Goal: Task Accomplishment & Management: Manage account settings

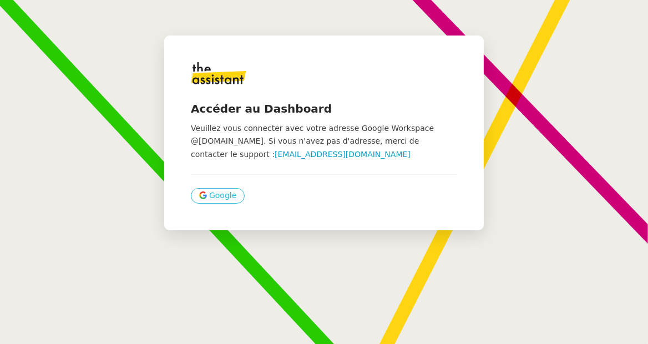
click at [202, 192] on icon at bounding box center [203, 192] width 6 height 3
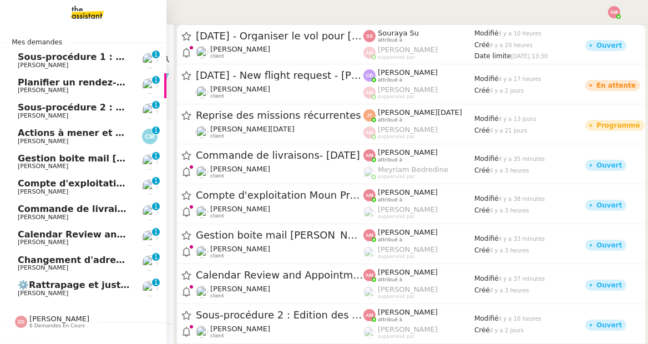
scroll to position [22, 0]
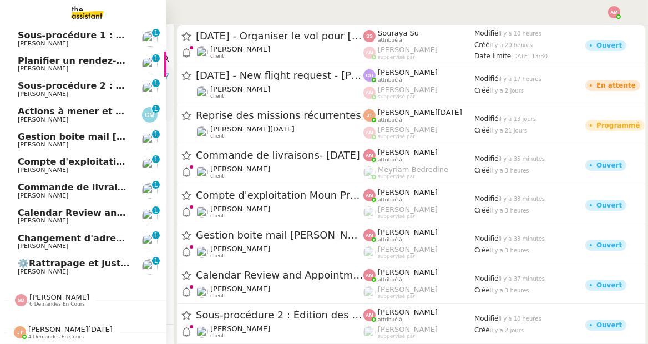
click at [41, 305] on span "6 demandes en cours" at bounding box center [56, 304] width 55 height 6
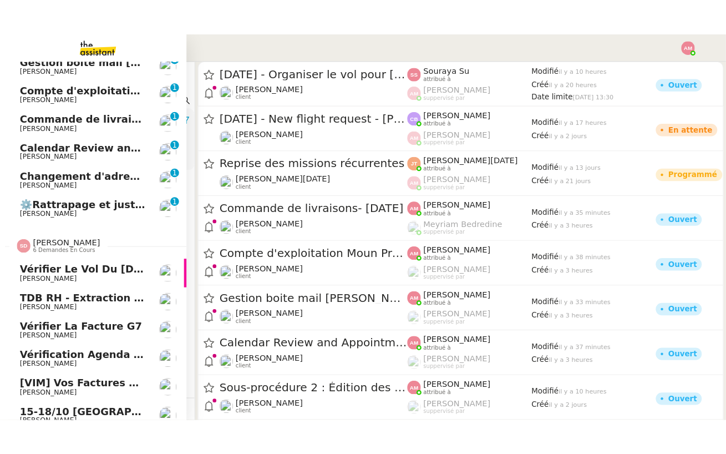
scroll to position [132, 0]
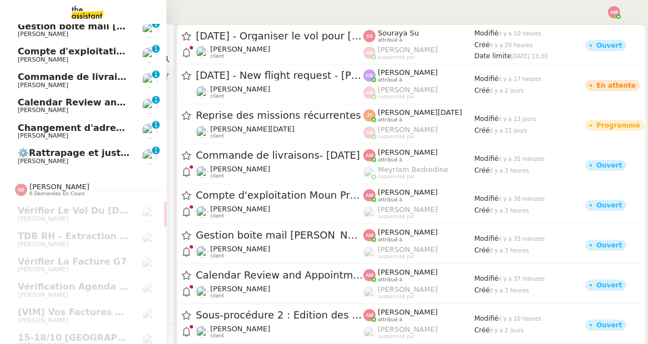
click at [102, 109] on span "Ariel Wengroff" at bounding box center [74, 110] width 112 height 7
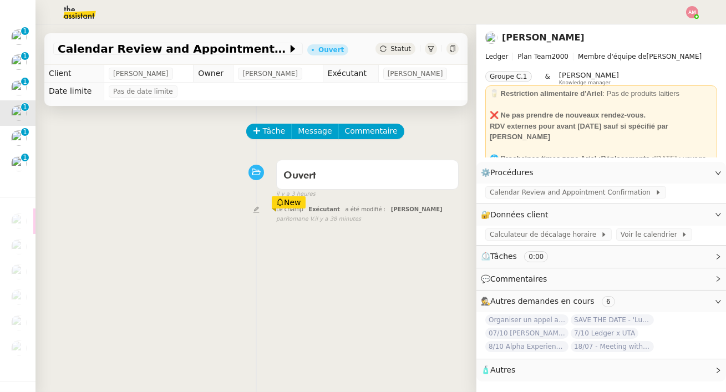
scroll to position [125, 0]
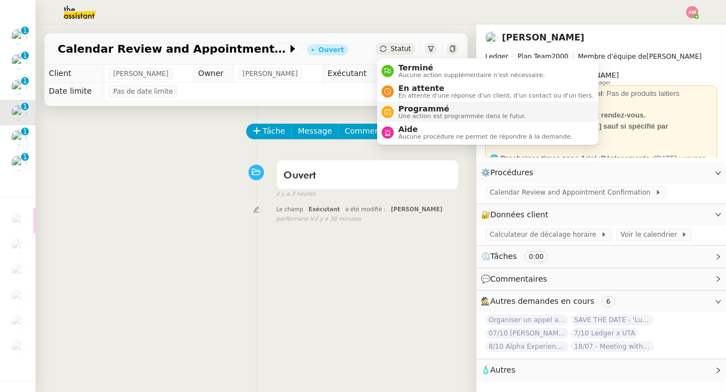
click at [412, 111] on span "Programmé" at bounding box center [462, 108] width 128 height 9
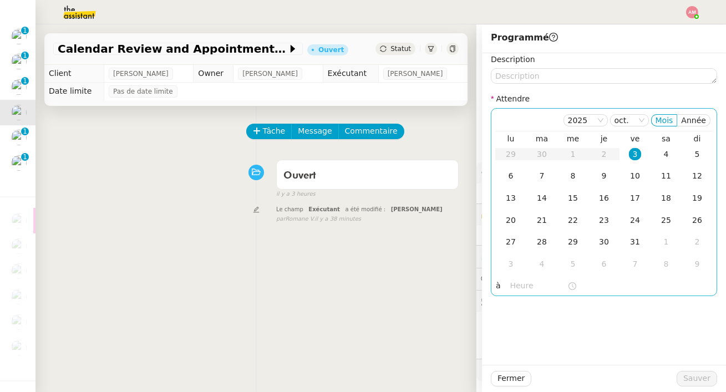
click at [517, 277] on div "2025 oct. Mois Année lu ma me je ve sa di 29 30 1 2 3 4 5 6 7 8 9 10 11 12 13 1…" at bounding box center [604, 202] width 226 height 188
click at [516, 283] on input "text" at bounding box center [538, 286] width 57 height 13
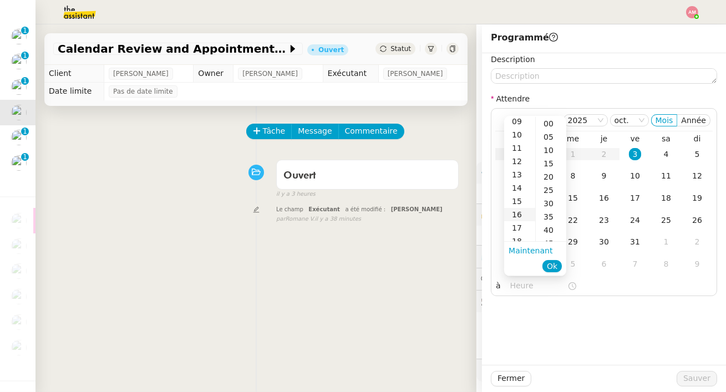
click at [518, 214] on div "16" at bounding box center [519, 214] width 31 height 13
click at [551, 122] on div "00" at bounding box center [551, 123] width 31 height 13
type input "16:00"
click at [550, 263] on span "Ok" at bounding box center [552, 266] width 11 height 11
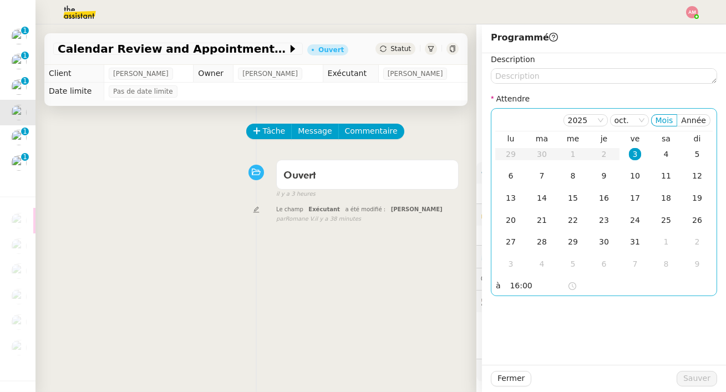
click at [635, 154] on div "3" at bounding box center [635, 154] width 12 height 12
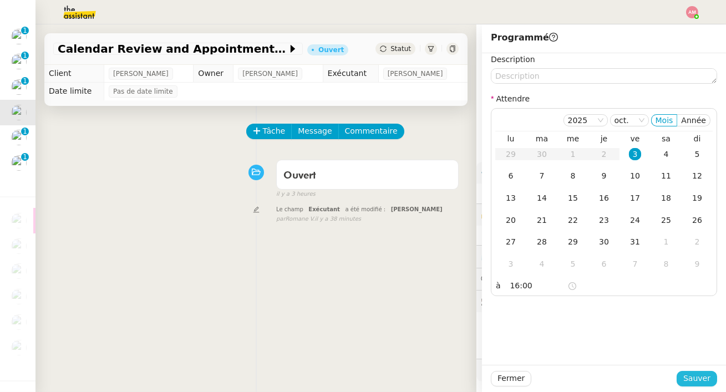
click at [647, 343] on span "Sauver" at bounding box center [696, 378] width 27 height 13
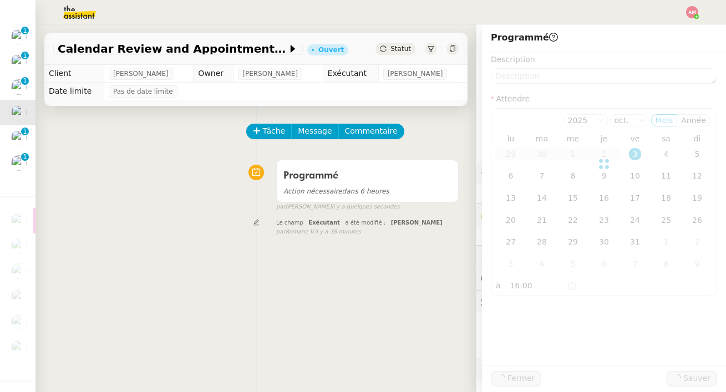
scroll to position [100, 0]
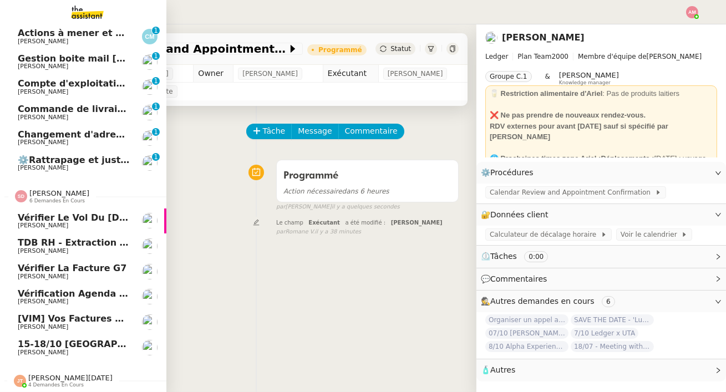
click at [15, 227] on link "Vérifier le vol du dimanche soir Fabien Bornancin" at bounding box center [83, 222] width 166 height 26
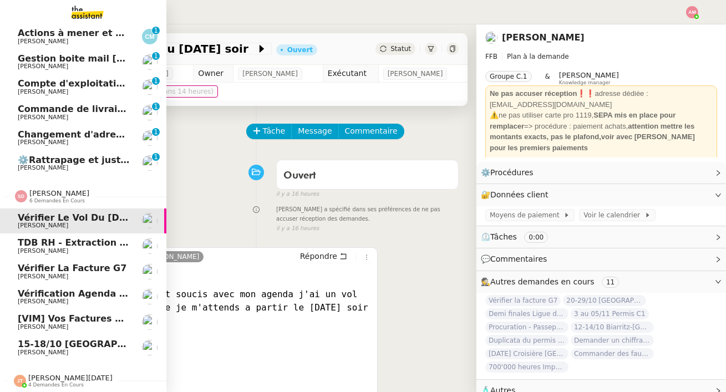
click at [55, 290] on span "Vérification Agenda + Chat + Wagram (9h et 14h)" at bounding box center [142, 293] width 249 height 11
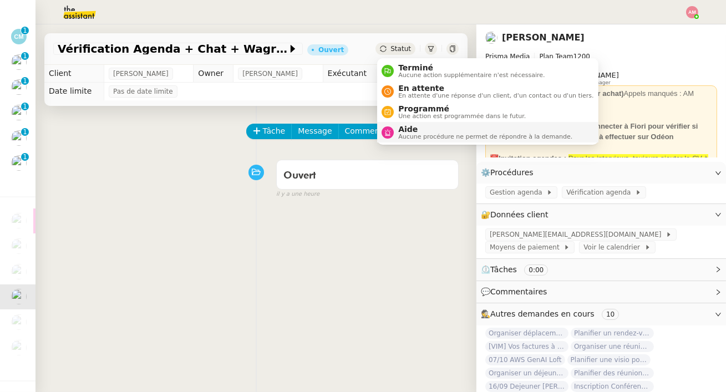
click at [403, 125] on span "Aide" at bounding box center [485, 129] width 174 height 9
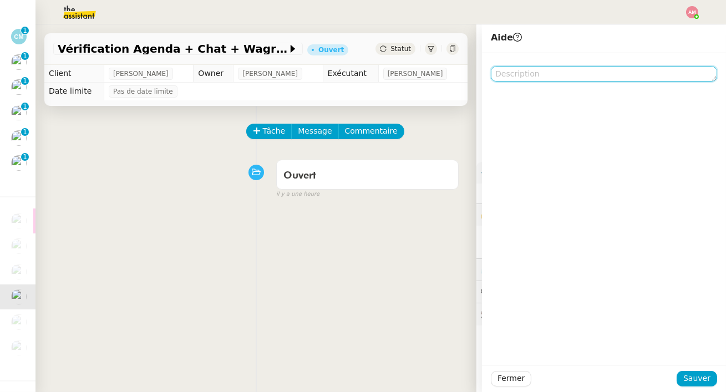
click at [502, 72] on textarea at bounding box center [604, 74] width 226 height 16
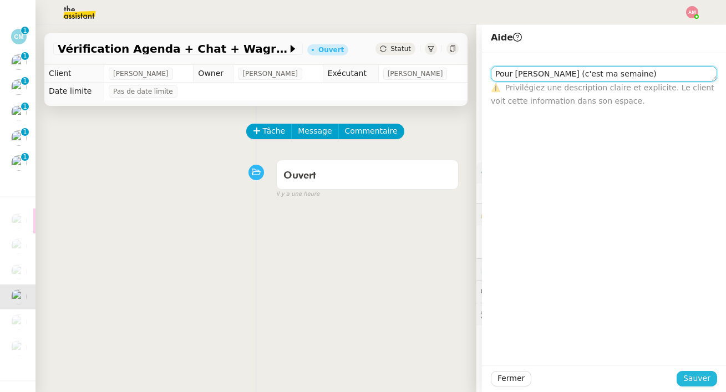
type textarea "Pour Amyna (c'est ma semaine)"
click at [647, 343] on span "Sauver" at bounding box center [696, 378] width 27 height 13
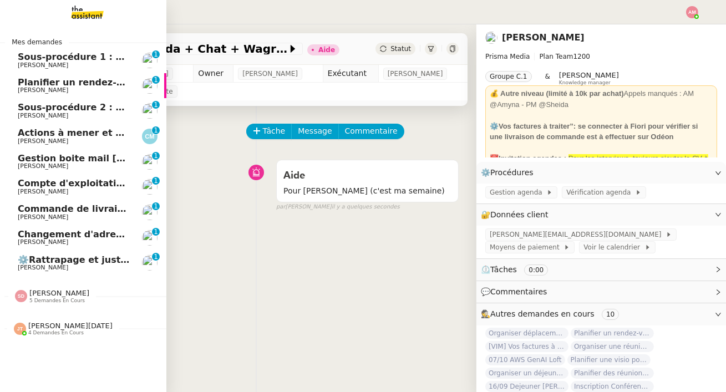
click at [92, 253] on link "⚙️Rattrapage et justification des transactions Indy Emile Kratiroff 0 1 2 3 4 5…" at bounding box center [83, 264] width 166 height 26
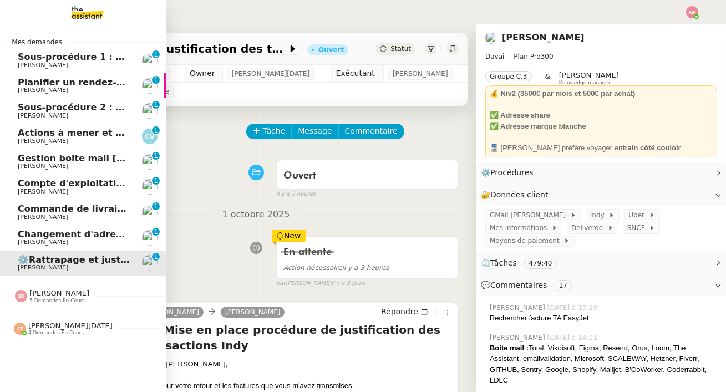
click at [75, 235] on span "Changement d'adresse - SOGECAP" at bounding box center [104, 234] width 172 height 11
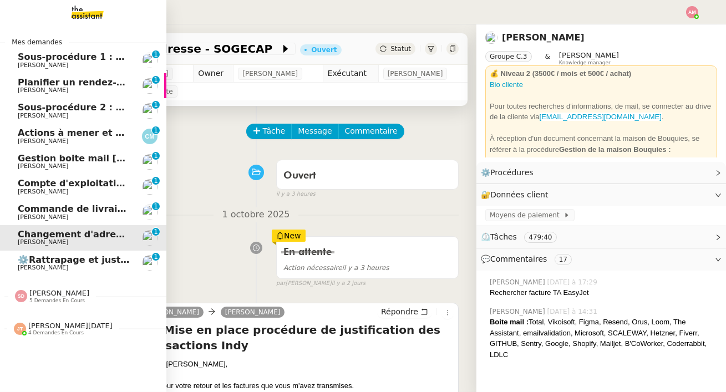
click at [74, 216] on span "Ilyes Hadj" at bounding box center [74, 217] width 112 height 7
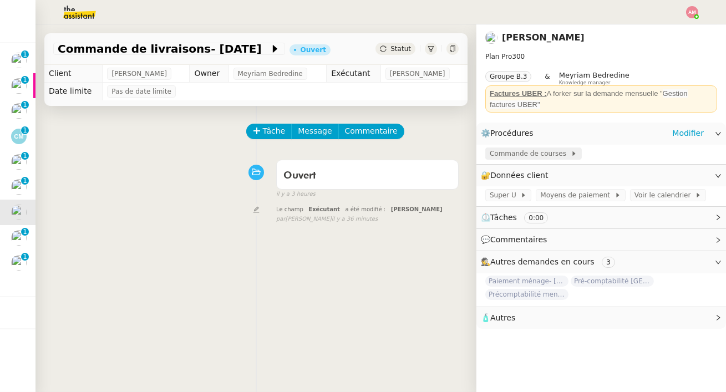
click at [557, 156] on span "Commande de courses" at bounding box center [530, 153] width 81 height 11
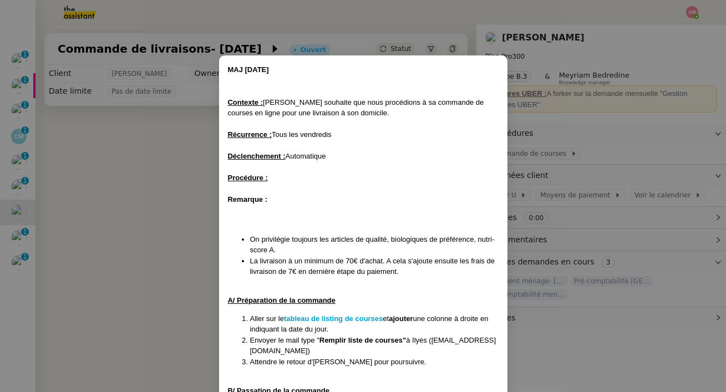
click at [136, 211] on nz-modal-container "MAJ 27/05/2025 Contexte : Ilyès souhaite que nous procédions à sa commande de c…" at bounding box center [363, 196] width 726 height 392
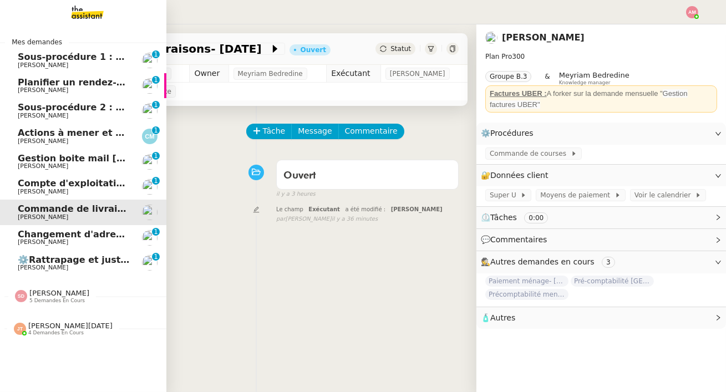
click at [46, 182] on span "Compte d'exploitation Moun Pro - vendredi 3 octobre 2025" at bounding box center [120, 183] width 205 height 11
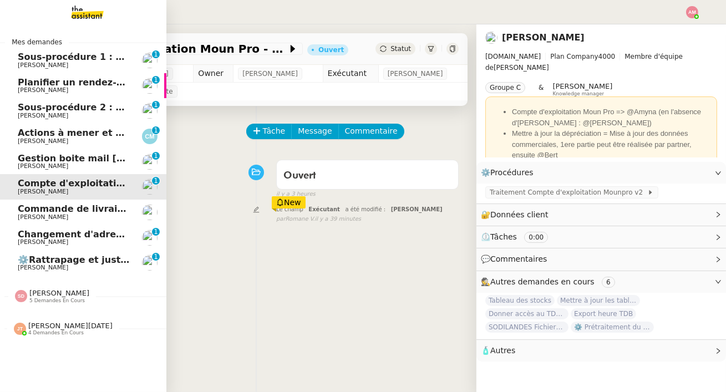
click at [60, 164] on span "Sylvie Magnaval" at bounding box center [43, 166] width 50 height 7
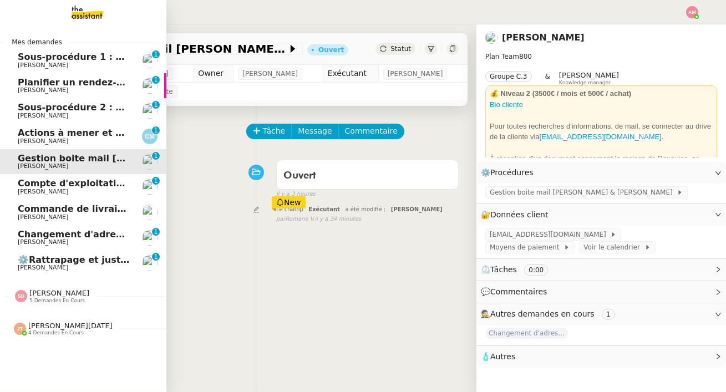
click at [86, 132] on span "Actions à mener et suivi du base du rapport" at bounding box center [128, 133] width 220 height 11
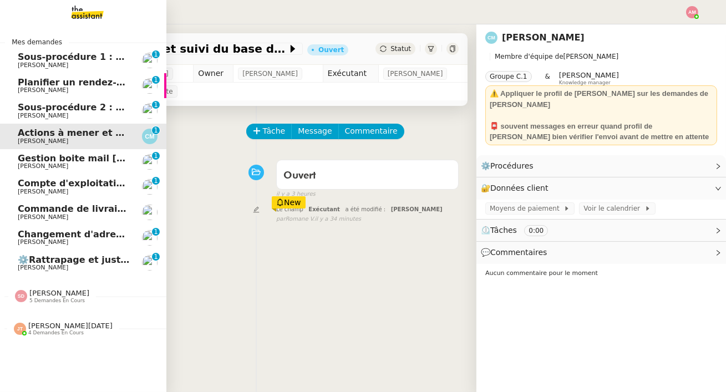
click at [93, 85] on span "Planifier un rendez-vous début octobre" at bounding box center [116, 82] width 196 height 11
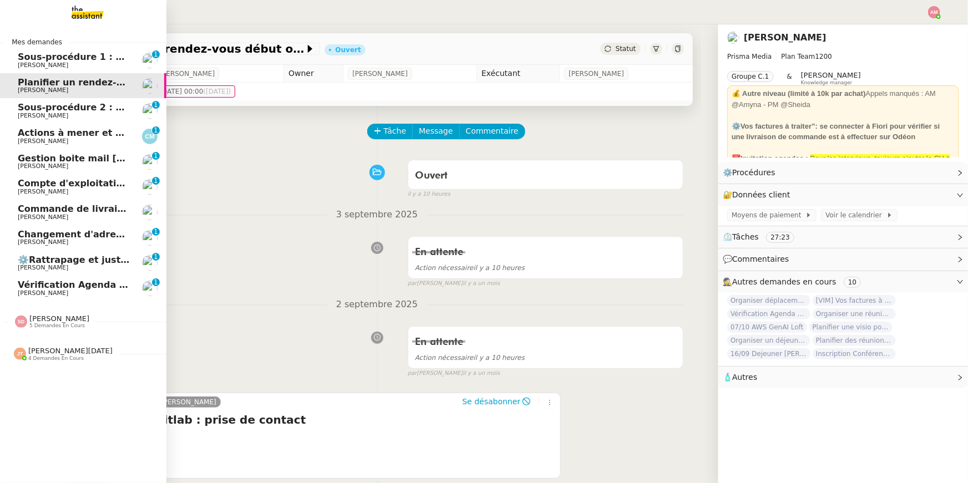
click at [19, 343] on img at bounding box center [20, 354] width 12 height 12
click at [53, 217] on span "Ilyes Hadj" at bounding box center [74, 217] width 112 height 7
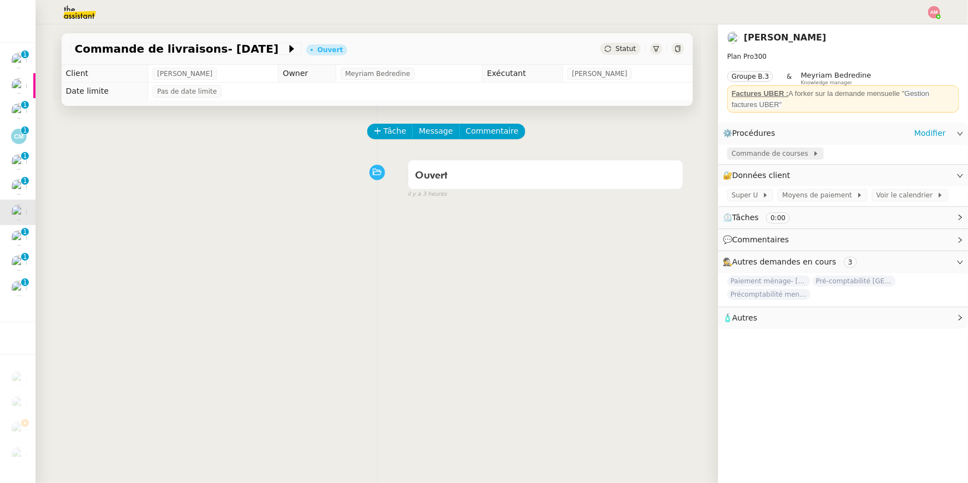
click at [647, 149] on span "Commande de courses" at bounding box center [772, 153] width 81 height 11
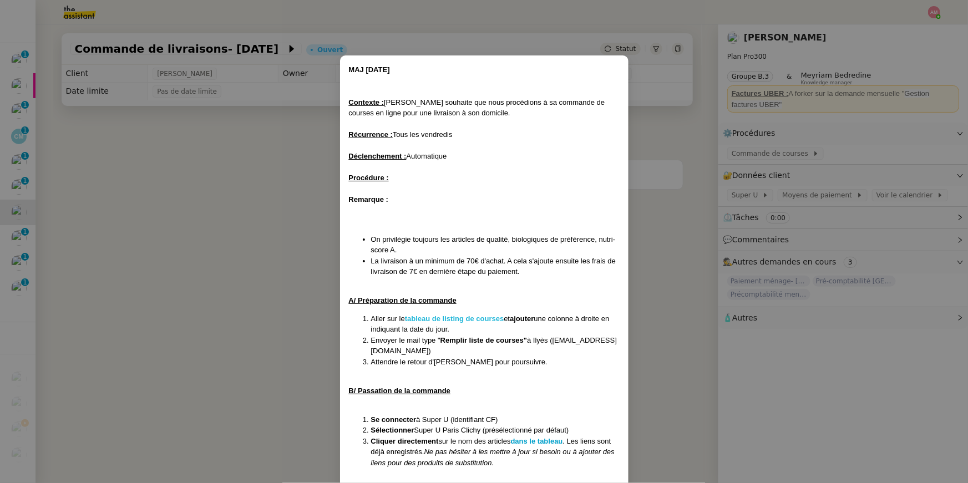
click at [472, 318] on strong "tableau de listing de courses" at bounding box center [454, 318] width 99 height 8
click at [278, 133] on nz-modal-container "MAJ 27/05/2025 Contexte : Ilyès souhaite que nous procédions à sa commande de c…" at bounding box center [484, 241] width 968 height 483
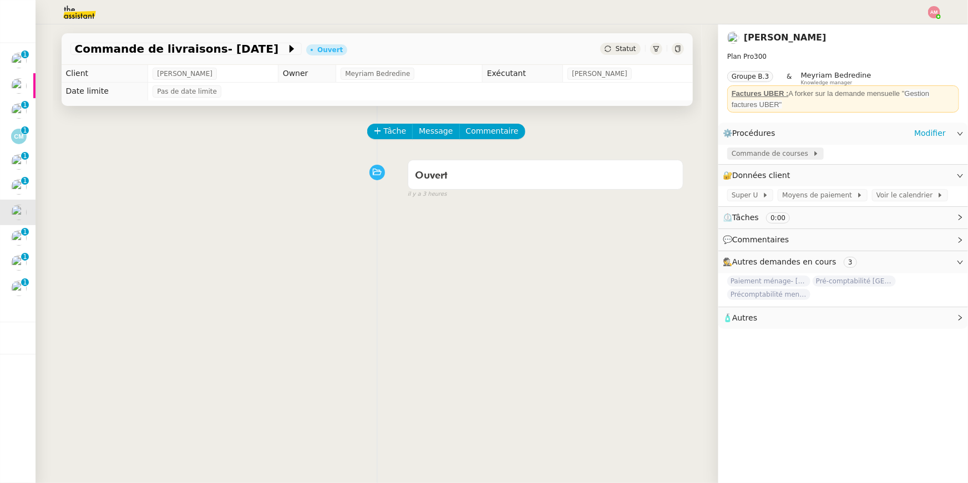
click at [647, 151] on span "Commande de courses" at bounding box center [772, 153] width 81 height 11
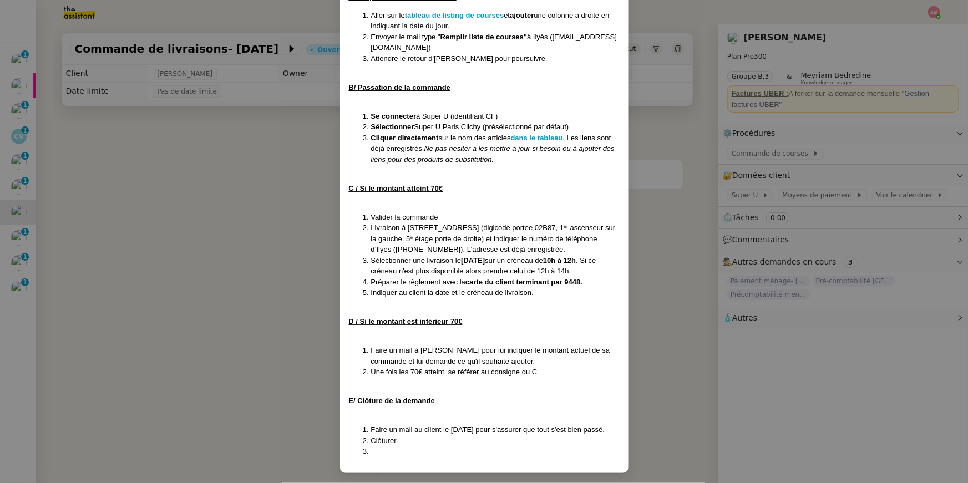
scroll to position [306, 0]
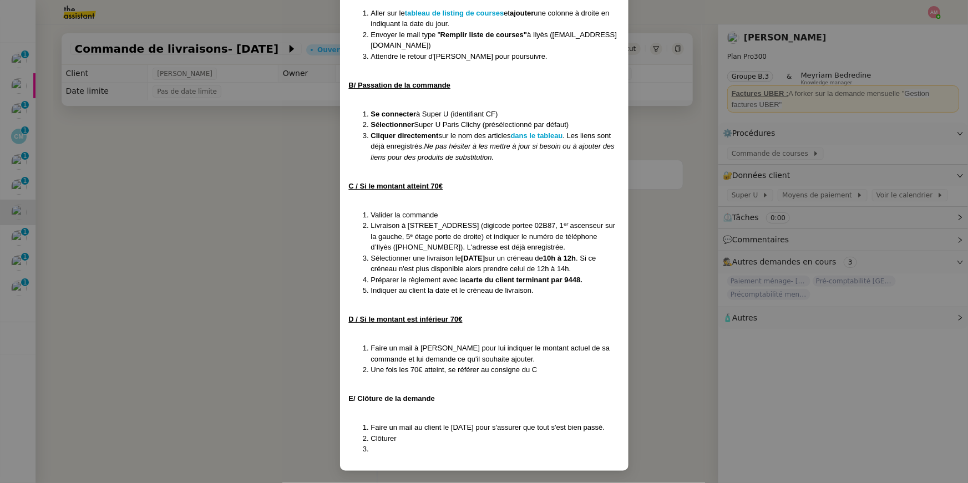
click at [297, 343] on nz-modal-container "MAJ 27/05/2025 Contexte : Ilyès souhaite que nous procédions à sa commande de c…" at bounding box center [484, 241] width 968 height 483
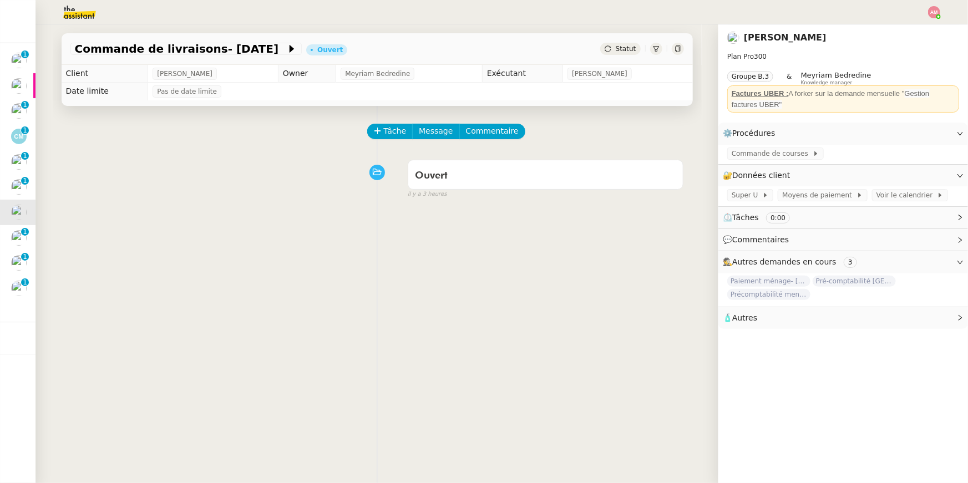
scroll to position [250, 0]
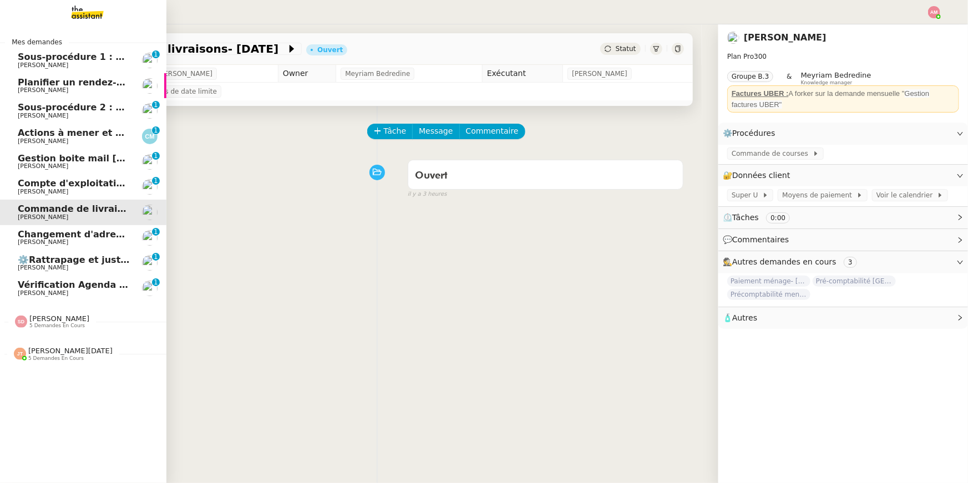
click at [34, 312] on span "Sheida Delpazir 5 demandes en cours" at bounding box center [87, 317] width 166 height 23
click at [69, 179] on span "Compte d'exploitation Moun Pro - vendredi 3 octobre 2025" at bounding box center [120, 183] width 205 height 11
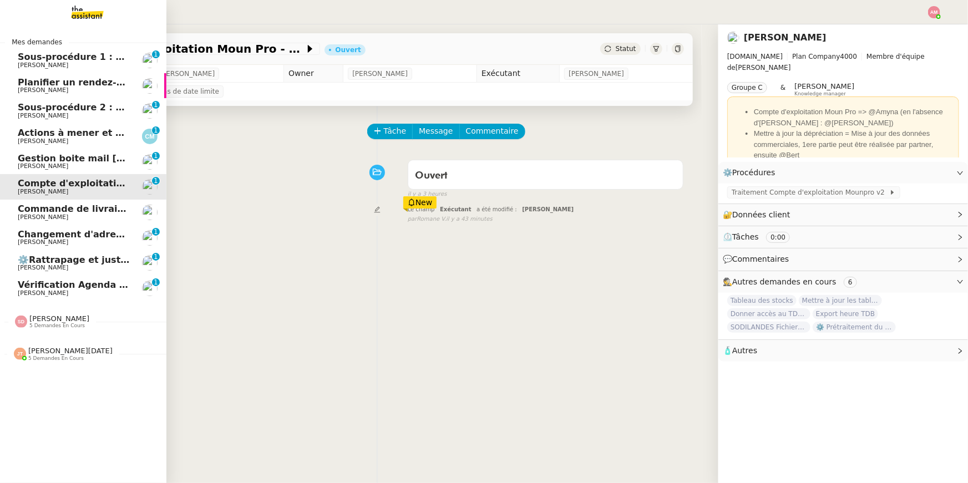
click at [74, 99] on link "Sous-procédure 2 : Édition des brouillons de facturation - octobre 2025 Mathias…" at bounding box center [83, 111] width 166 height 26
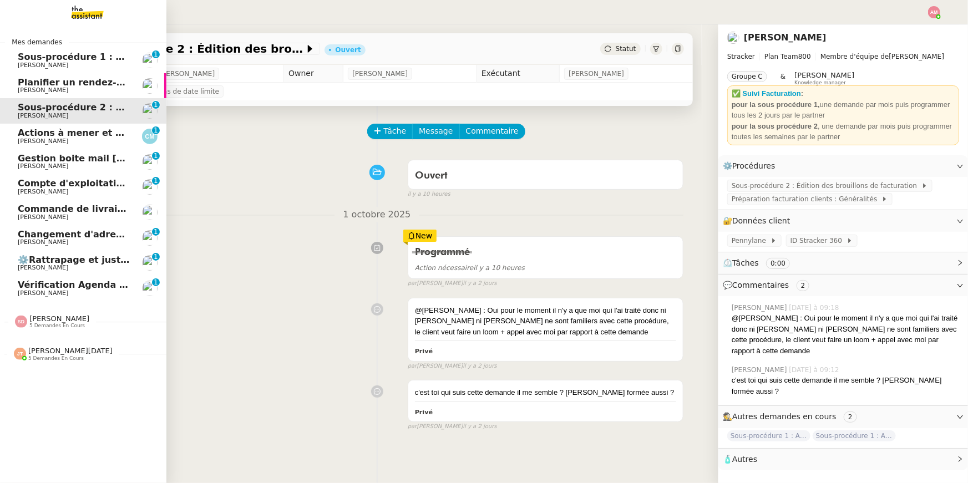
click at [59, 175] on link "Compte d'exploitation Moun Pro - vendredi 3 octobre 2025 Guillaume Farina 0 1 2…" at bounding box center [83, 187] width 166 height 26
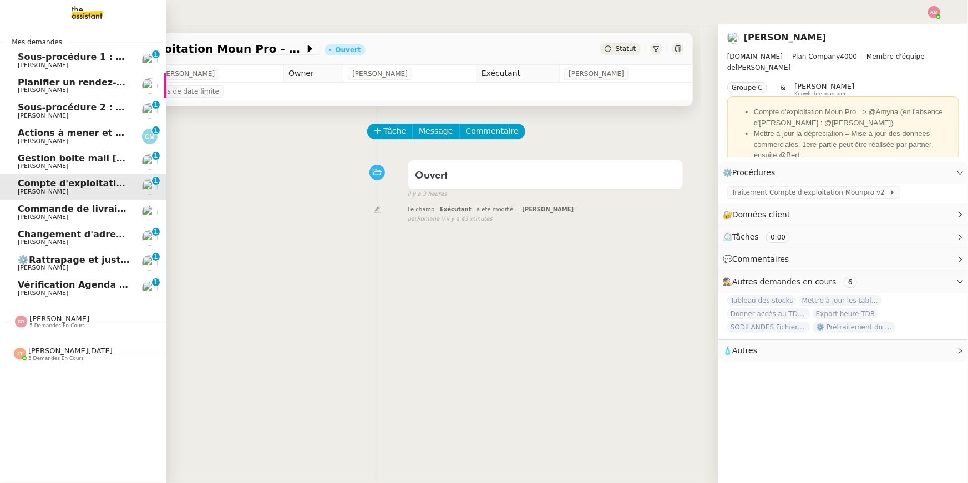
click at [65, 131] on span "Actions à mener et suivi du base du rapport" at bounding box center [128, 133] width 220 height 11
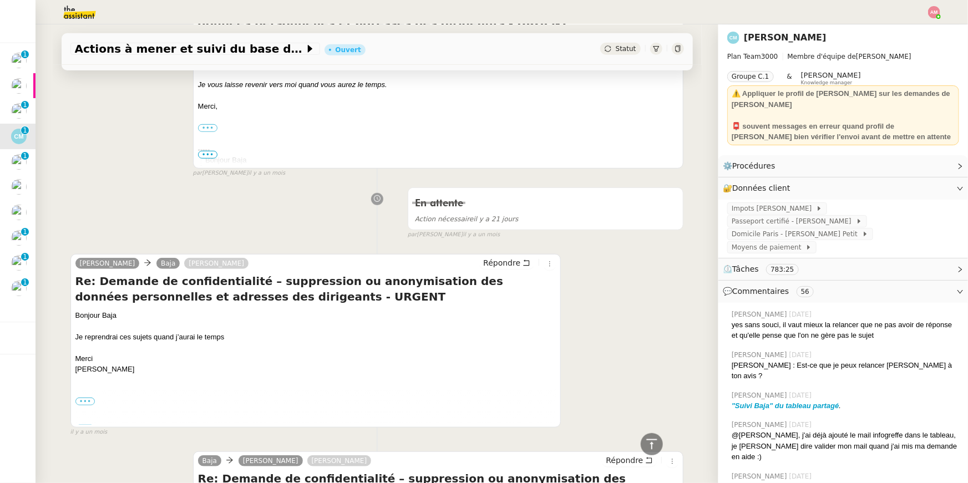
scroll to position [324, 0]
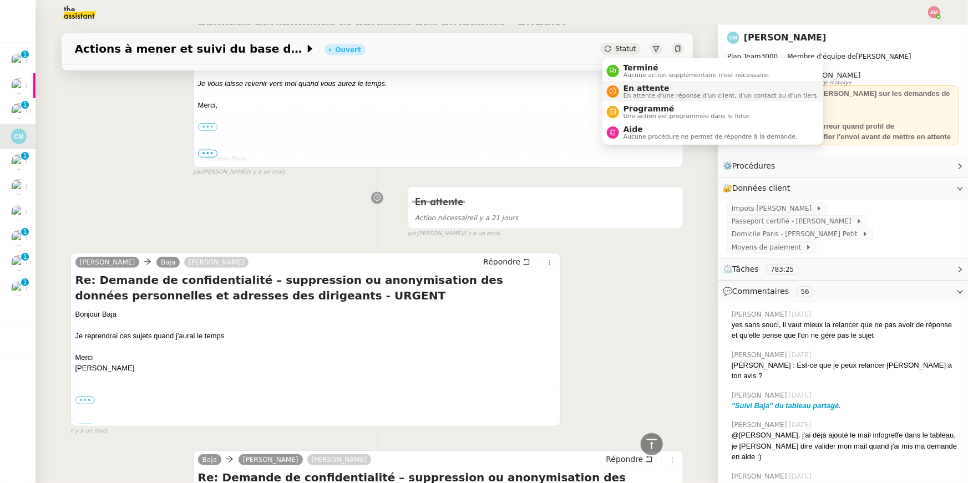
click at [643, 87] on span "En attente" at bounding box center [720, 88] width 195 height 9
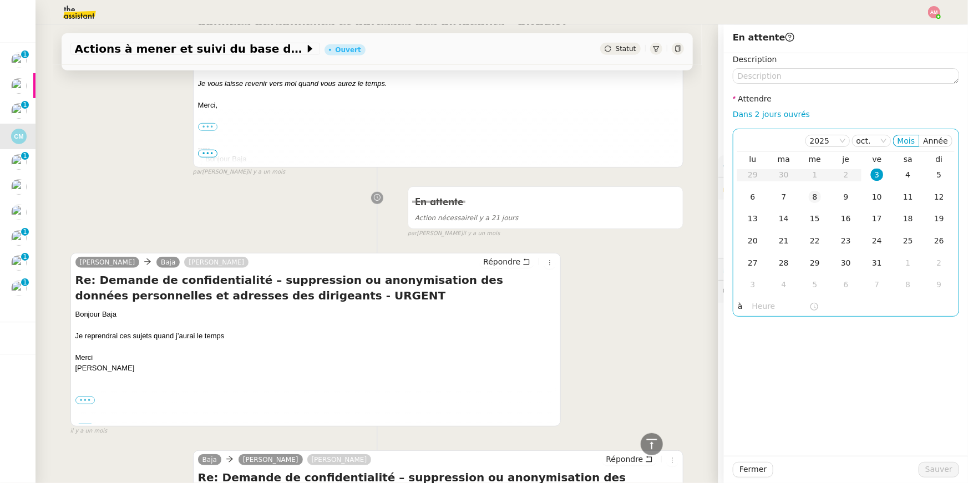
click at [647, 205] on td "8" at bounding box center [814, 197] width 31 height 22
click at [647, 343] on button "Sauver" at bounding box center [939, 470] width 40 height 16
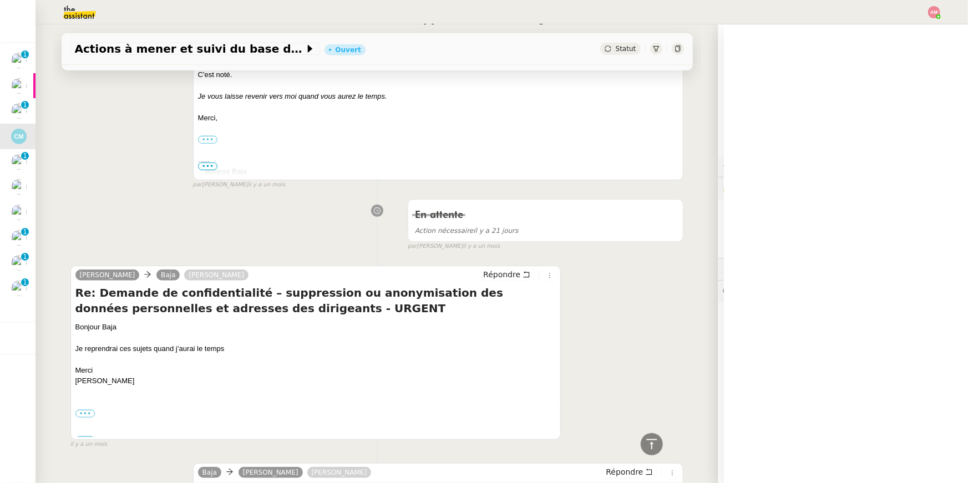
scroll to position [337, 0]
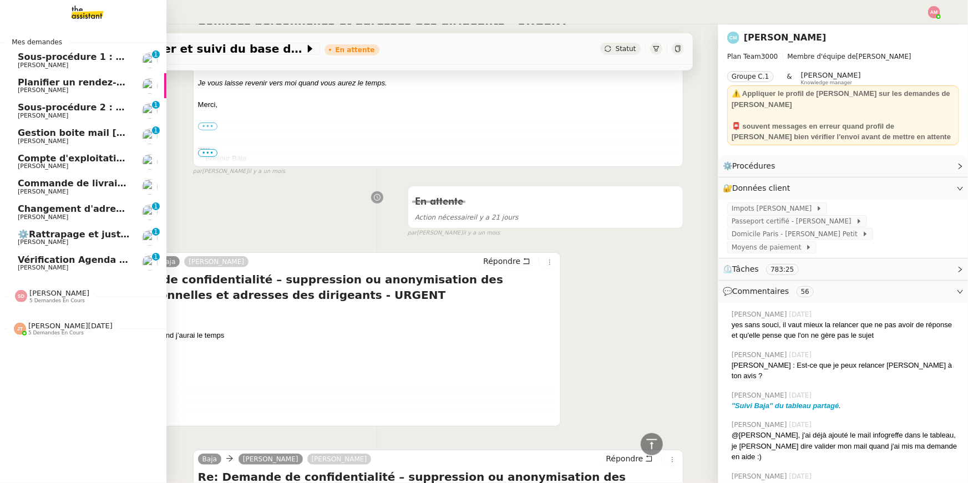
click at [52, 82] on span "Planifier un rendez-vous début octobre" at bounding box center [116, 82] width 196 height 11
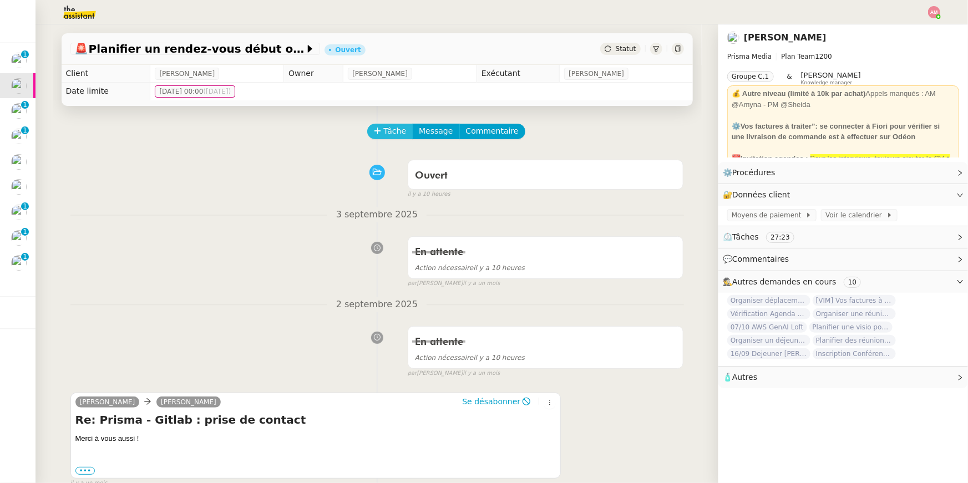
click at [388, 129] on span "Tâche" at bounding box center [395, 131] width 23 height 13
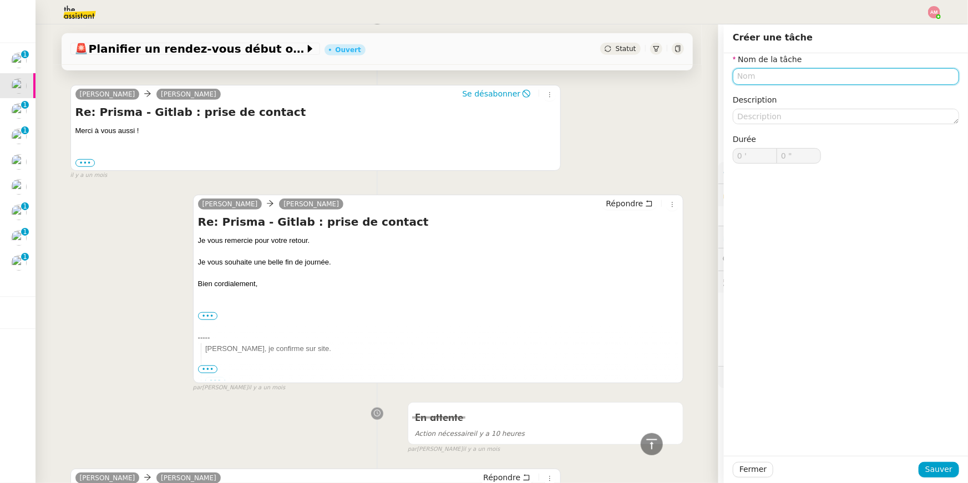
scroll to position [533, 0]
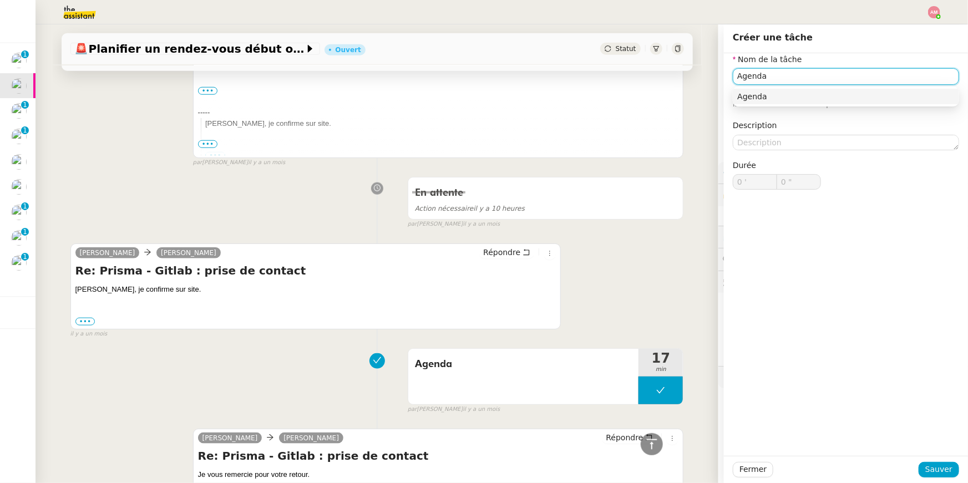
type input "Agenda"
click at [647, 343] on div "Fermer Sauver" at bounding box center [846, 469] width 244 height 27
click at [647, 343] on button "Sauver" at bounding box center [939, 470] width 40 height 16
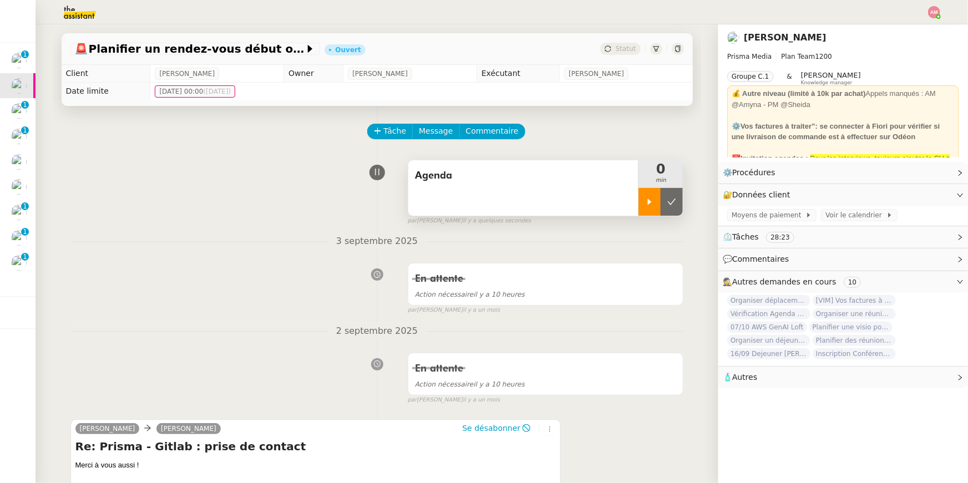
click at [643, 204] on div at bounding box center [649, 202] width 22 height 28
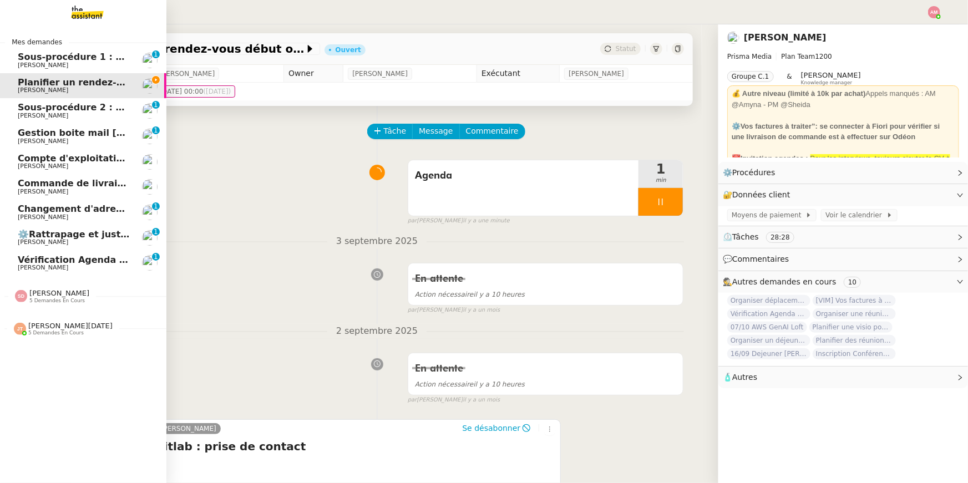
click at [37, 291] on span "Sheida Delpazir" at bounding box center [59, 293] width 60 height 8
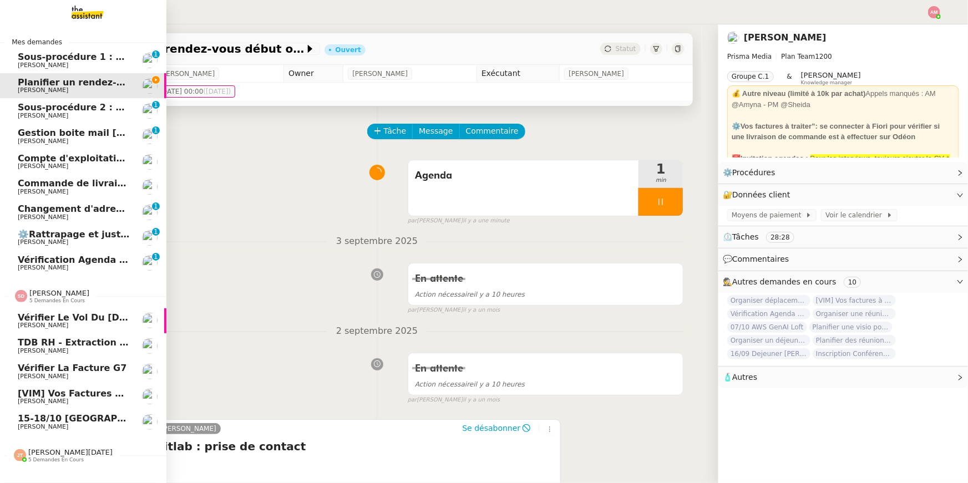
click at [37, 291] on span "Sheida Delpazir" at bounding box center [59, 293] width 60 height 8
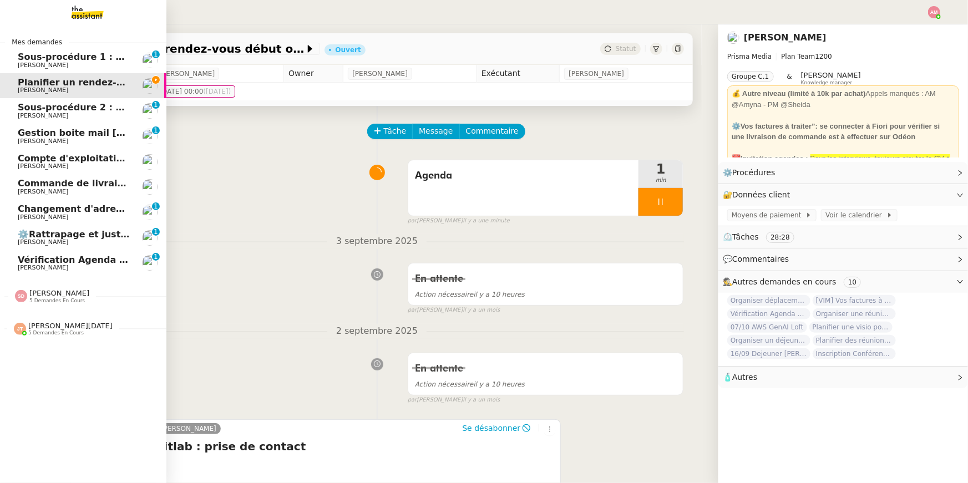
click at [37, 291] on span "Sheida Delpazir" at bounding box center [59, 293] width 60 height 8
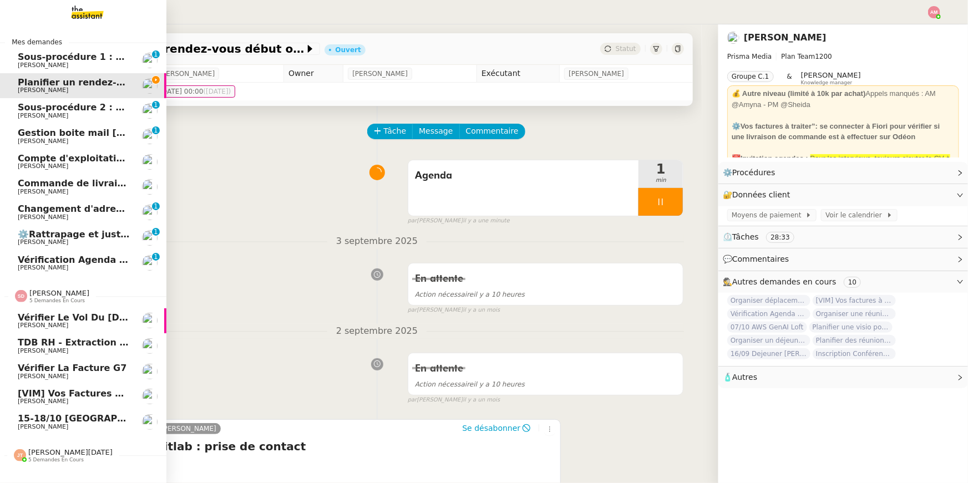
click at [37, 291] on span "Sheida Delpazir" at bounding box center [59, 293] width 60 height 8
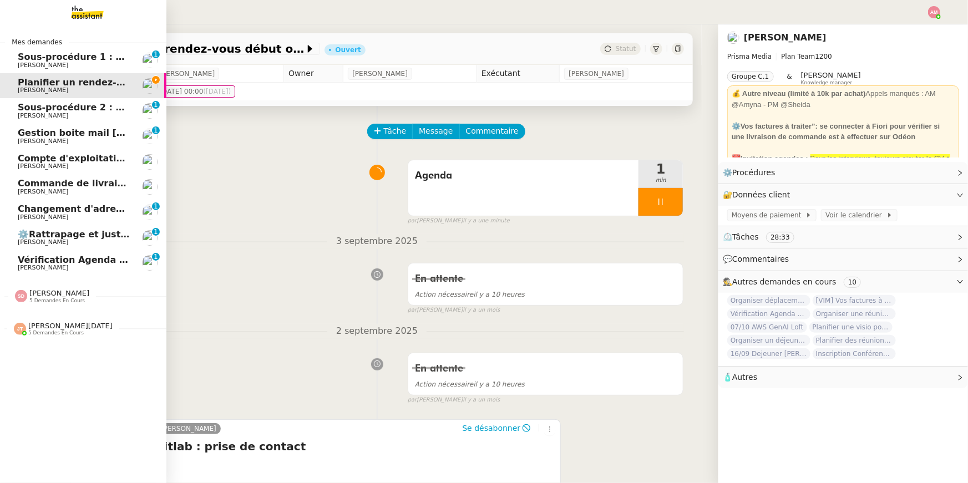
click at [37, 291] on span "Sheida Delpazir" at bounding box center [59, 293] width 60 height 8
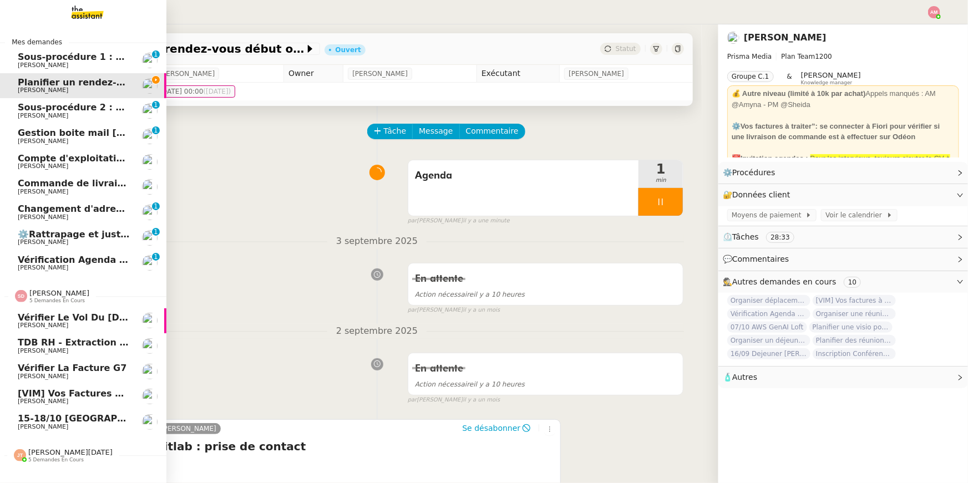
click at [37, 291] on span "Sheida Delpazir" at bounding box center [59, 293] width 60 height 8
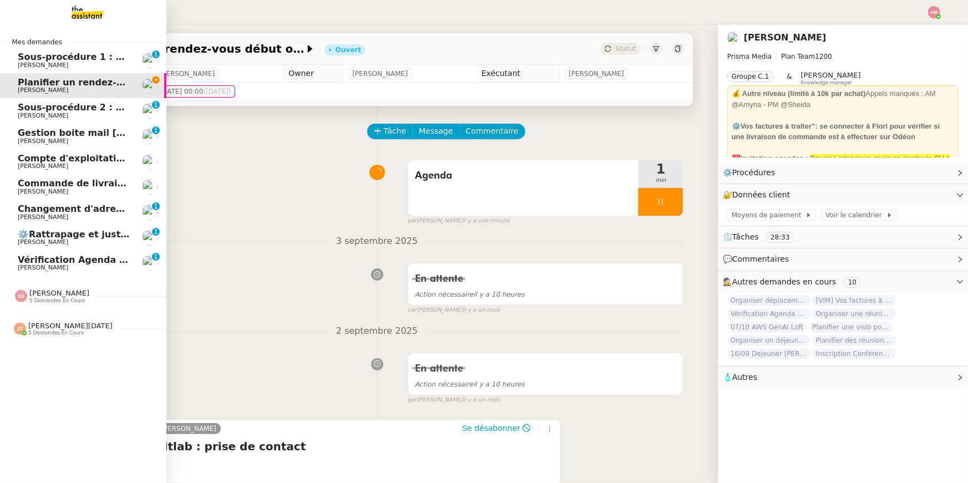
click at [37, 315] on span "Jean-Noël De Tinguy 5 demandes en cours" at bounding box center [87, 324] width 166 height 23
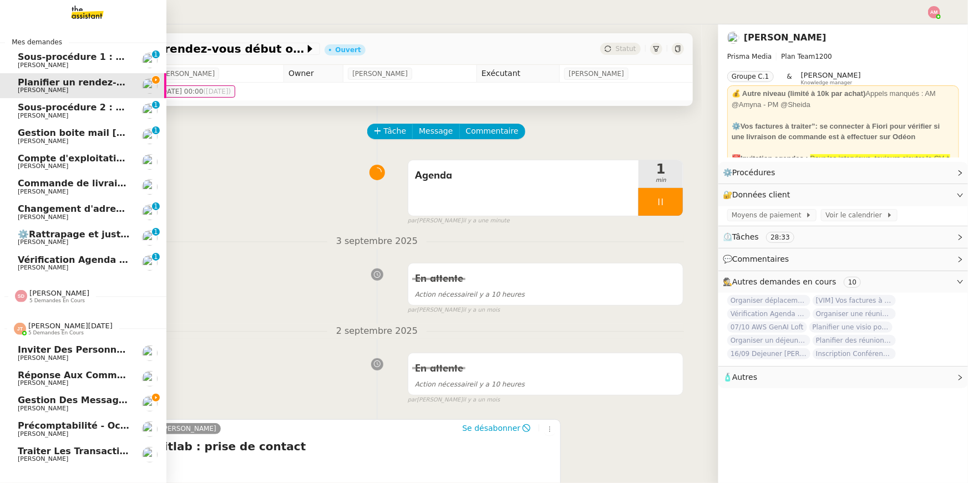
click at [37, 320] on span "Jean-Noël De Tinguy 5 demandes en cours" at bounding box center [87, 324] width 166 height 23
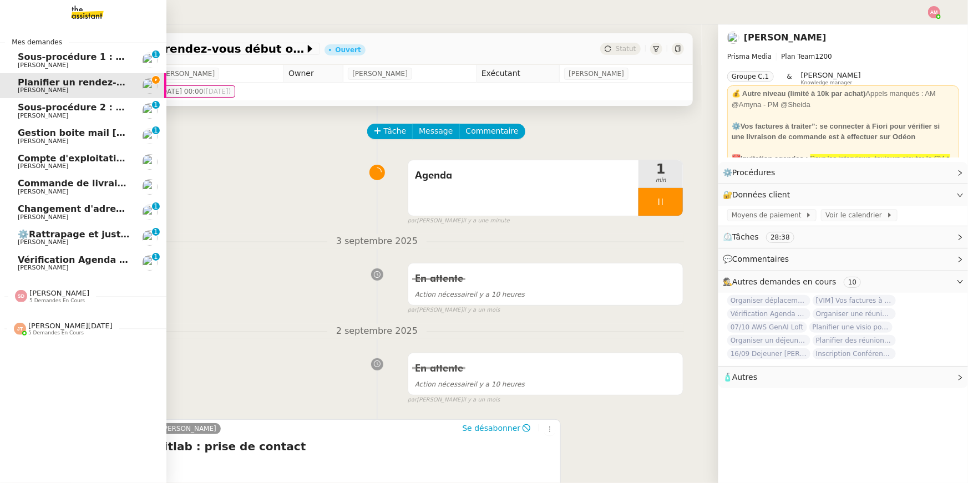
click at [65, 185] on span "Commande de livraisons- 3 octobre 2025" at bounding box center [99, 183] width 163 height 11
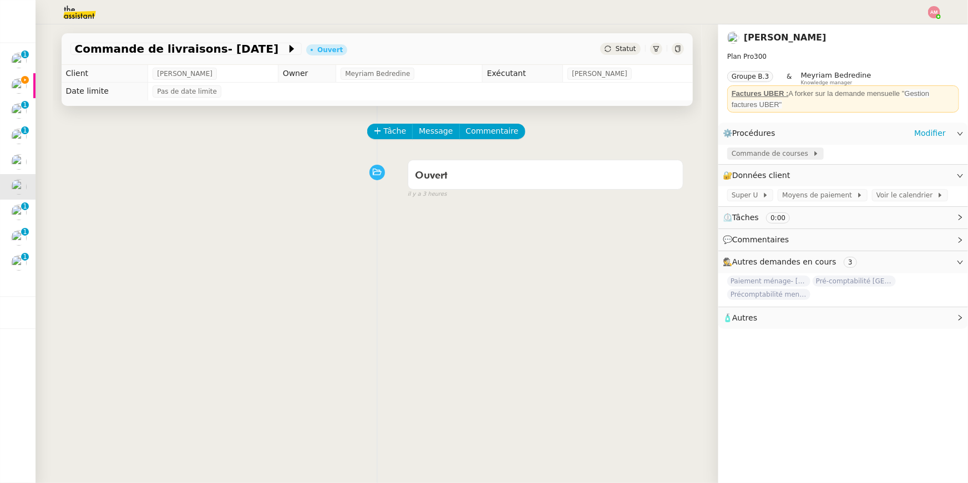
click at [647, 153] on span "Commande de courses" at bounding box center [772, 153] width 81 height 11
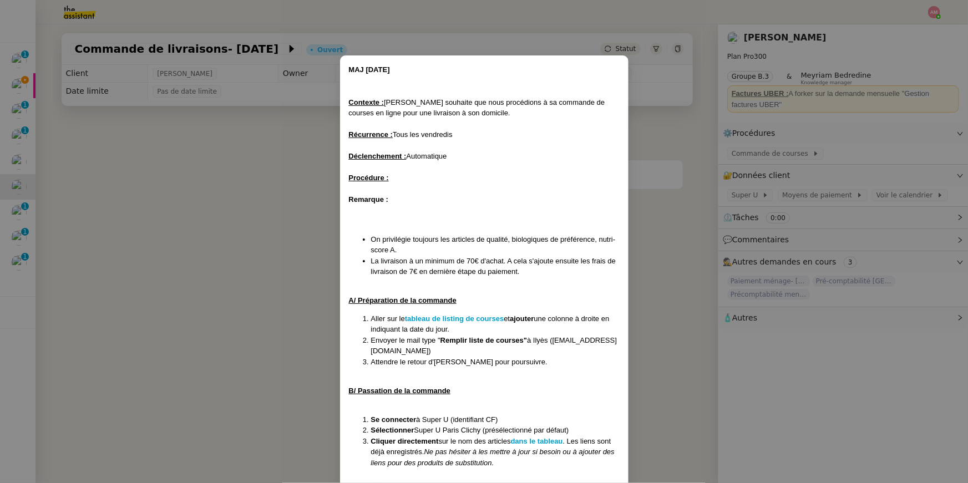
click at [645, 227] on nz-modal-container "MAJ 27/05/2025 Contexte : Ilyès souhaite que nous procédions à sa commande de c…" at bounding box center [484, 241] width 968 height 483
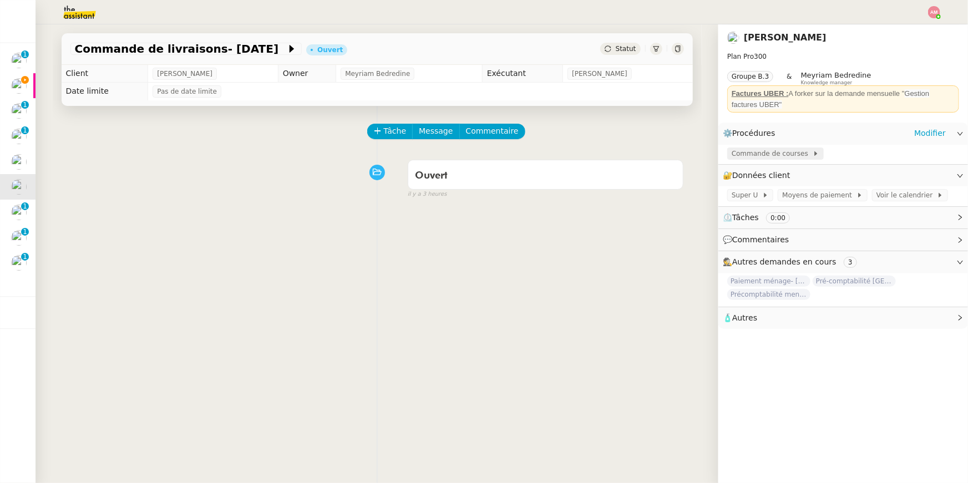
click at [647, 151] on span "Commande de courses" at bounding box center [772, 153] width 81 height 11
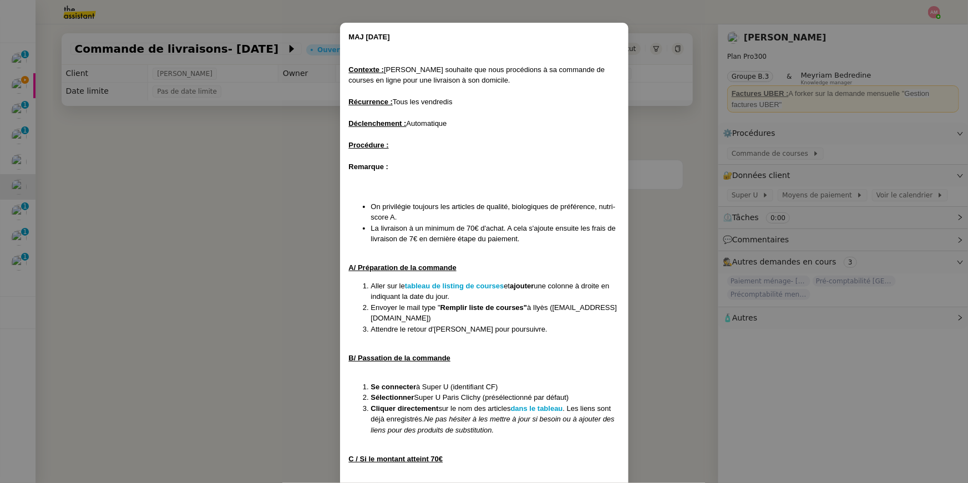
scroll to position [32, 0]
click at [77, 207] on nz-modal-container "MAJ 27/05/2025 Contexte : Ilyès souhaite que nous procédions à sa commande de c…" at bounding box center [484, 241] width 968 height 483
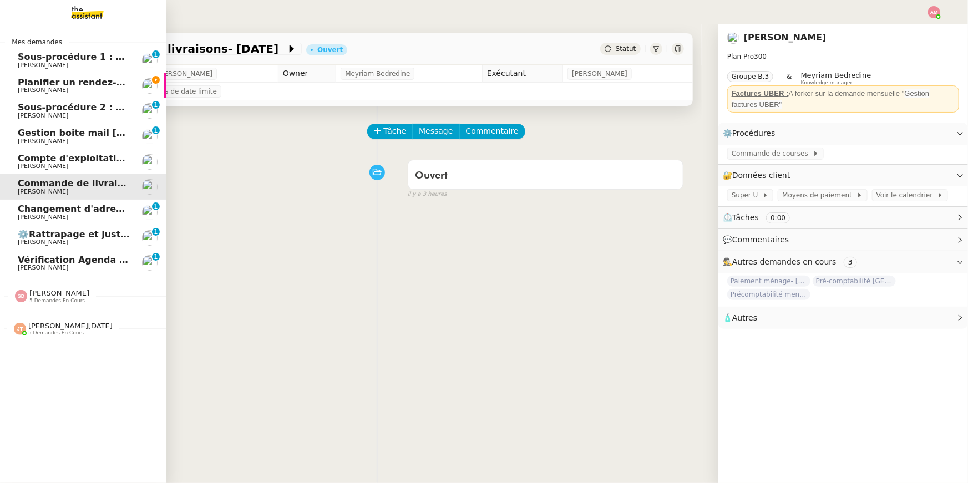
click at [50, 232] on span "⚙️Rattrapage et justification des transactions Indy" at bounding box center [145, 234] width 255 height 11
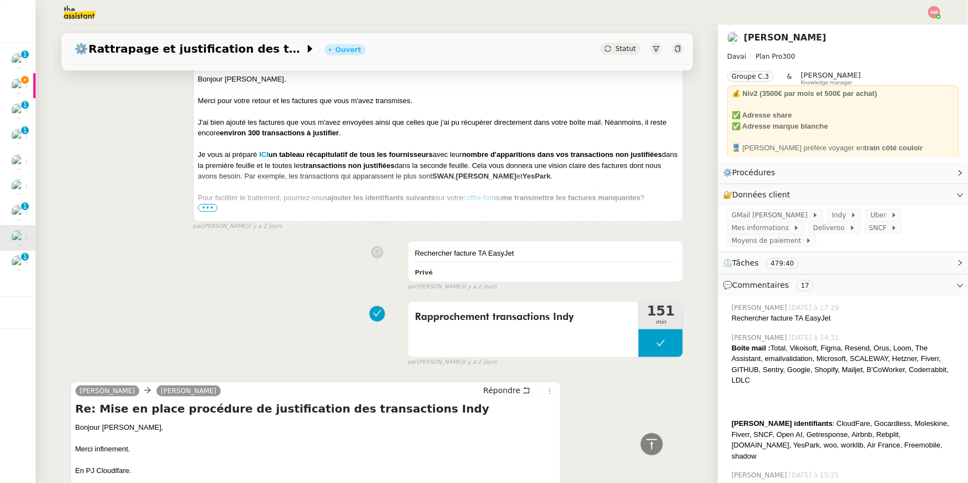
scroll to position [258, 0]
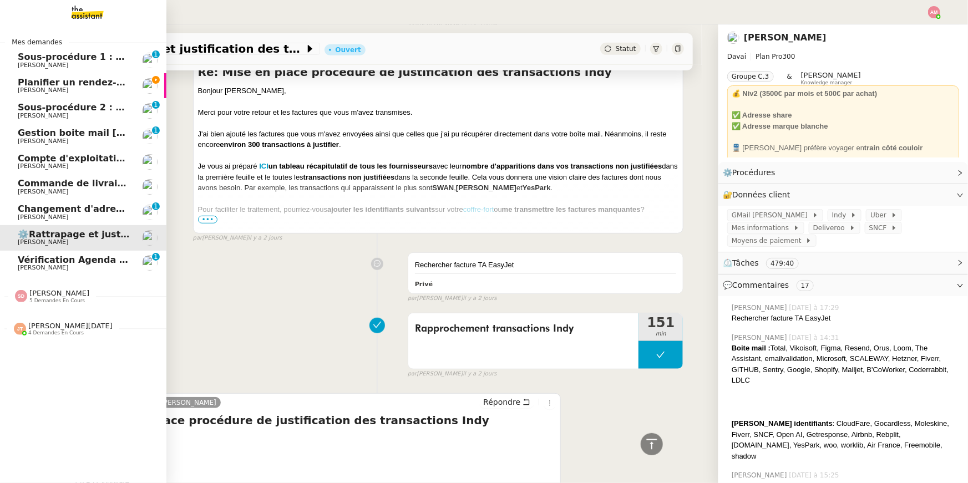
click at [36, 287] on span "Sheida Delpazir 5 demandes en cours" at bounding box center [87, 291] width 166 height 23
click at [93, 343] on span "Jean-Noël De Tinguy" at bounding box center [70, 452] width 84 height 8
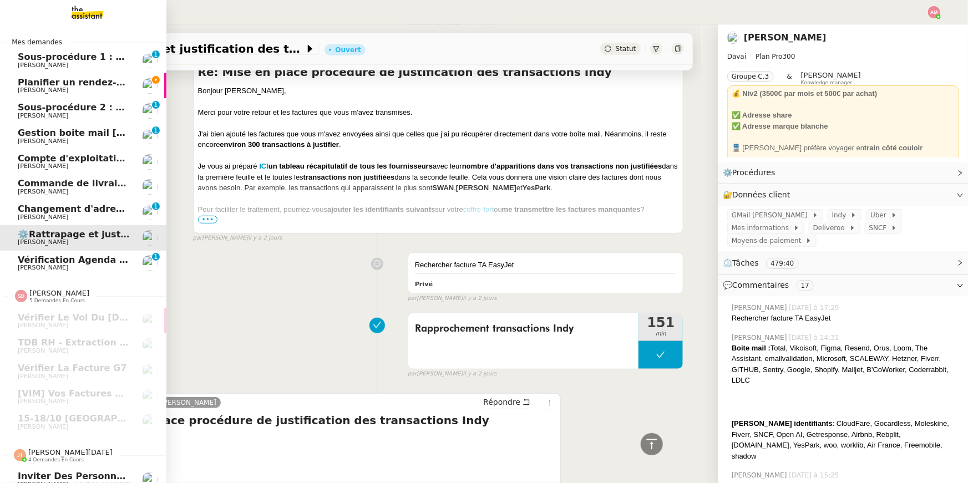
click at [89, 343] on span "Jean-Noël De Tinguy 4 demandes en cours" at bounding box center [87, 450] width 166 height 23
click at [84, 343] on div "Jean-Noël De Tinguy 4 demandes en cours" at bounding box center [70, 455] width 84 height 14
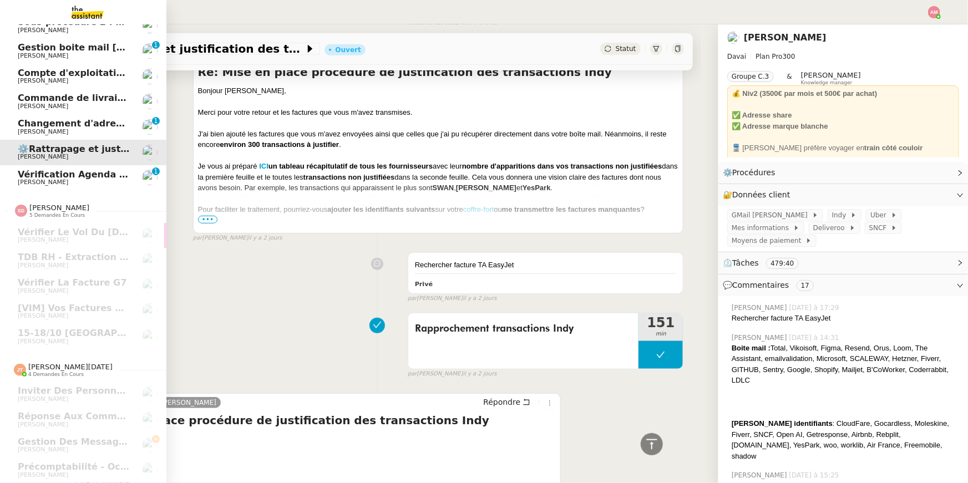
scroll to position [0, 0]
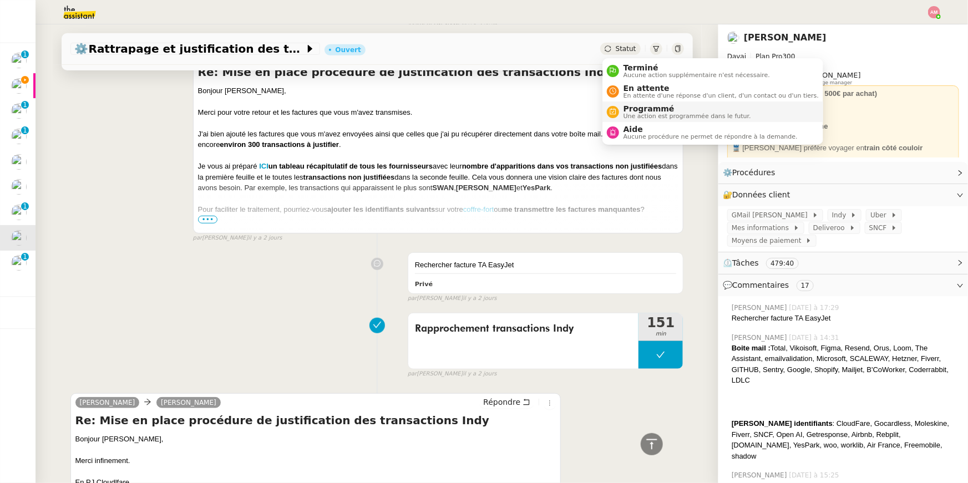
click at [624, 106] on span "Programmé" at bounding box center [687, 108] width 128 height 9
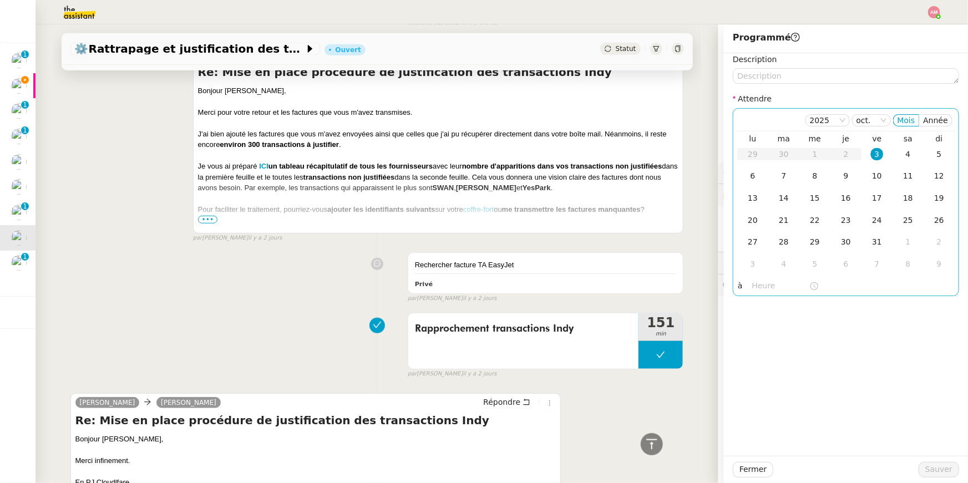
click at [647, 289] on input "text" at bounding box center [780, 286] width 57 height 13
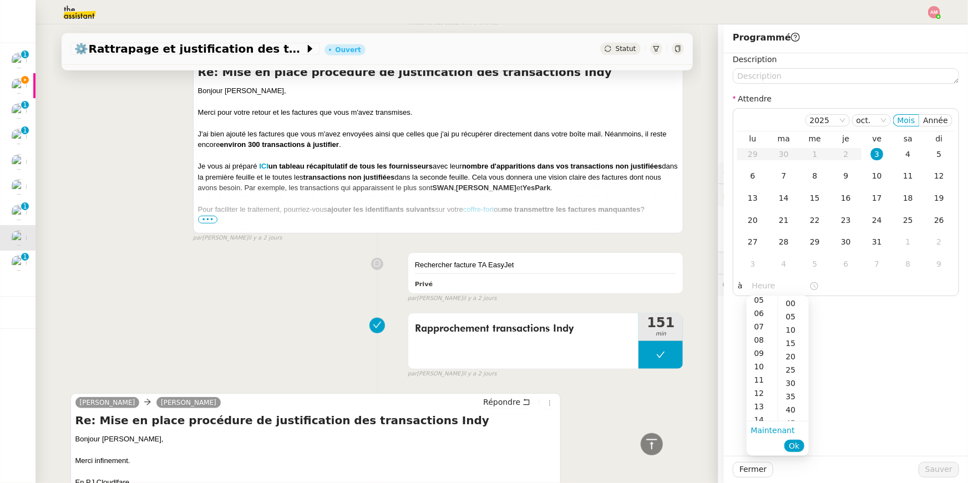
scroll to position [71, 0]
click at [647, 343] on div "14" at bounding box center [762, 418] width 31 height 13
click at [647, 299] on div "00" at bounding box center [793, 303] width 31 height 13
type input "14:00"
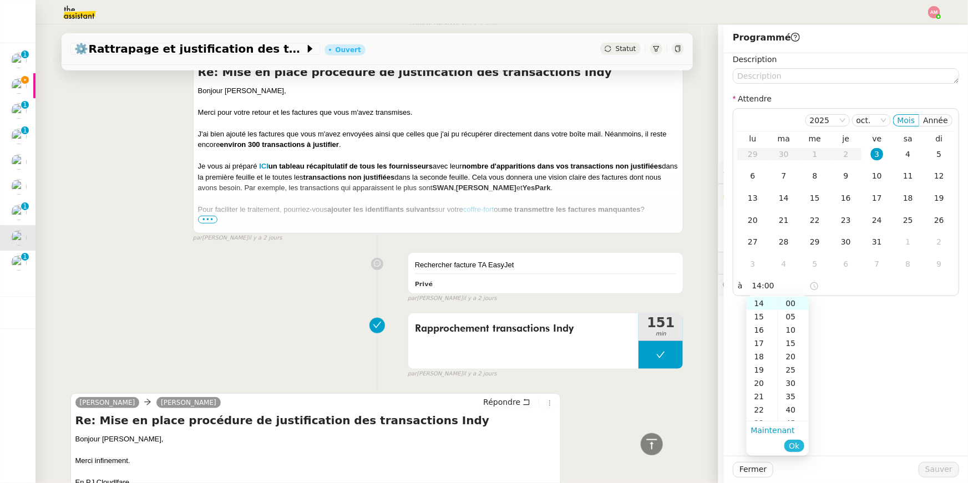
click at [647, 343] on span "Ok" at bounding box center [794, 445] width 11 height 11
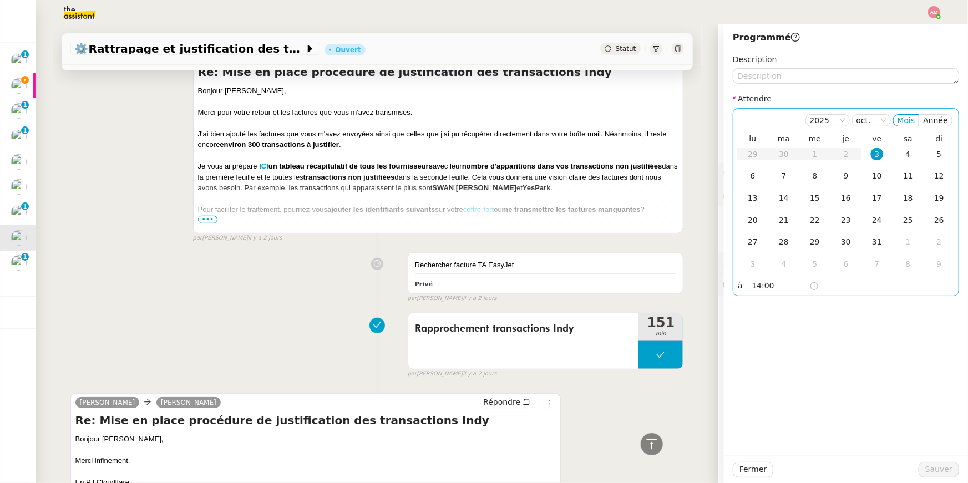
click at [647, 153] on td "3" at bounding box center [876, 155] width 31 height 22
click at [647, 343] on button "Sauver" at bounding box center [939, 470] width 40 height 16
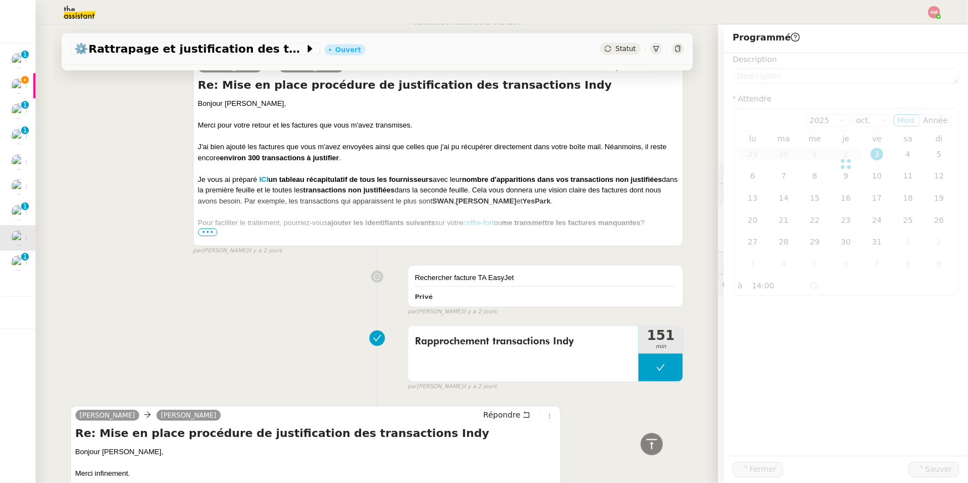
scroll to position [271, 0]
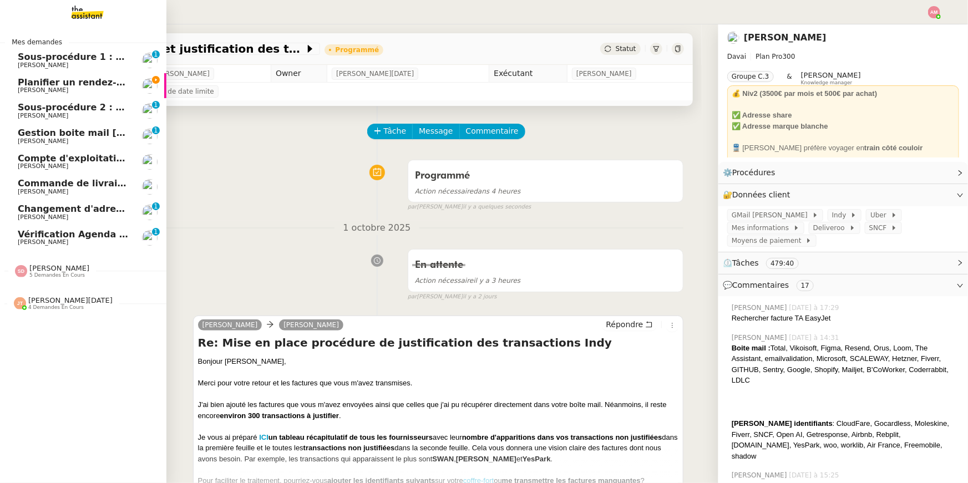
click at [32, 86] on span "Planifier un rendez-vous début octobre" at bounding box center [116, 82] width 196 height 11
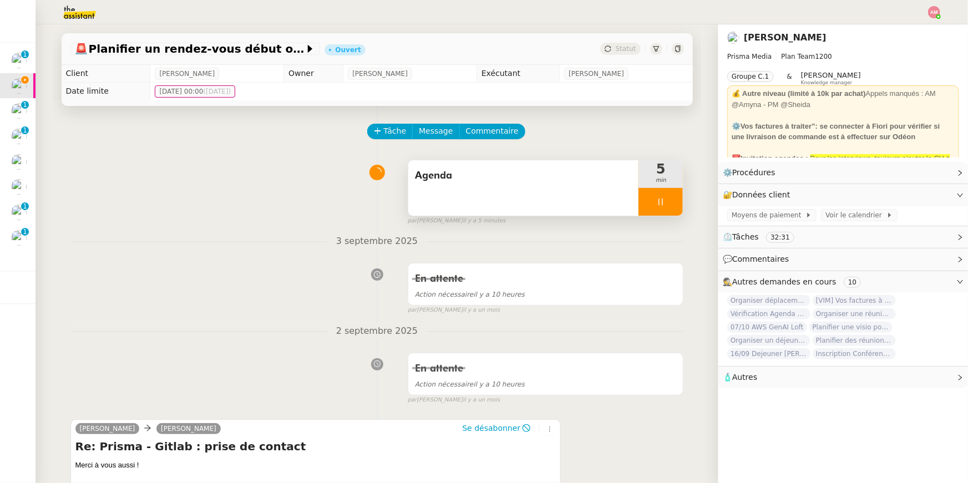
click at [647, 201] on div "Agenda 5 min" at bounding box center [546, 188] width 276 height 57
click at [647, 202] on div at bounding box center [660, 202] width 44 height 28
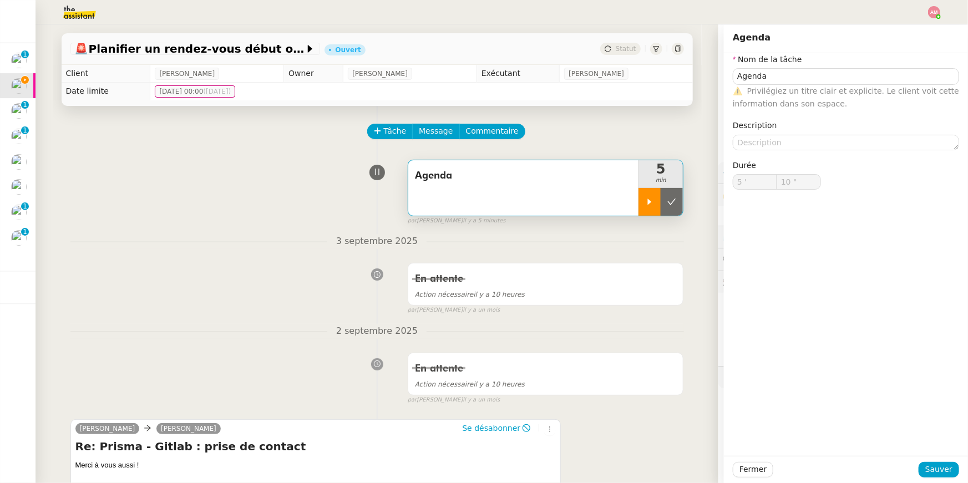
click at [647, 202] on button at bounding box center [672, 202] width 22 height 28
type input "Agenda"
type input "5 '"
type input "9 ""
type input "Agenda"
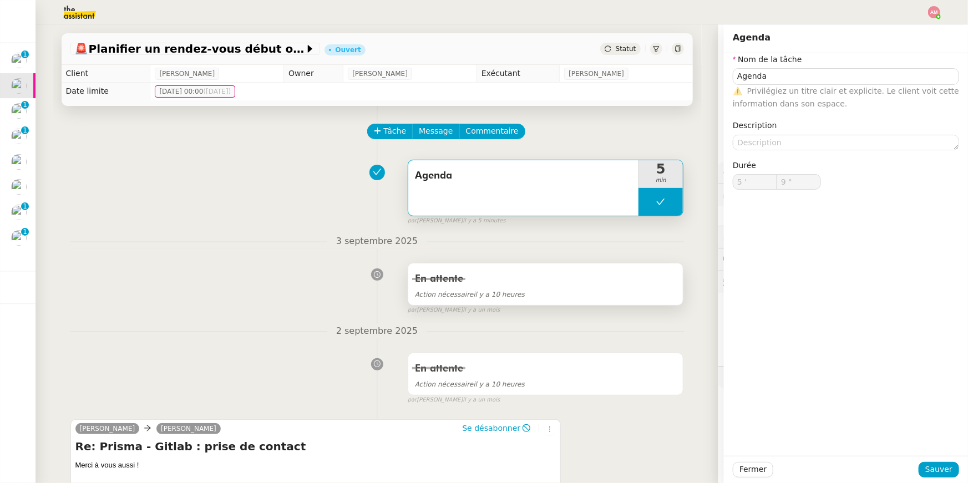
type input "5 '"
type input "9 ""
type input "Agenda"
type input "5 '"
type input "9 ""
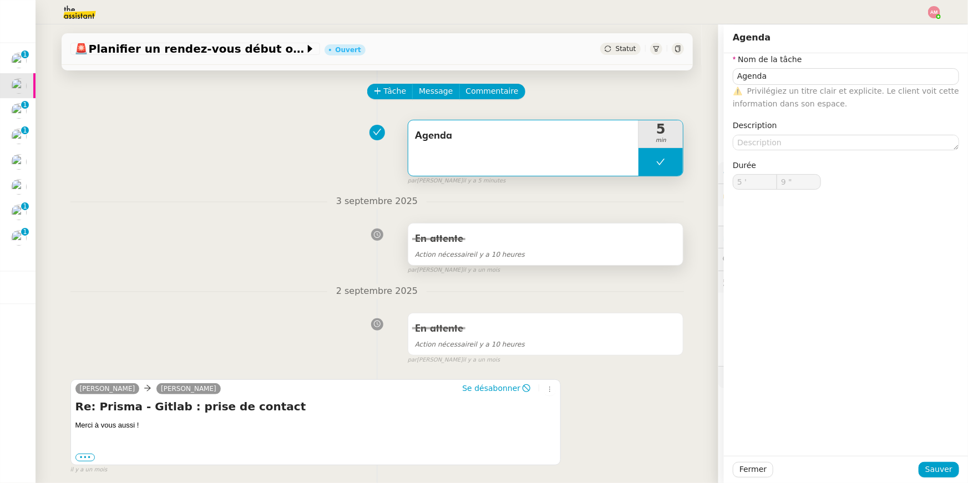
type input "Agenda"
type input "5 '"
type input "9 ""
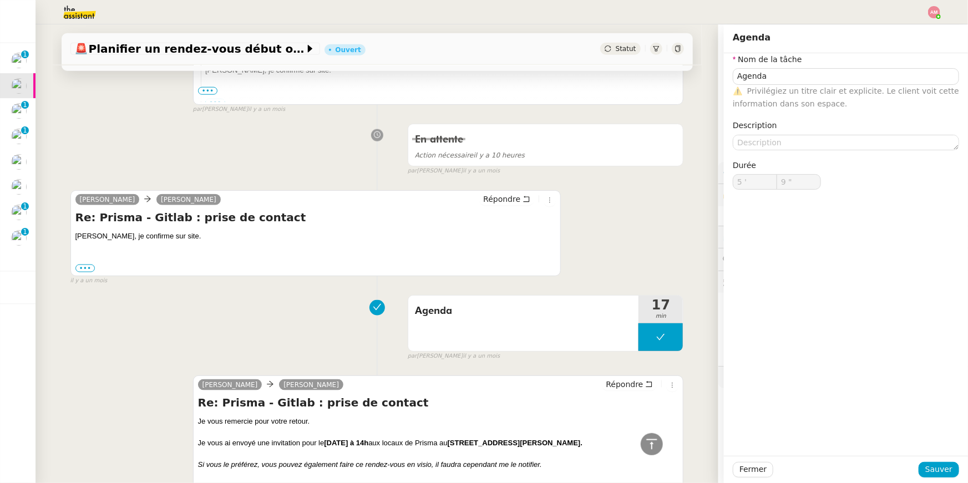
scroll to position [693, 0]
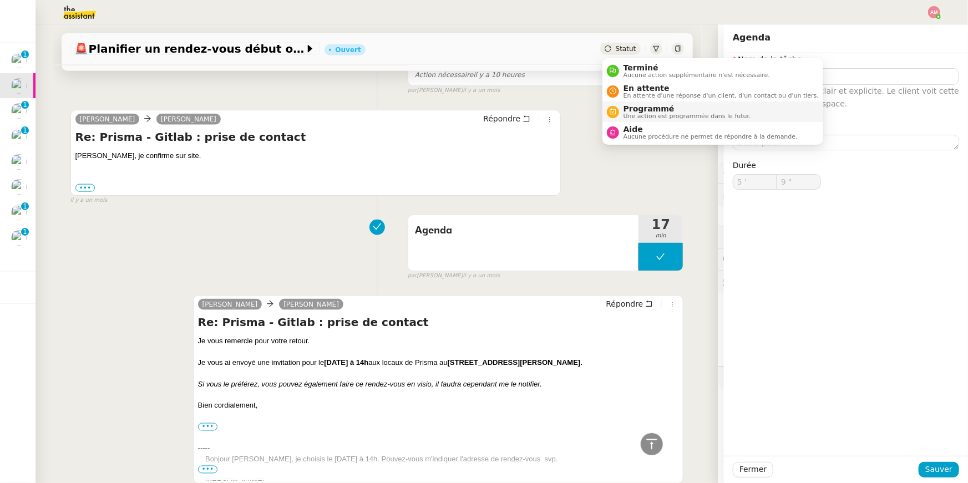
click at [635, 106] on span "Programmé" at bounding box center [687, 108] width 128 height 9
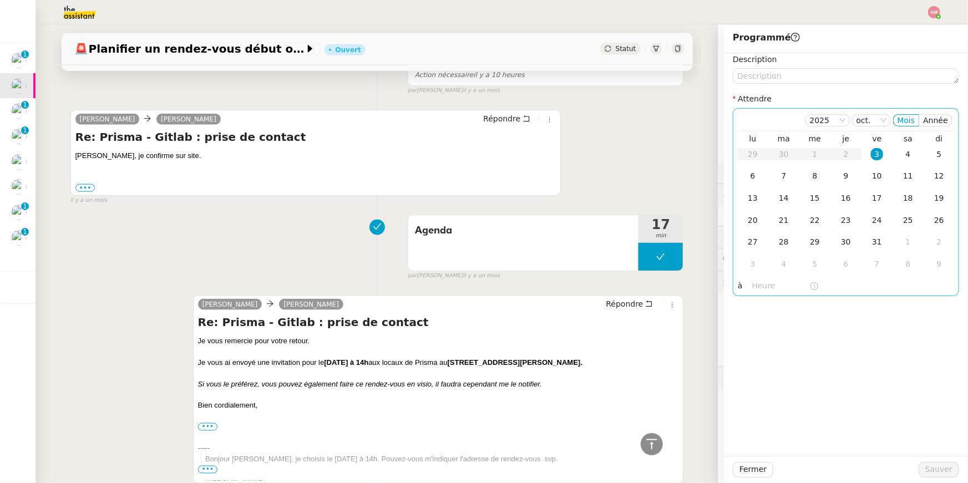
click at [647, 174] on div "8" at bounding box center [815, 176] width 12 height 12
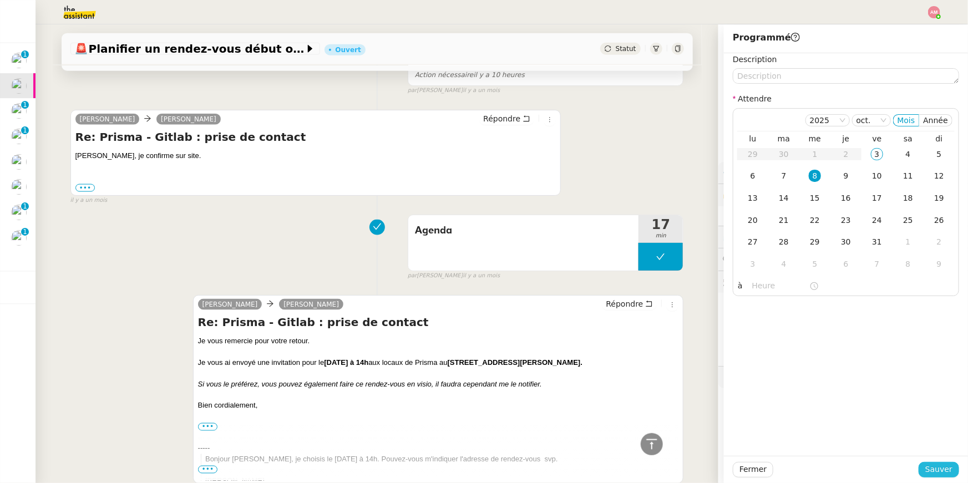
click at [647, 343] on span "Sauver" at bounding box center [938, 469] width 27 height 13
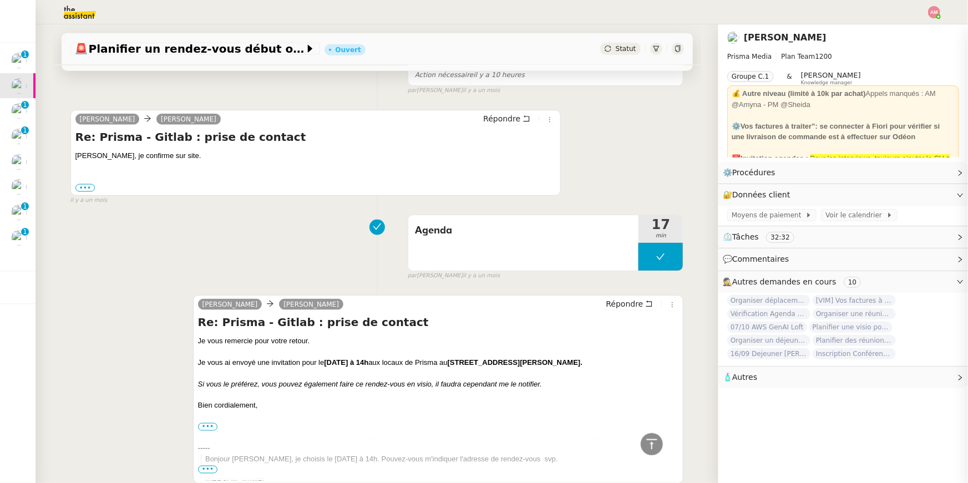
scroll to position [754, 0]
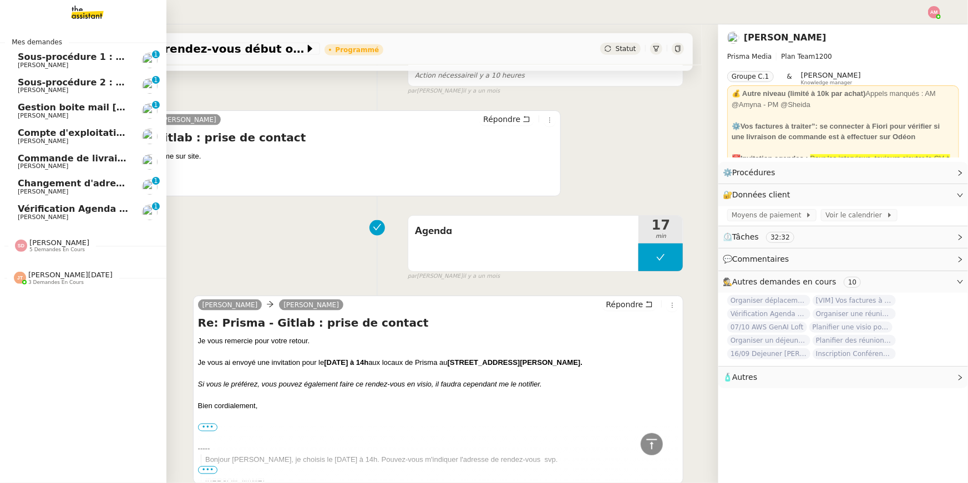
click at [24, 133] on span "Compte d'exploitation Moun Pro - vendredi 3 octobre 2025" at bounding box center [120, 133] width 205 height 11
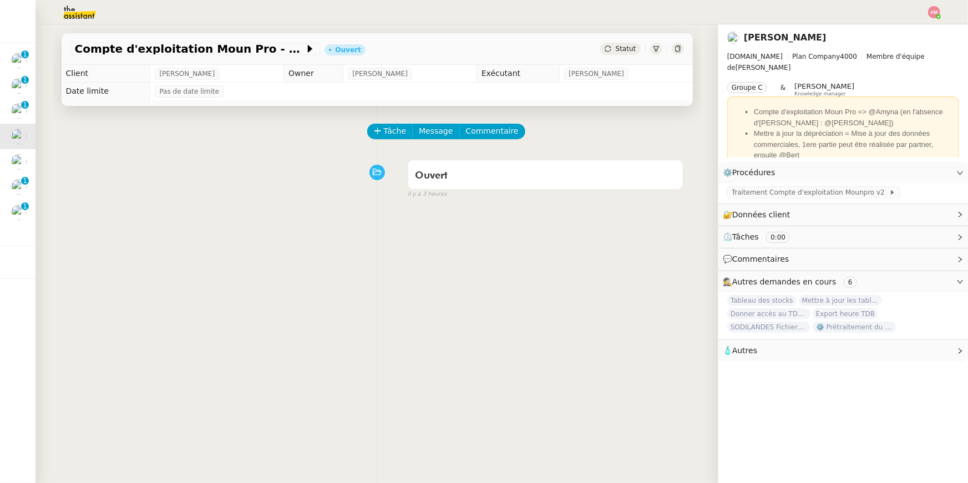
click at [392, 121] on div "Tâche Message Commentaire Veuillez patienter une erreur s'est produite 👌👌👌 mess…" at bounding box center [377, 347] width 649 height 483
click at [395, 127] on span "Tâche" at bounding box center [395, 131] width 23 height 13
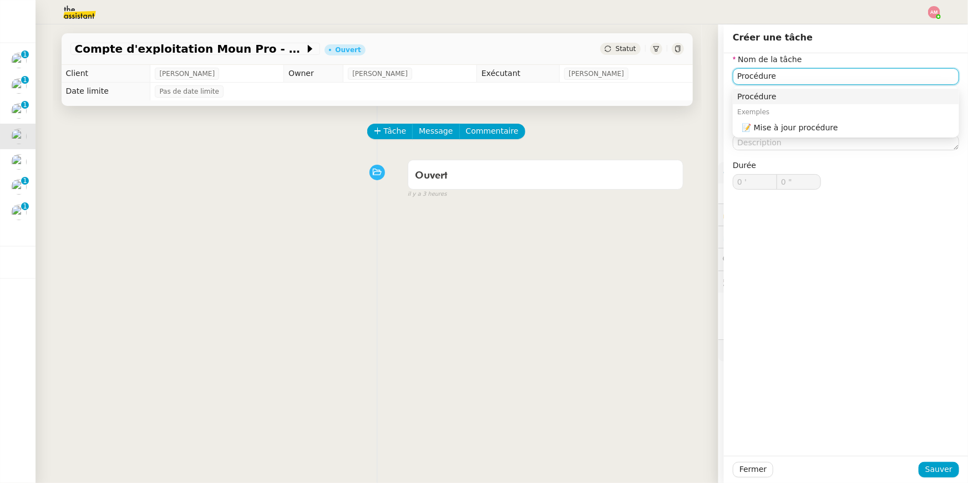
type input "Procédure"
click at [647, 343] on div "Fermer Sauver" at bounding box center [846, 469] width 244 height 27
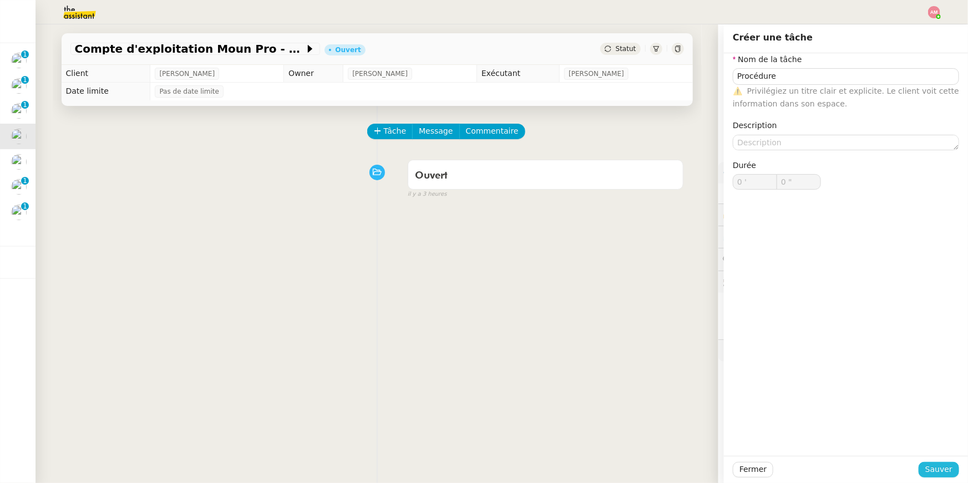
click at [647, 343] on span "Sauver" at bounding box center [938, 469] width 27 height 13
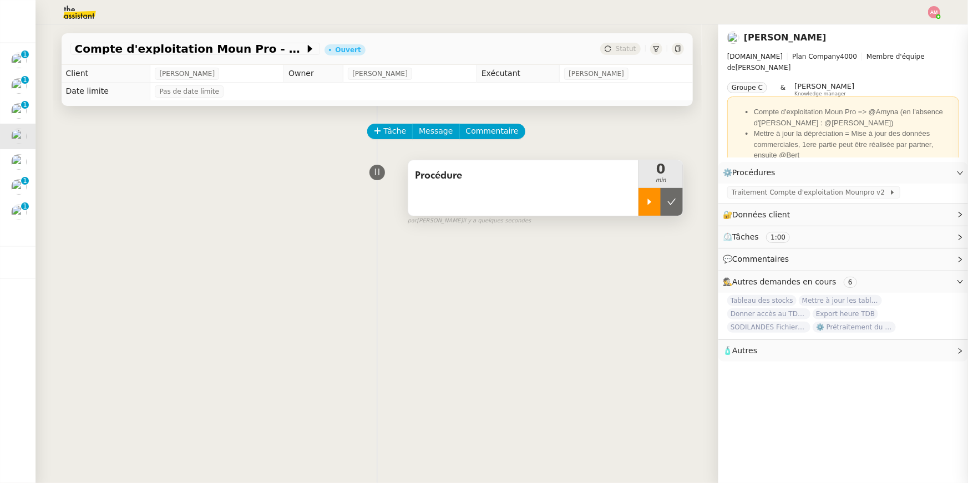
click at [647, 204] on div at bounding box center [649, 202] width 22 height 28
click at [647, 198] on span "Traitement Compte d'exploitation Mounpro v2" at bounding box center [811, 192] width 158 height 11
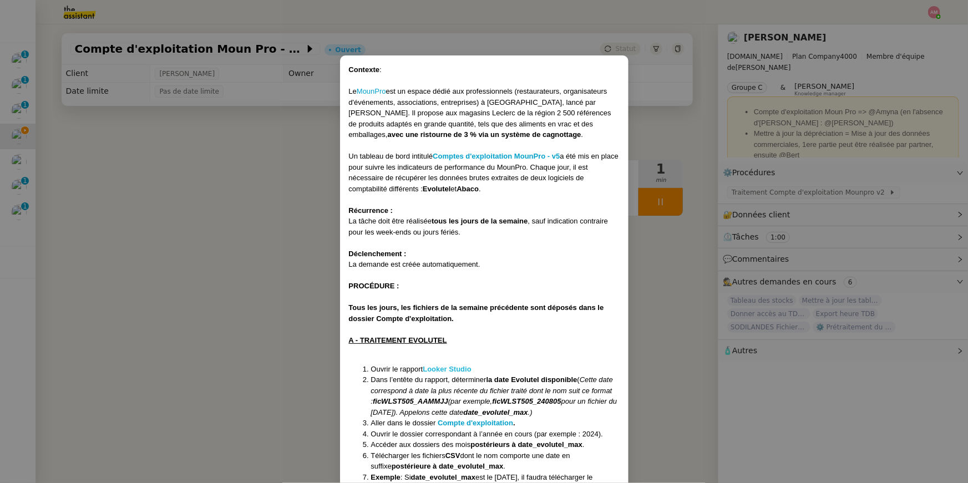
click at [451, 343] on strong "Looker Studio" at bounding box center [447, 369] width 48 height 8
click at [480, 343] on strong "Compte d'exploitation" at bounding box center [475, 423] width 75 height 8
click at [54, 95] on nz-modal-container "Contexte : Le MounPro est un espace dédié aux professionnels (restaurateurs, or…" at bounding box center [484, 241] width 968 height 483
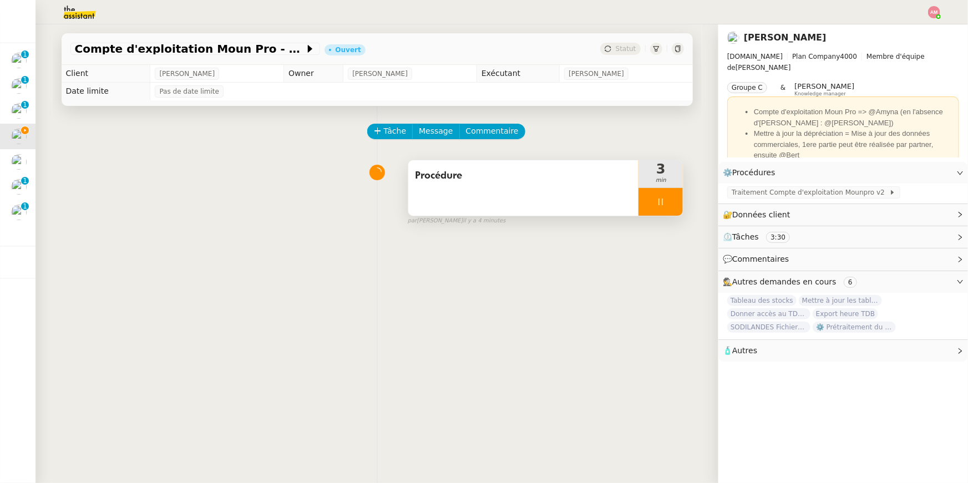
click at [647, 204] on div at bounding box center [660, 202] width 44 height 28
click at [647, 204] on button at bounding box center [672, 202] width 22 height 28
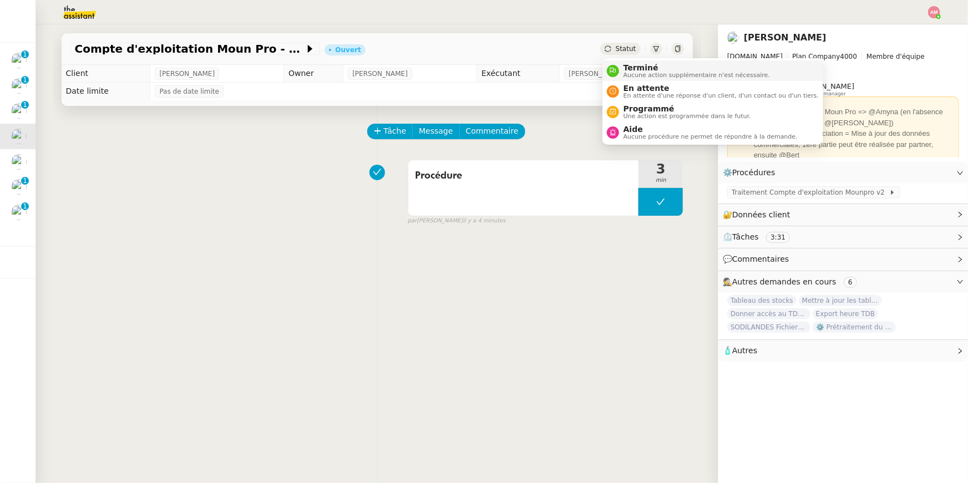
click at [627, 65] on span "Terminé" at bounding box center [696, 67] width 146 height 9
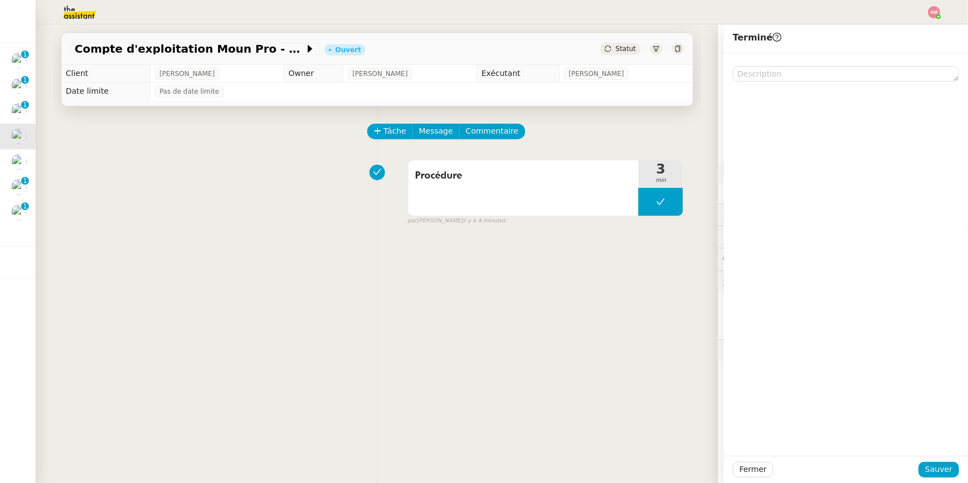
click at [647, 343] on div at bounding box center [845, 470] width 145 height 16
click at [647, 343] on span "Sauver" at bounding box center [938, 469] width 27 height 13
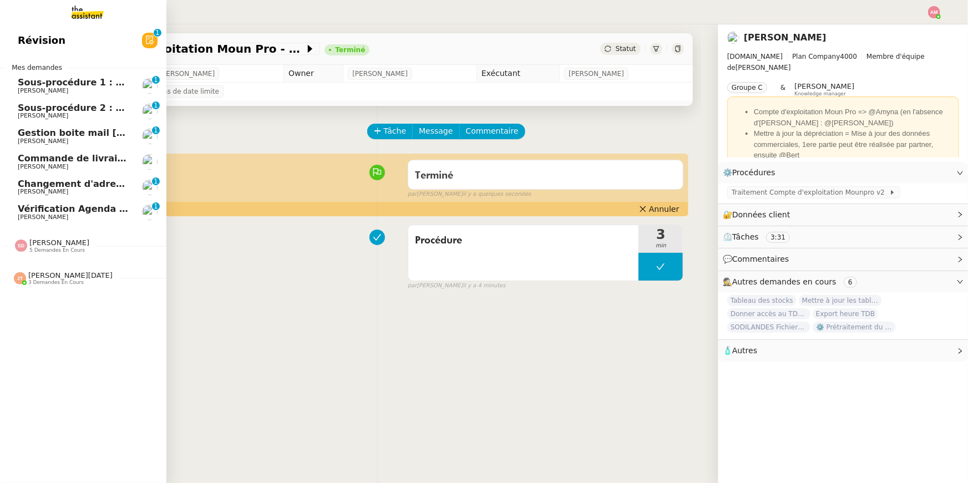
click at [91, 181] on span "Changement d'adresse - SOGECAP" at bounding box center [104, 184] width 172 height 11
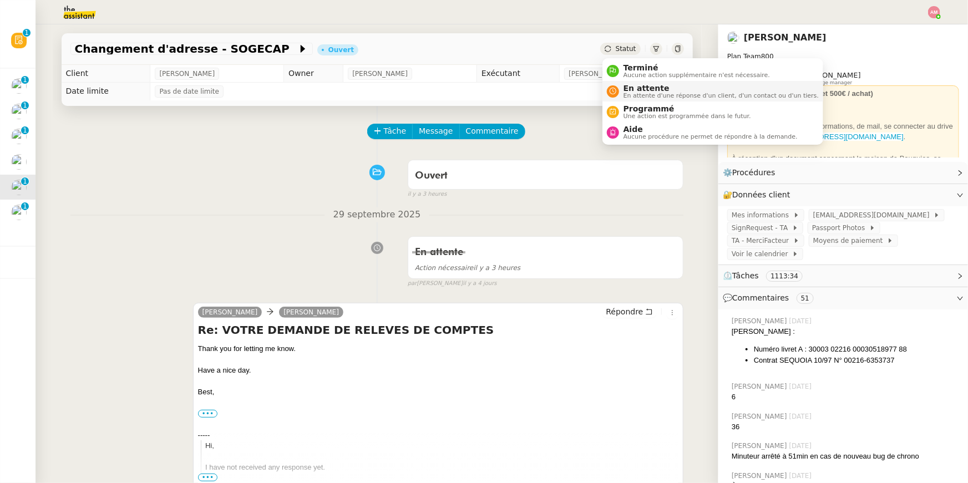
click at [627, 87] on span "En attente" at bounding box center [720, 88] width 195 height 9
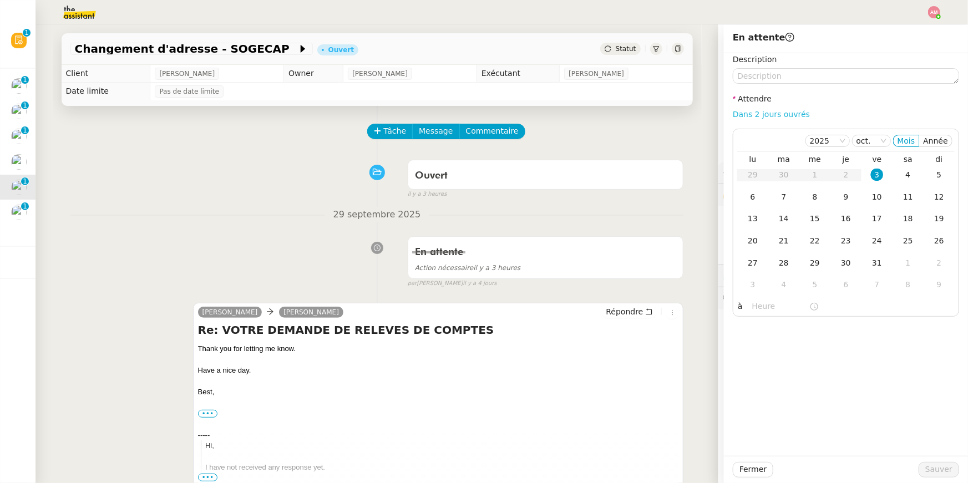
click at [647, 113] on link "Dans 2 jours ouvrés" at bounding box center [771, 114] width 77 height 9
type input "07:00"
click at [647, 343] on span "Sauver" at bounding box center [938, 469] width 27 height 13
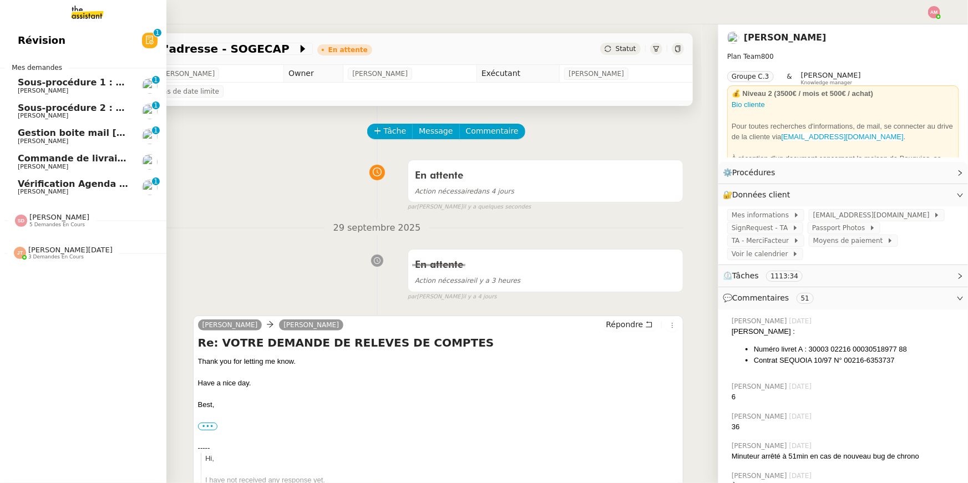
click at [40, 185] on span "Vérification Agenda + Chat + Wagram (9h et 14h)" at bounding box center [142, 184] width 249 height 11
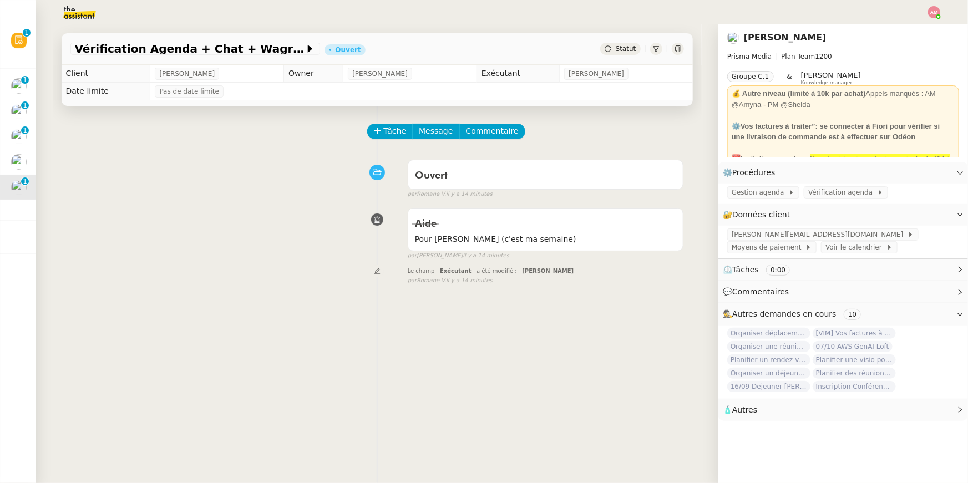
click at [381, 141] on div "Tâche Message Commentaire" at bounding box center [526, 137] width 316 height 27
click at [400, 130] on span "Tâche" at bounding box center [395, 131] width 23 height 13
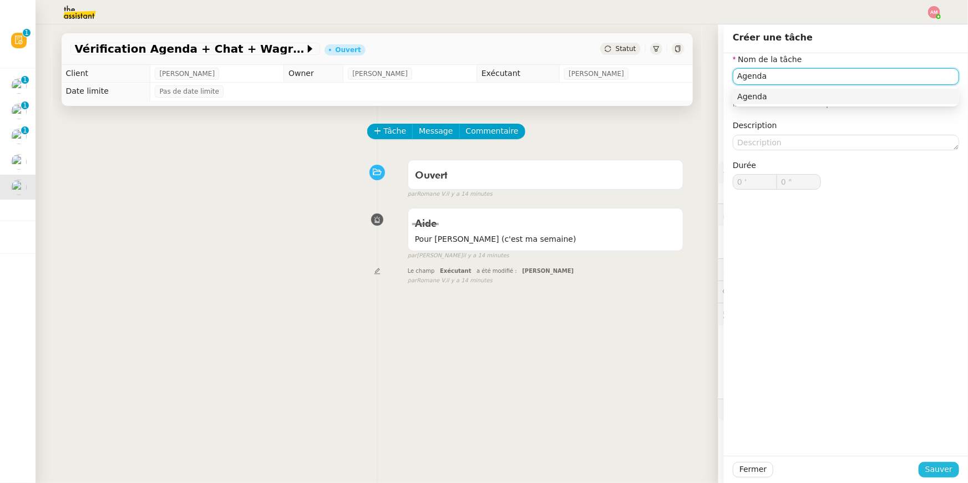
type input "Agenda"
click at [647, 343] on button "Sauver" at bounding box center [939, 470] width 40 height 16
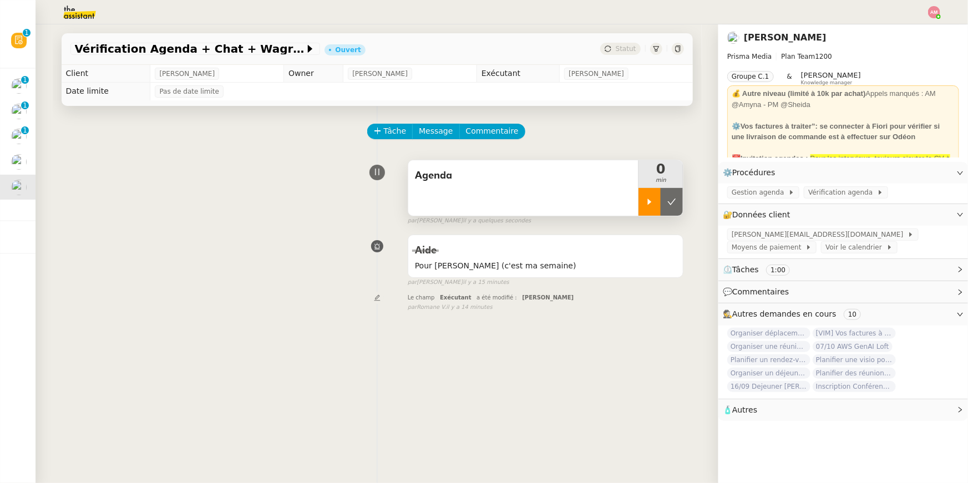
click at [641, 206] on div at bounding box center [649, 202] width 22 height 28
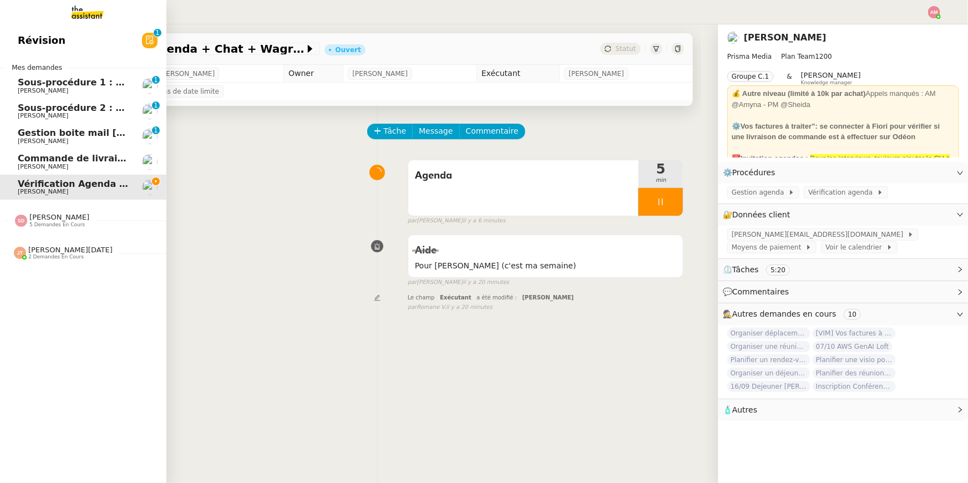
click at [15, 34] on link "Révision 0 1 2 3 4 5 6 7 8 9" at bounding box center [83, 41] width 166 height 26
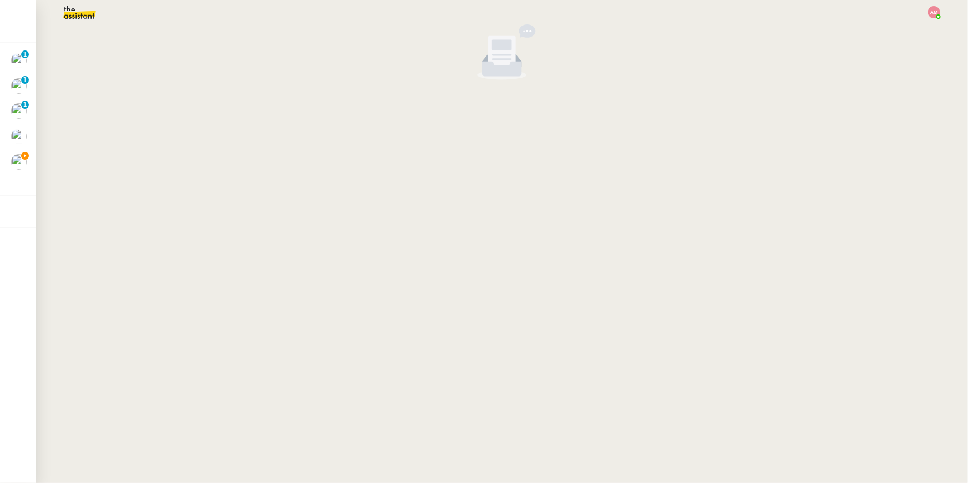
click at [221, 62] on nz-empty-default at bounding box center [502, 51] width 924 height 55
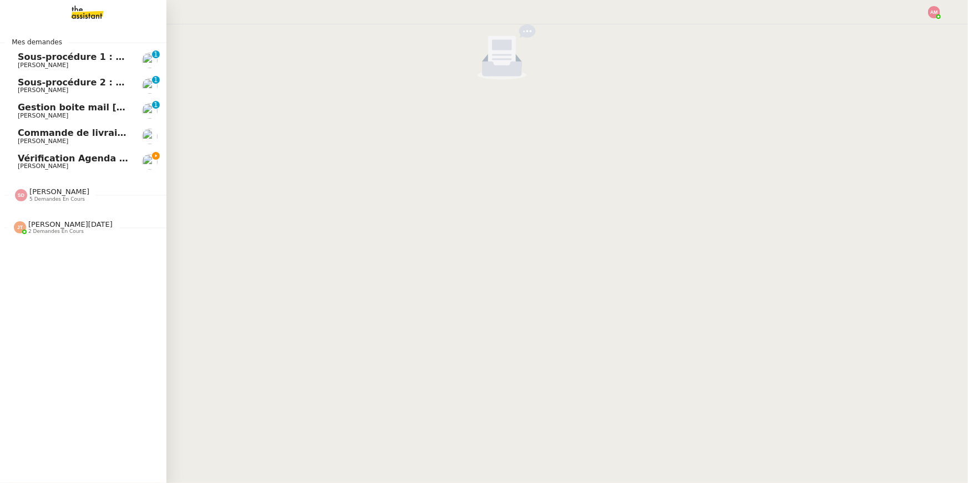
click at [24, 164] on span "David Berrebi" at bounding box center [43, 166] width 50 height 7
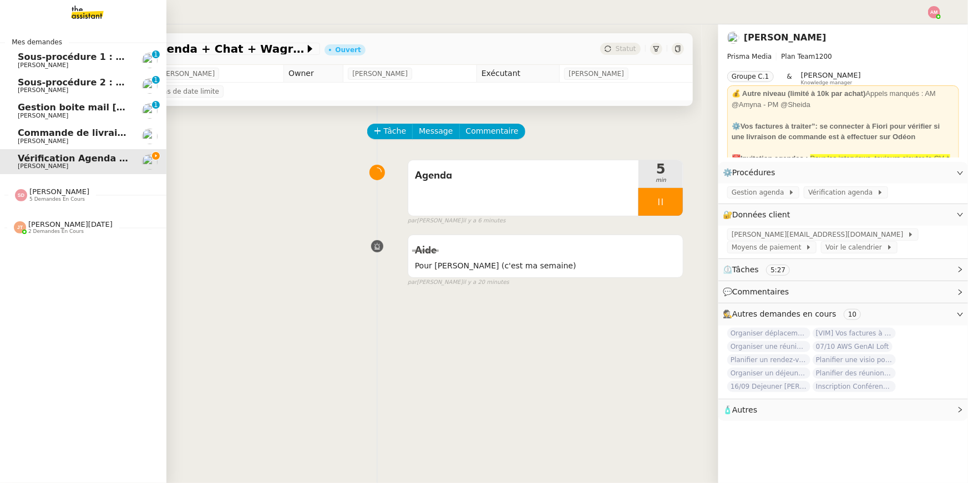
click at [31, 227] on span "Jean-Noël De Tinguy" at bounding box center [70, 224] width 84 height 8
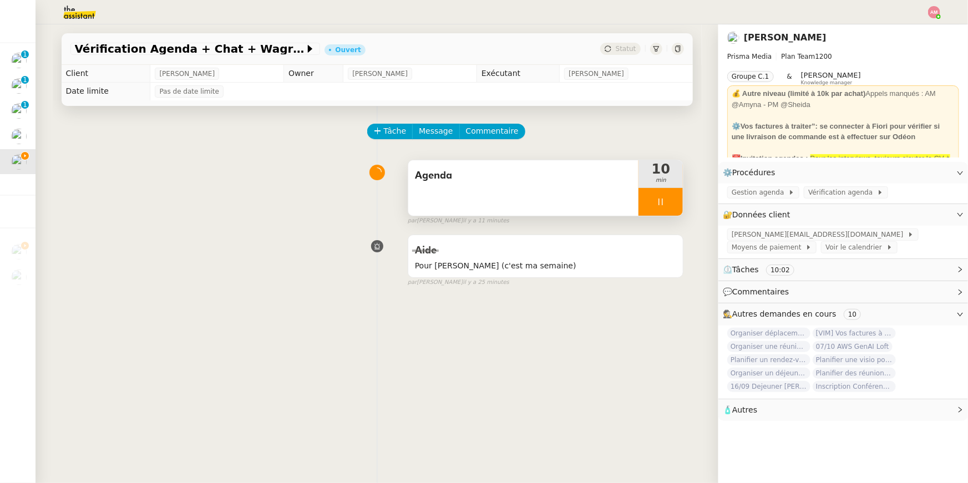
click at [647, 195] on div at bounding box center [660, 202] width 44 height 28
click at [647, 200] on icon at bounding box center [671, 201] width 9 height 9
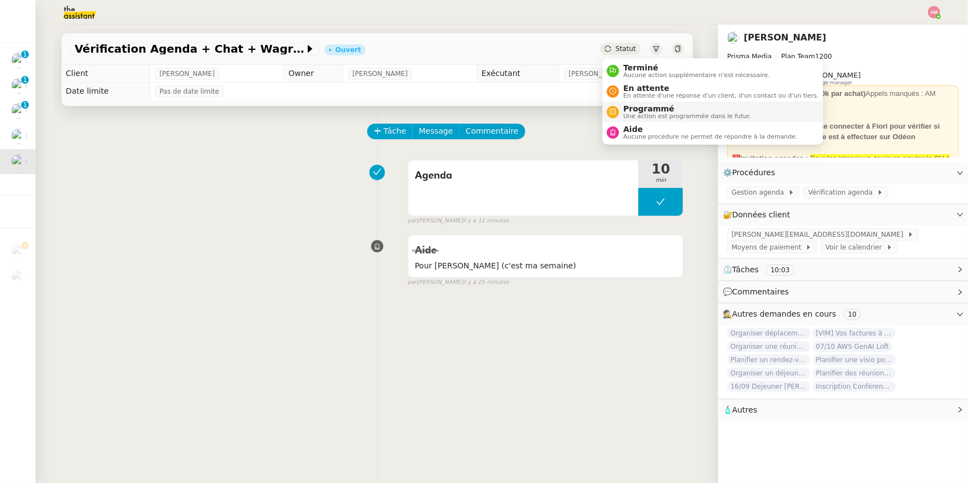
click at [640, 113] on span "Une action est programmée dans le futur." at bounding box center [687, 116] width 128 height 6
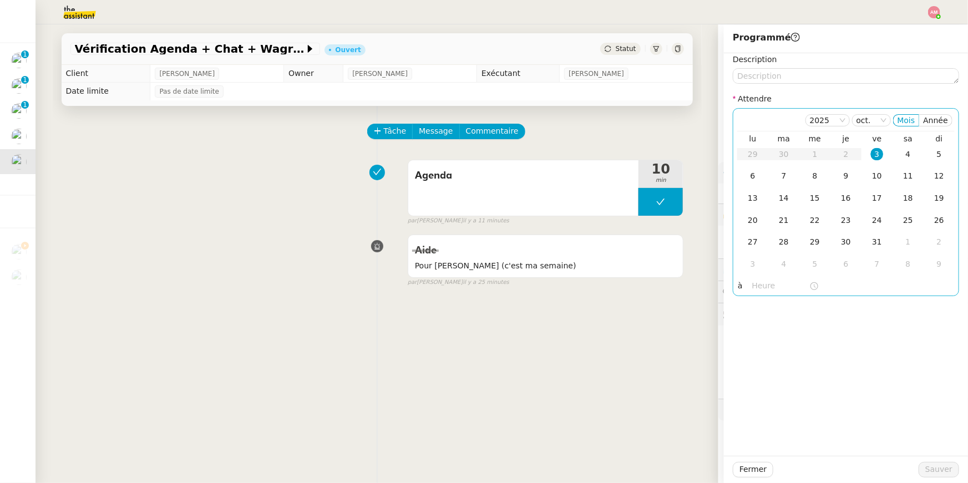
click at [647, 288] on input "text" at bounding box center [780, 286] width 57 height 13
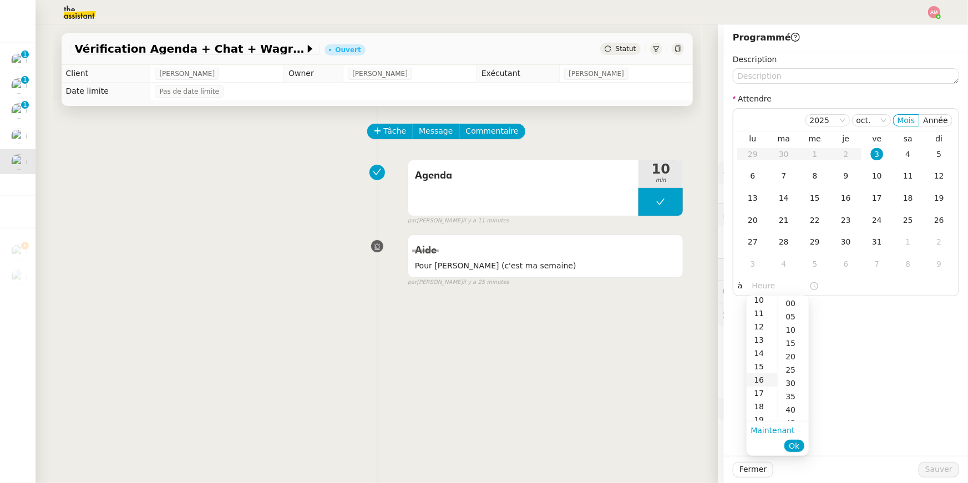
click at [647, 343] on div "16" at bounding box center [762, 379] width 31 height 13
click at [647, 304] on div "00" at bounding box center [793, 303] width 31 height 13
type input "16:00"
click at [647, 343] on li "Ok" at bounding box center [793, 446] width 19 height 16
click at [647, 343] on span "Ok" at bounding box center [794, 445] width 11 height 11
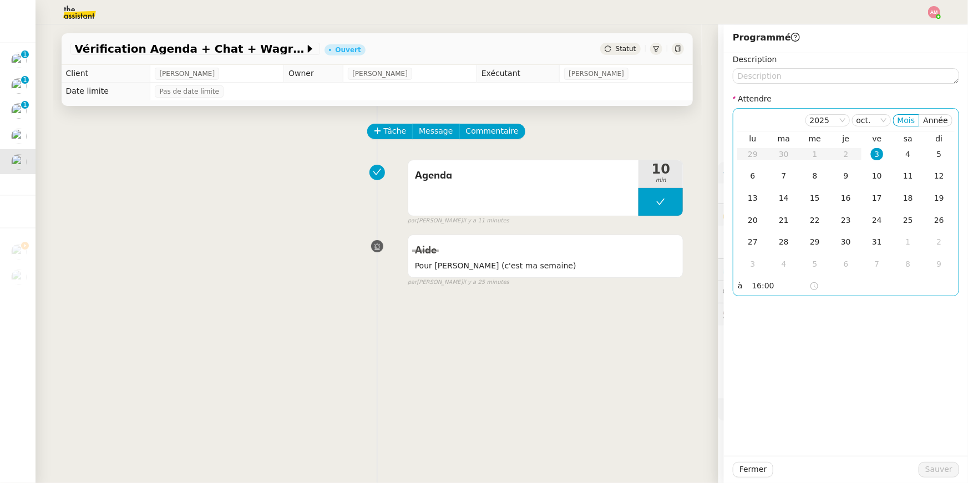
click at [647, 155] on td "3" at bounding box center [876, 155] width 31 height 22
click at [647, 343] on span "Sauver" at bounding box center [938, 469] width 27 height 13
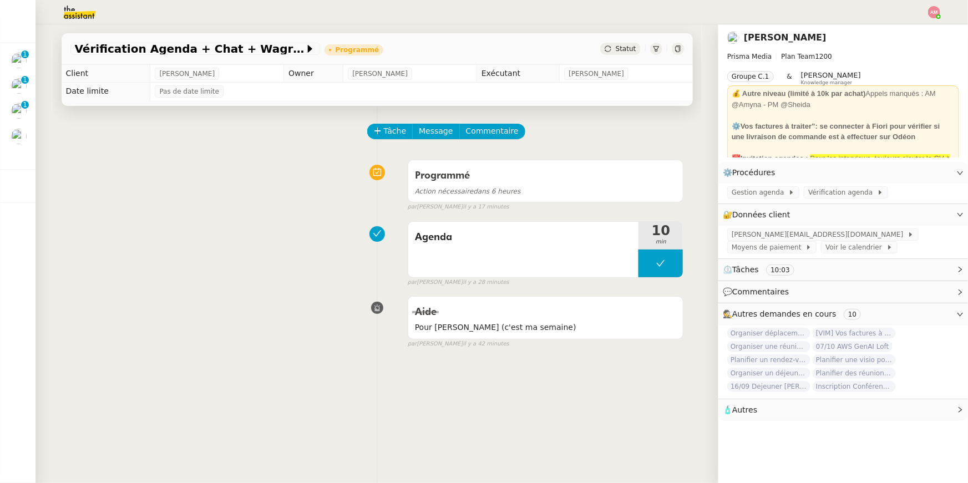
click at [48, 149] on div "Vérification Agenda + Chat + Wagram (9h et 14h) Programmé Statut Client David B…" at bounding box center [376, 253] width 683 height 459
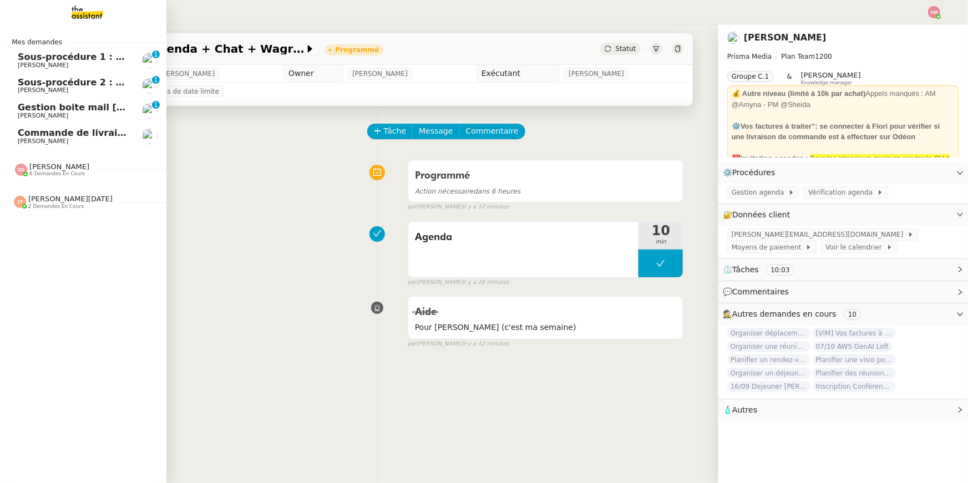
click at [28, 170] on div "Sheida Delpazir 6 demandes en cours" at bounding box center [52, 170] width 74 height 14
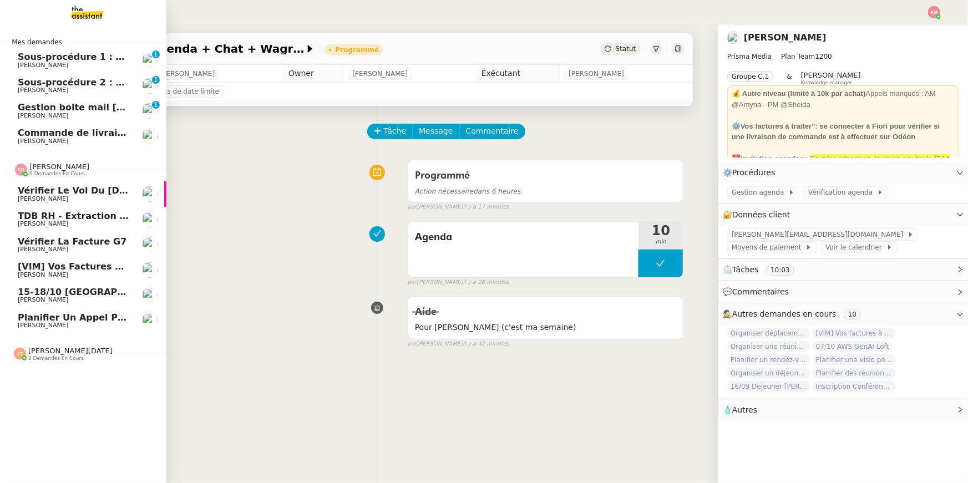
click at [79, 324] on span "Alexandre Blanc" at bounding box center [74, 325] width 112 height 7
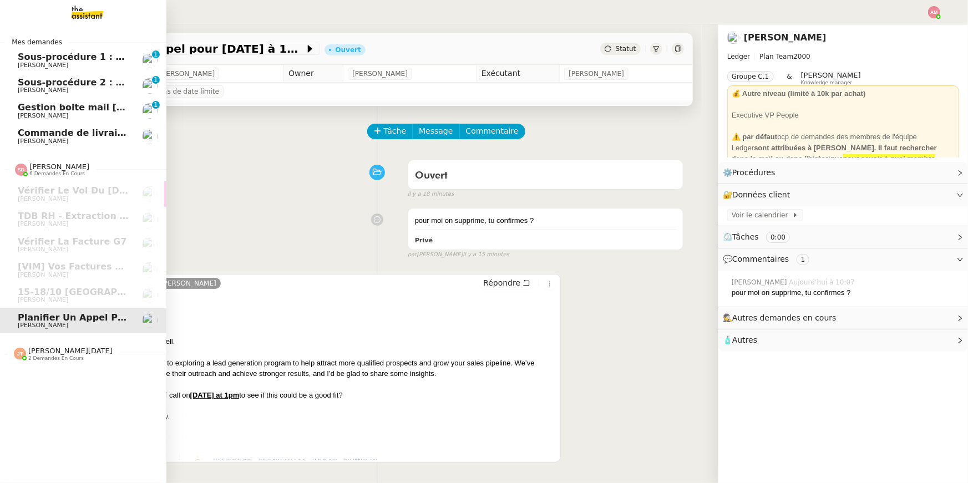
click at [41, 108] on span "Gestion boite mail Sylvie & John - 3 octobre 2025" at bounding box center [176, 107] width 317 height 11
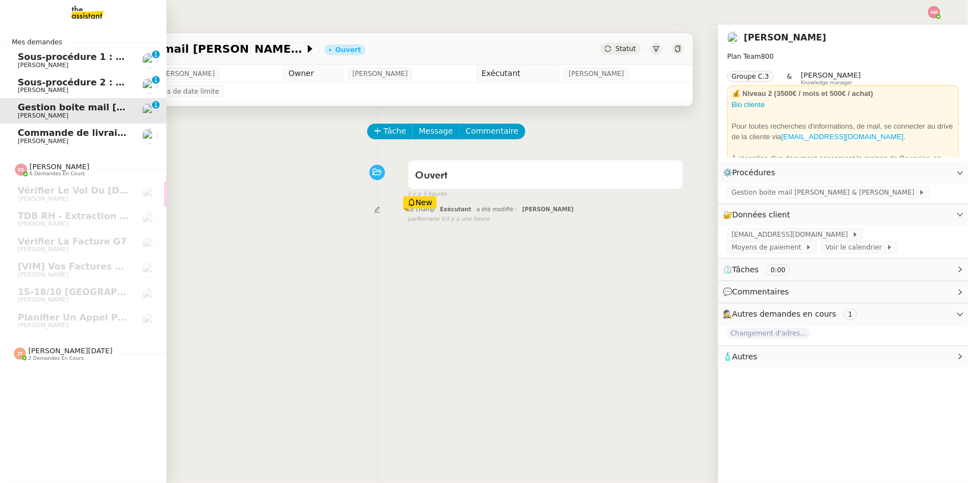
click at [37, 133] on span "Commande de livraisons- 3 octobre 2025" at bounding box center [99, 133] width 163 height 11
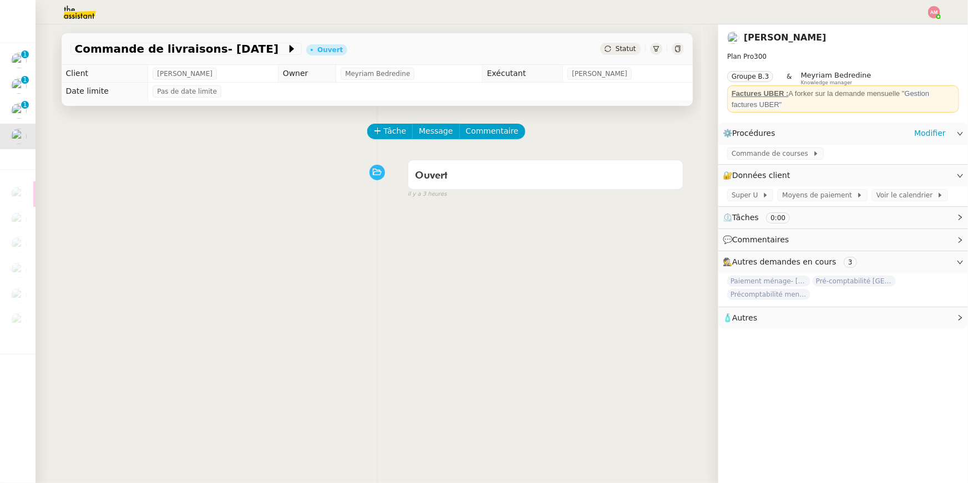
click at [647, 163] on div "Commande de courses" at bounding box center [843, 154] width 250 height 19
click at [647, 159] on div "Commande de courses" at bounding box center [775, 154] width 97 height 12
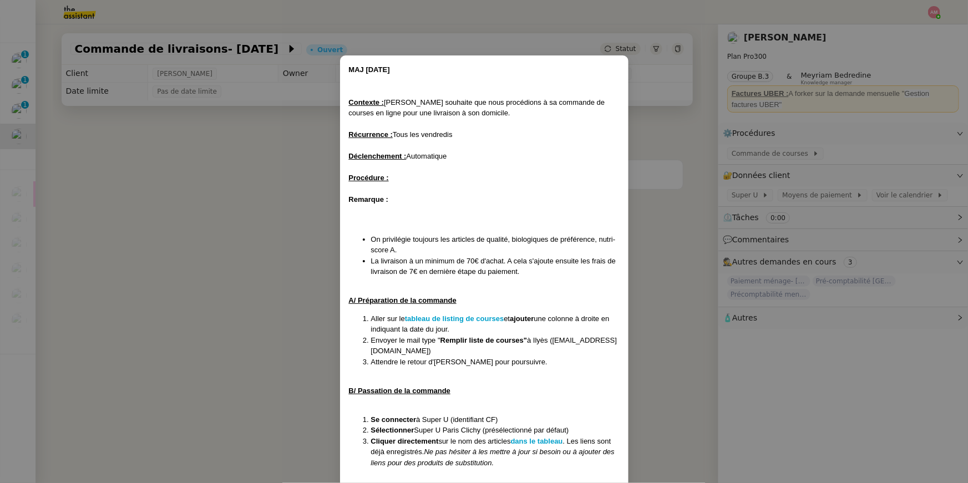
click at [19, 37] on nz-modal-container "MAJ 27/05/2025 Contexte : Ilyès souhaite que nous procédions à sa commande de c…" at bounding box center [484, 241] width 968 height 483
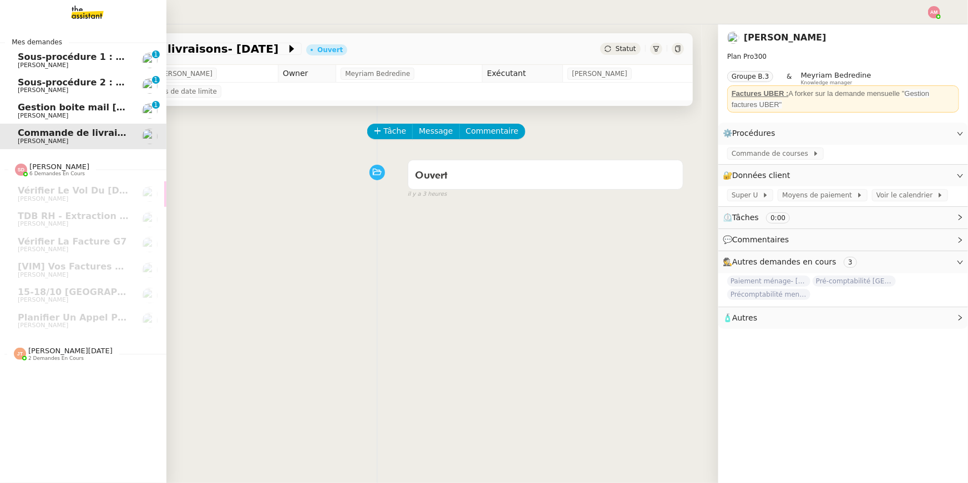
click at [7, 64] on link "Sous-procédure 1 : Actualisation du fichier de suivi - octobre 2025 Mathias Hom…" at bounding box center [83, 61] width 166 height 26
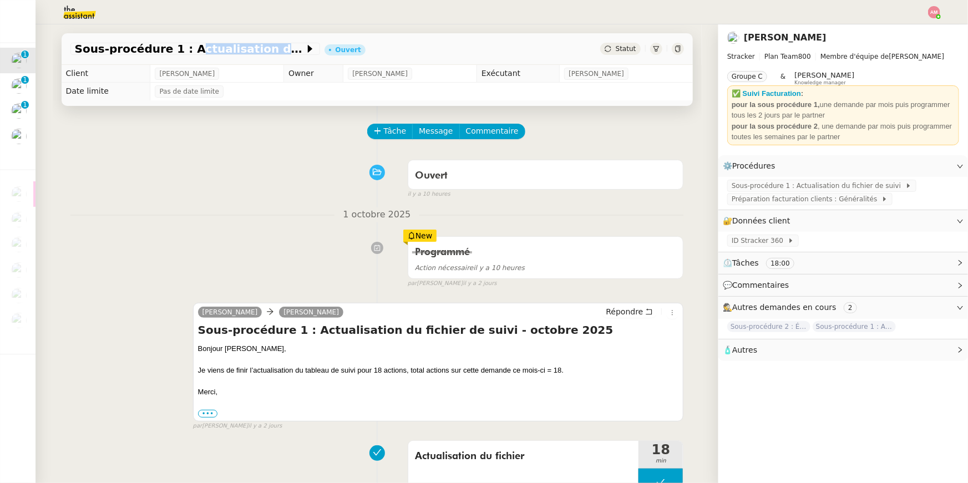
drag, startPoint x: 178, startPoint y: 45, endPoint x: 283, endPoint y: 57, distance: 106.0
click at [283, 57] on div "Sous-procédure 1 : Actualisation du fichier de suivi - octobre 2025 Ouvert Stat…" at bounding box center [377, 49] width 631 height 32
copy span "Actualisation du fichier de suivi - octobre 2025"
click at [407, 130] on button "Tâche" at bounding box center [390, 132] width 46 height 16
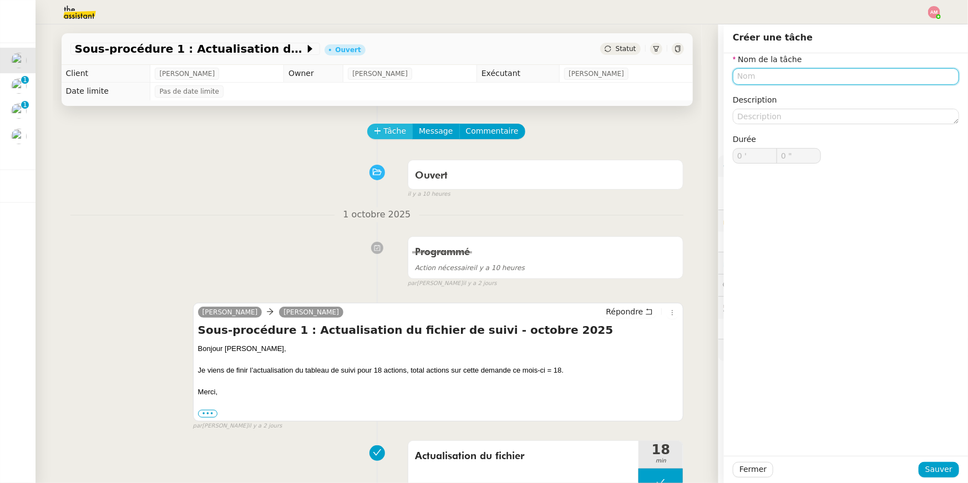
paste input "Actualisation du fichier de suivi - octobre 2025"
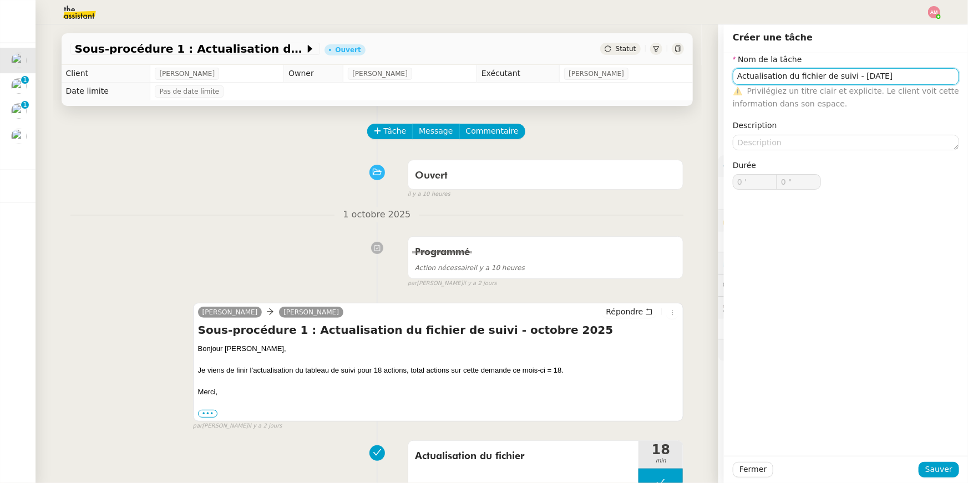
drag, startPoint x: 853, startPoint y: 74, endPoint x: 916, endPoint y: 70, distance: 63.4
click at [647, 70] on input "Actualisation du fichier de suivi - octobre 2025" at bounding box center [846, 76] width 226 height 16
type input "Actualisation du fichier de suivi"
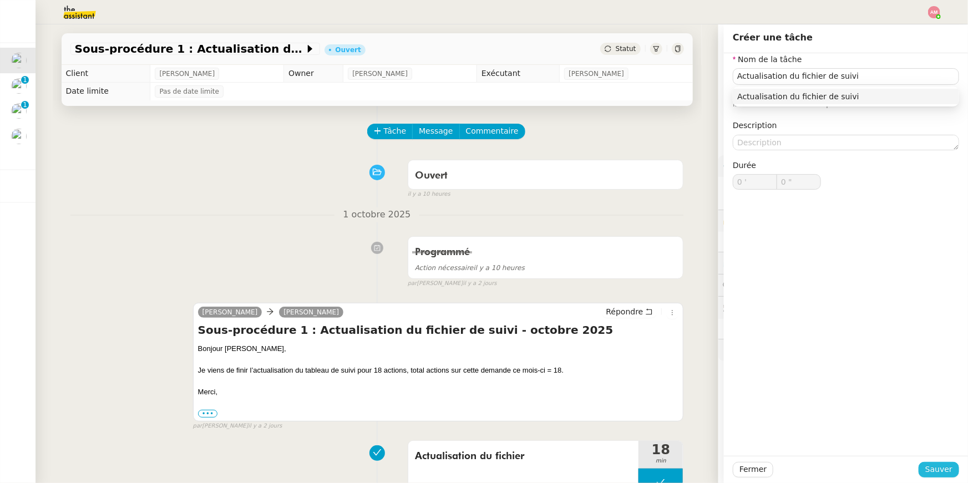
click at [647, 343] on span "Sauver" at bounding box center [938, 469] width 27 height 13
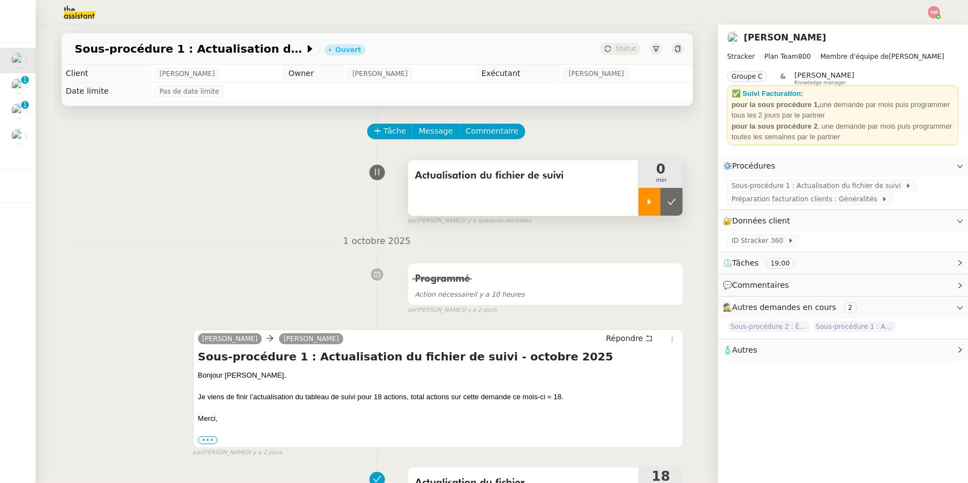
click at [647, 196] on div at bounding box center [649, 202] width 22 height 28
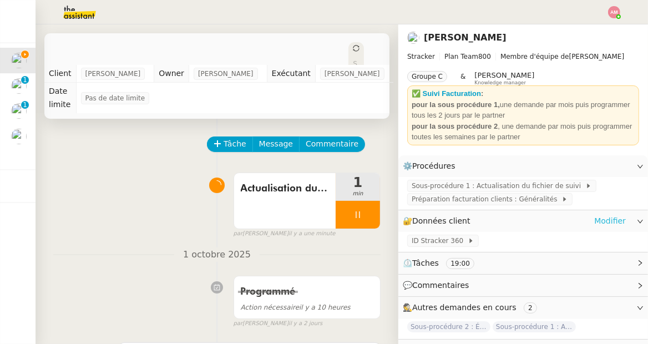
click at [602, 216] on link "Modifier" at bounding box center [610, 221] width 32 height 13
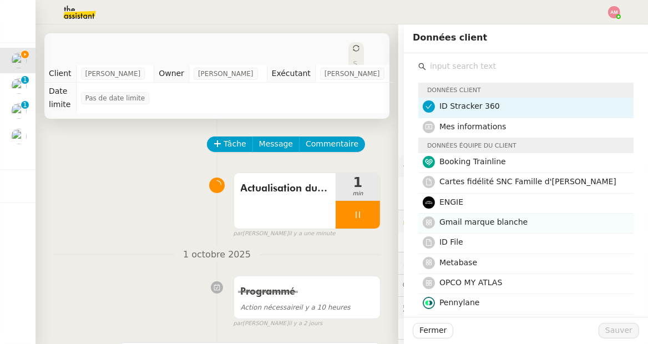
click at [602, 216] on h4 "Gmail marque blanche" at bounding box center [532, 222] width 187 height 13
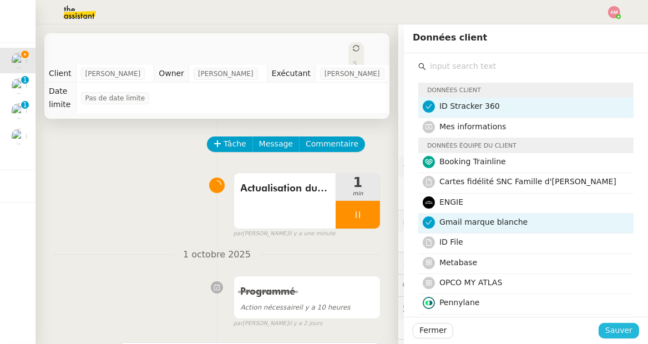
click at [622, 324] on span "Sauver" at bounding box center [618, 330] width 27 height 13
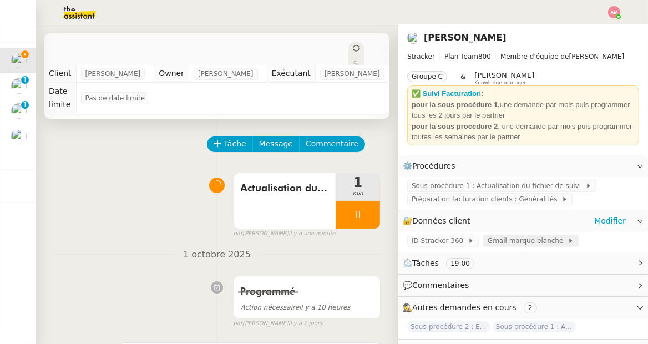
click at [491, 241] on span "Gmail marque blanche" at bounding box center [528, 240] width 80 height 11
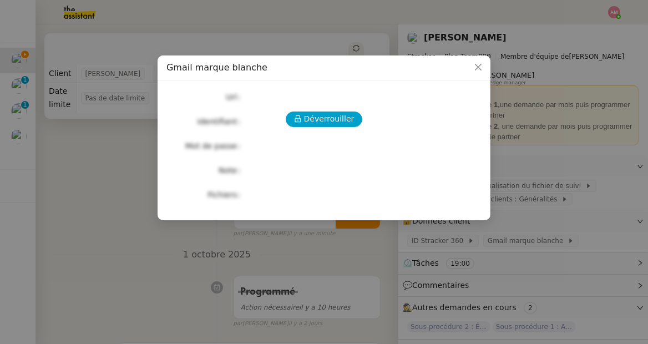
click at [314, 103] on div "Déverrouiller Url Identifiant Mot de passe Note Fichiers Upload" at bounding box center [323, 145] width 315 height 113
click at [314, 111] on button "Déverrouiller" at bounding box center [324, 119] width 77 height 16
click at [314, 117] on span "Déverrouiller" at bounding box center [329, 119] width 50 height 13
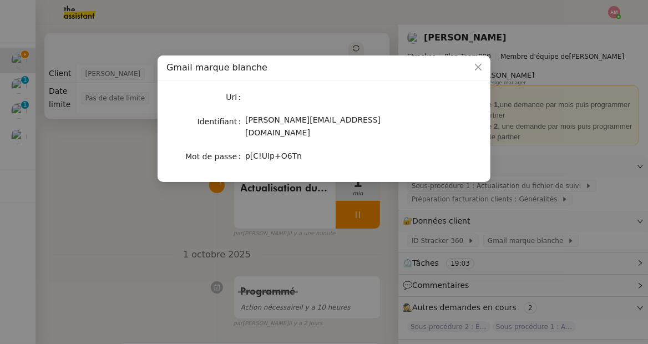
click at [247, 151] on span "p[C!UIp+O6Tn" at bounding box center [273, 155] width 57 height 9
drag, startPoint x: 246, startPoint y: 146, endPoint x: 308, endPoint y: 148, distance: 61.6
click at [308, 150] on div "p[C!UIp+O6Tn" at bounding box center [337, 156] width 184 height 13
copy span "p[C!UIp+O6Tn"
click at [91, 188] on nz-modal-container "Gmail marque blanche Url Identifiant charlie@stracker.fr Mot de passe p[C!UIp+O…" at bounding box center [324, 172] width 648 height 344
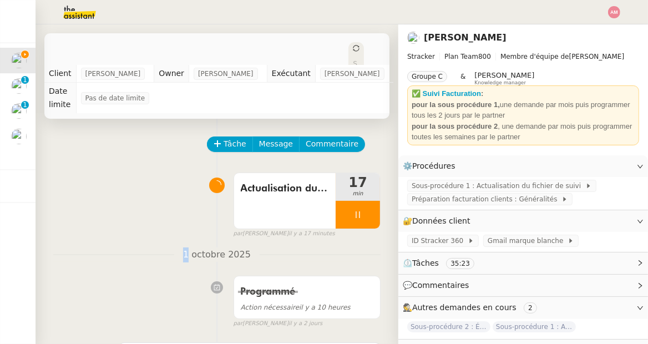
click at [91, 188] on div "Actualisation du fichier de suivi 17 min false par Amyna M. il y a 17 minutes" at bounding box center [216, 203] width 327 height 71
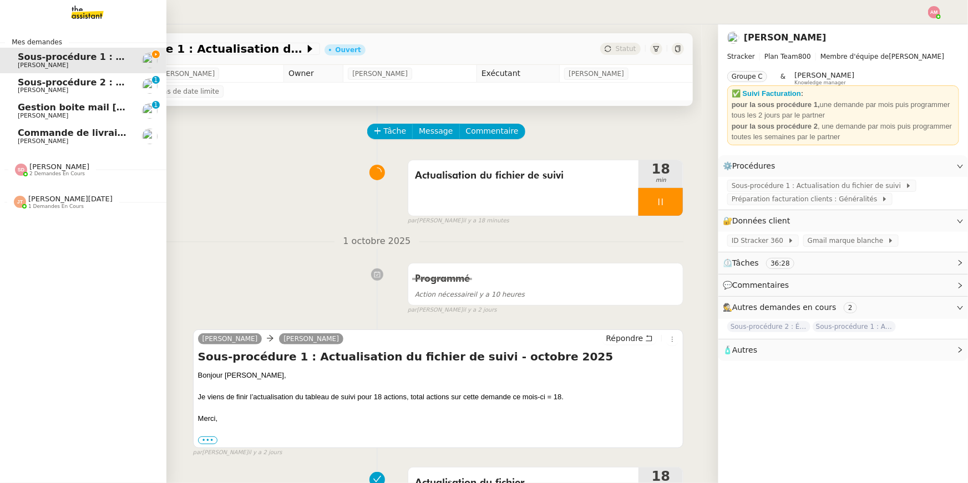
click at [38, 161] on span "Sheida Delpazir 2 demandes en cours" at bounding box center [87, 165] width 166 height 23
click at [52, 218] on span "15-18/10 Barcelone - Conférence" at bounding box center [126, 216] width 217 height 11
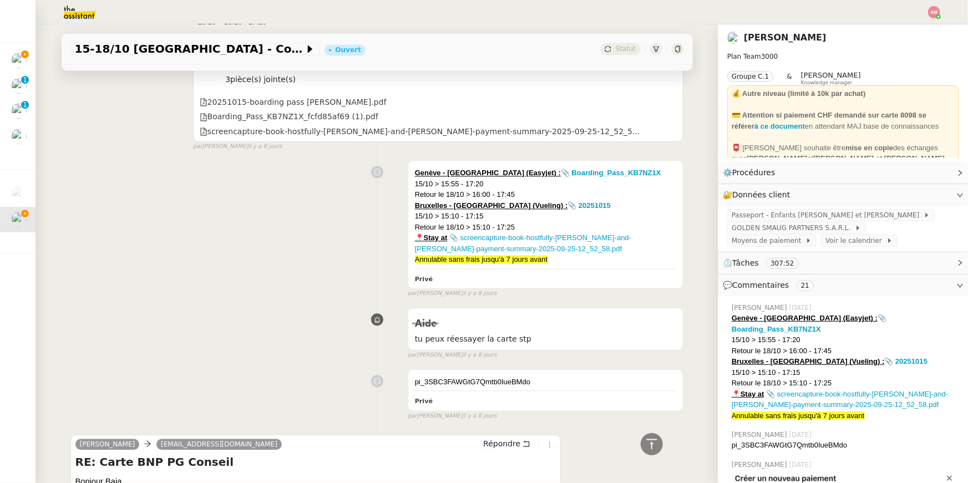
scroll to position [560, 0]
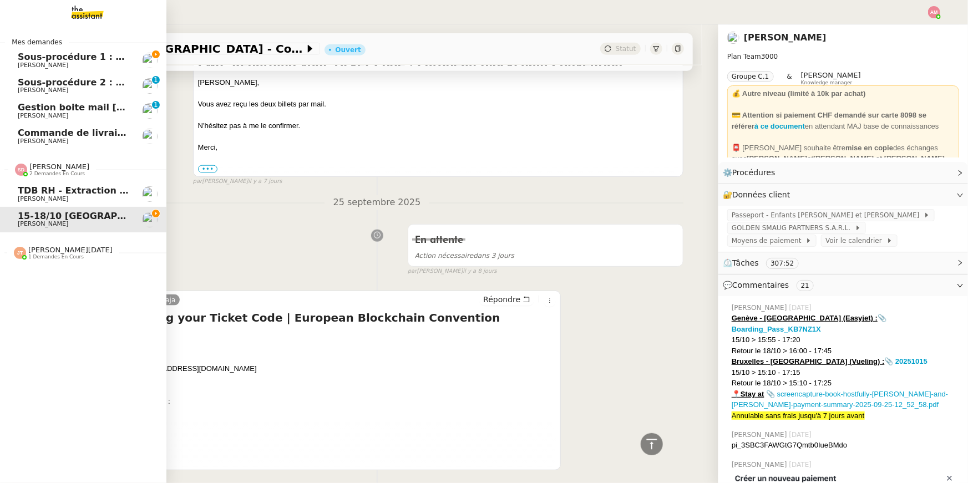
click at [27, 231] on link "15-18/10 Barcelone - Conférence Laurène Gauthier" at bounding box center [83, 220] width 166 height 26
click at [31, 255] on span "1 demandes en cours" at bounding box center [55, 257] width 55 height 6
click at [40, 289] on link "Précomptabilité - octobre 2025 Hugo Bentz" at bounding box center [83, 278] width 166 height 26
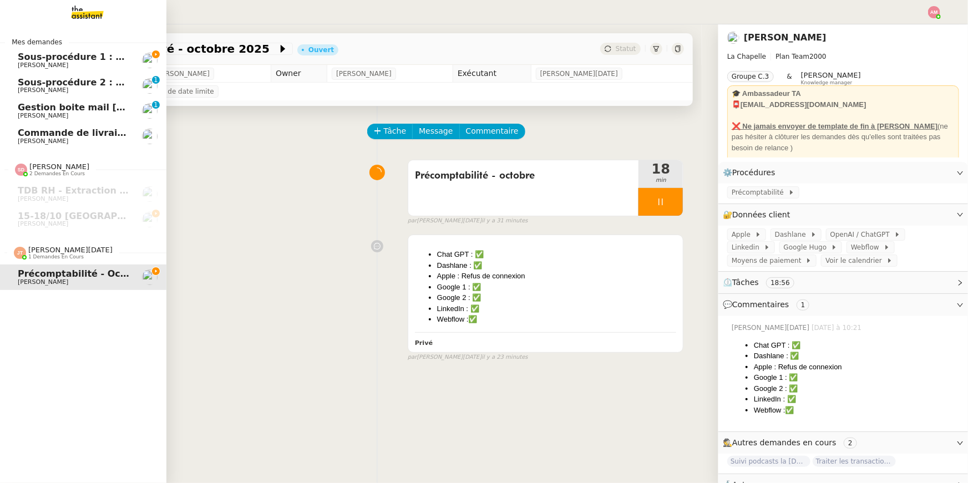
click at [63, 49] on link "Sous-procédure 1 : Actualisation du fichier de suivi - octobre 2025 Mathias Hom…" at bounding box center [83, 61] width 166 height 26
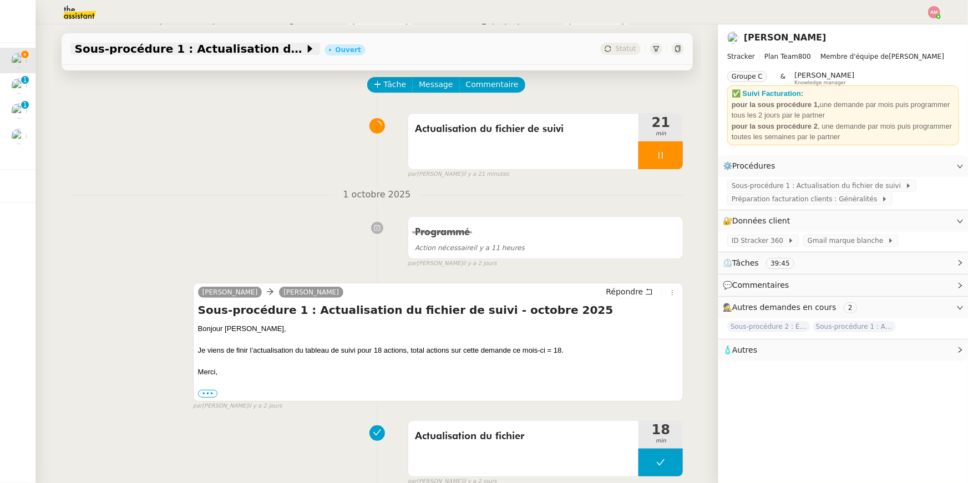
scroll to position [49, 0]
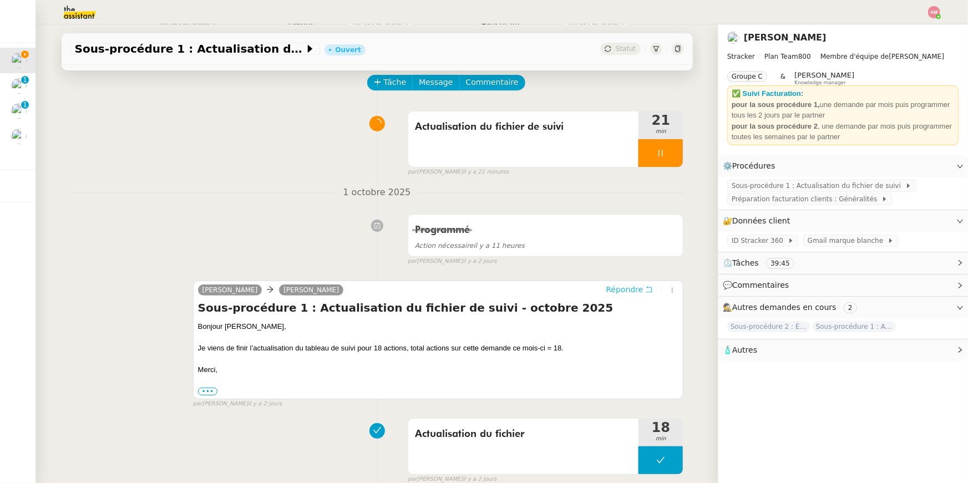
click at [632, 289] on span "Répondre" at bounding box center [624, 289] width 37 height 11
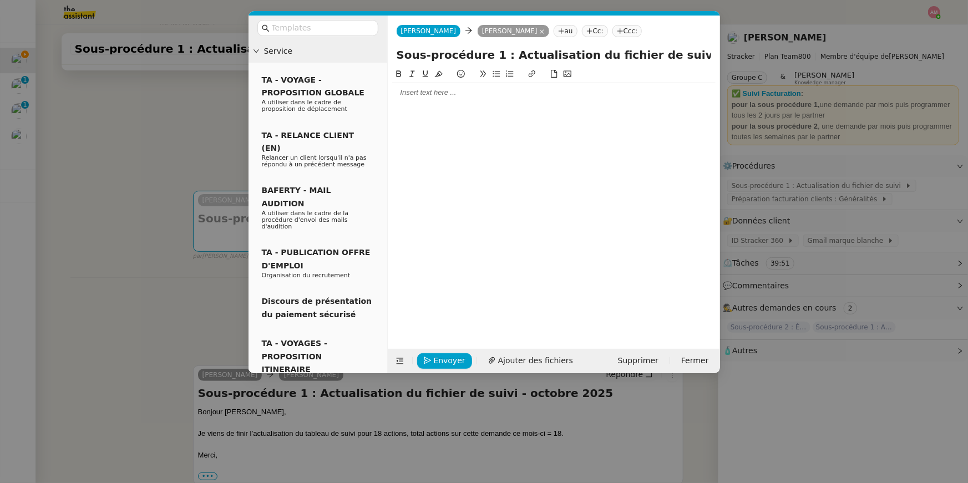
click at [196, 280] on nz-modal-container "Service TA - VOYAGE - PROPOSITION GLOBALE A utiliser dans le cadre de propositi…" at bounding box center [484, 241] width 968 height 483
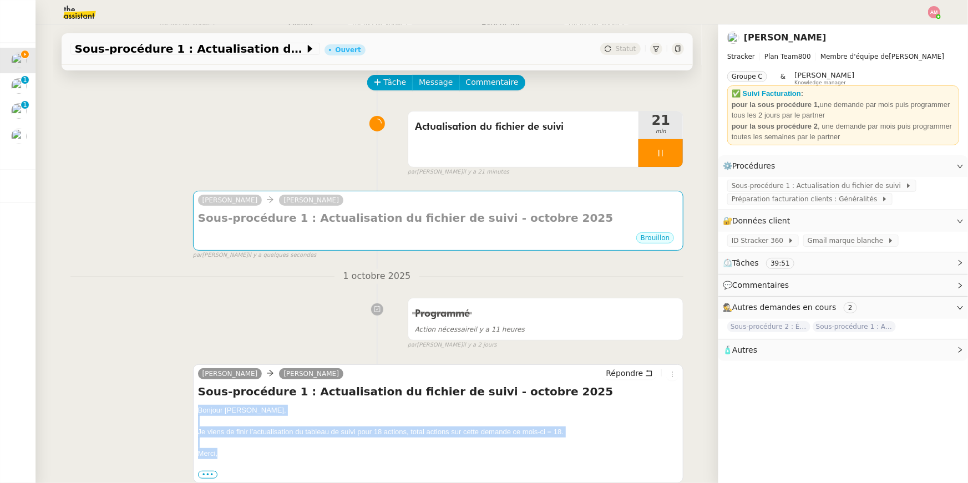
drag, startPoint x: 232, startPoint y: 451, endPoint x: 192, endPoint y: 404, distance: 61.9
click at [193, 343] on div "Charlie Mathias Hombourger Répondre Sous-procédure 1 : Actualisation du fichier…" at bounding box center [438, 423] width 491 height 119
copy div "Bonjour Mathias, Je viens de finir l’actualisation du tableau de suivi pour 18 …"
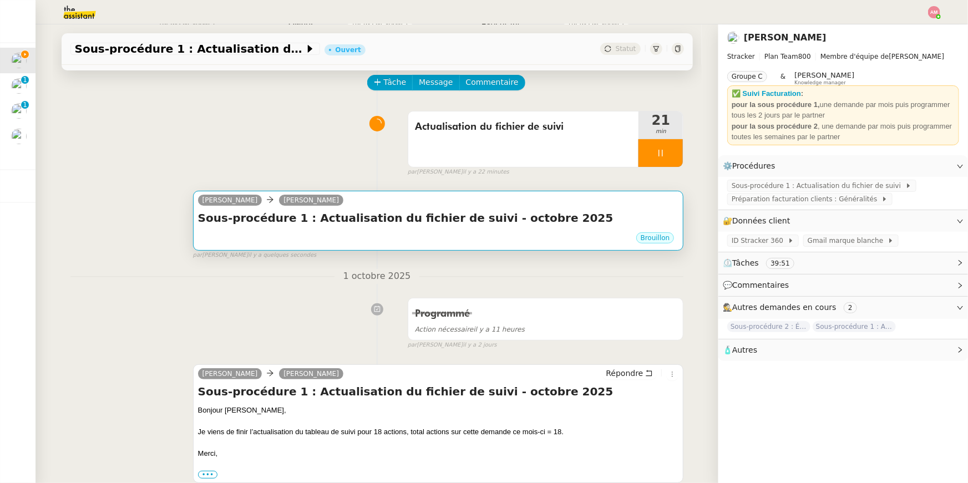
click at [384, 234] on div "Brouillon" at bounding box center [438, 239] width 481 height 17
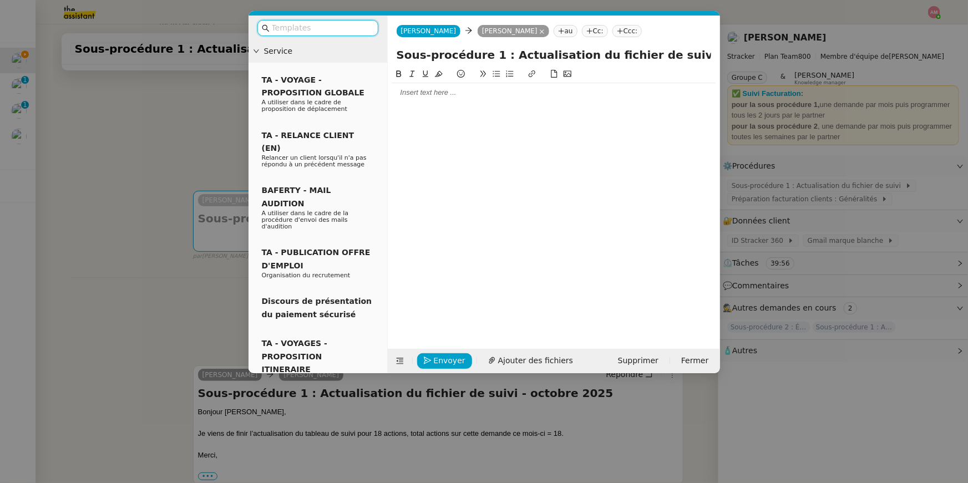
click at [415, 92] on div at bounding box center [553, 93] width 323 height 10
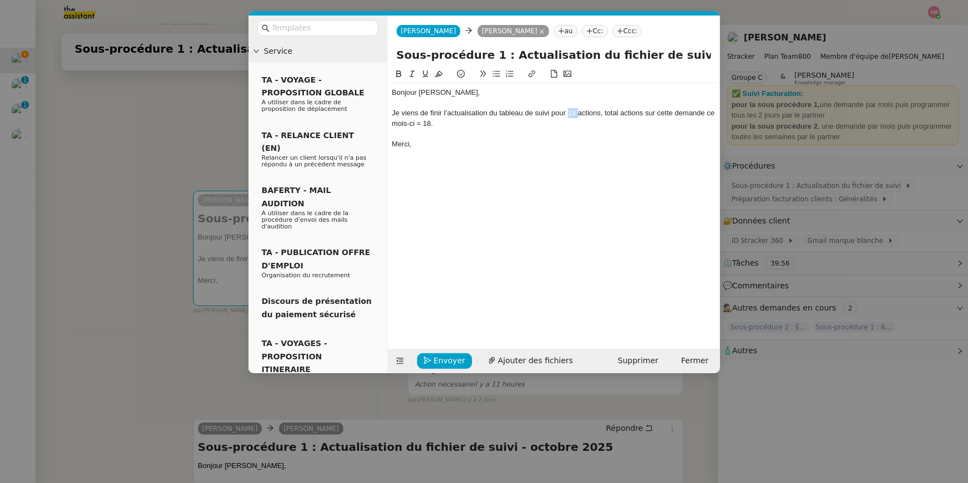
drag, startPoint x: 577, startPoint y: 111, endPoint x: 568, endPoint y: 112, distance: 9.4
click at [568, 112] on div "Je viens de finir l’actualisation du tableau de suivi pour 18 actions, total ac…" at bounding box center [553, 118] width 323 height 21
click at [204, 158] on nz-modal-container "Service TA - VOYAGE - PROPOSITION GLOBALE A utiliser dans le cadre de propositi…" at bounding box center [484, 241] width 968 height 483
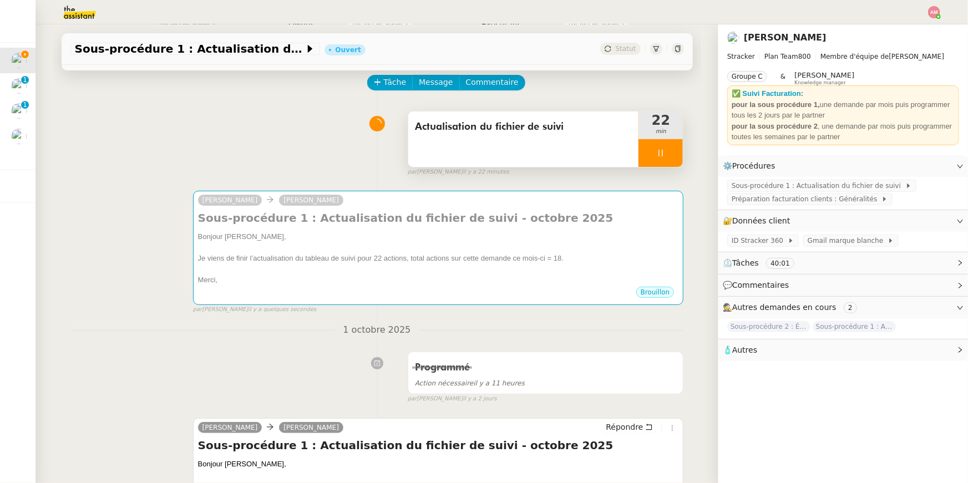
click at [577, 151] on div "Actualisation du fichier de suivi" at bounding box center [523, 138] width 231 height 55
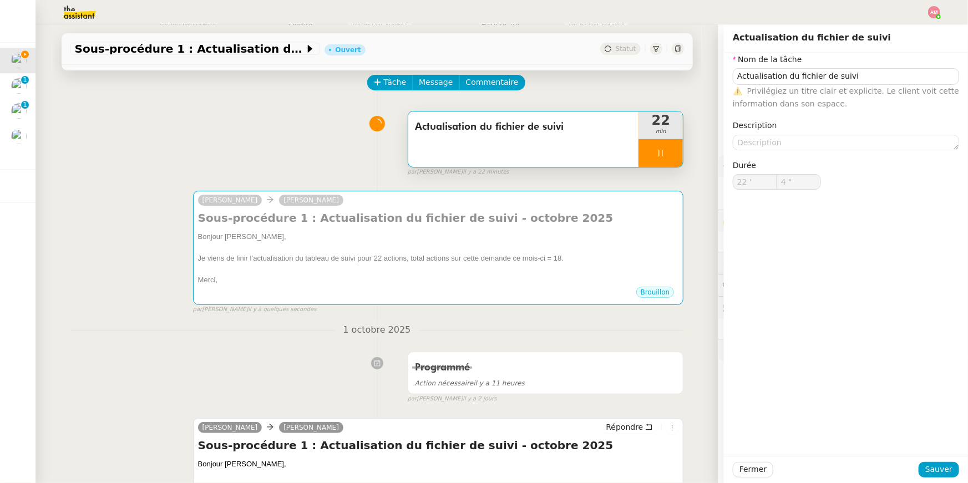
type input "5 ""
click at [644, 160] on div at bounding box center [660, 153] width 44 height 28
type input "Actualisation du fichier de suivi"
type input "22 '"
type input "5 ""
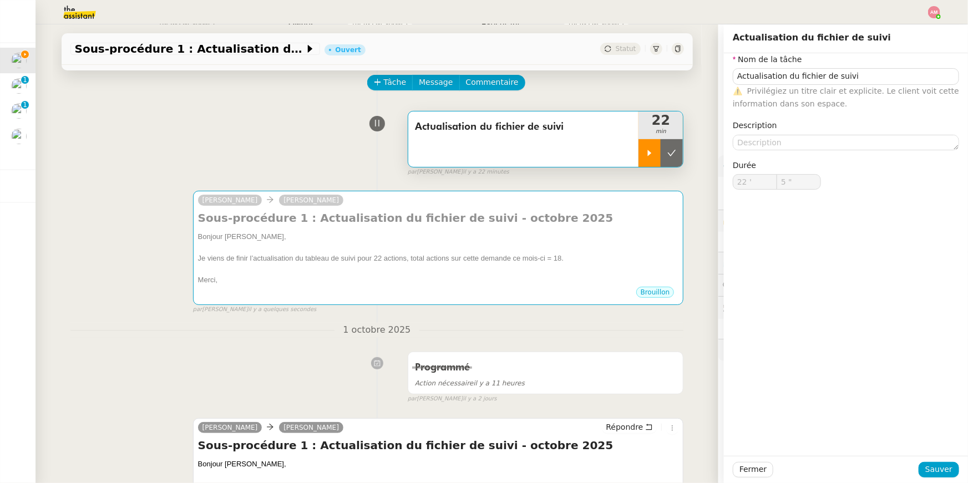
click at [647, 159] on div at bounding box center [649, 153] width 22 height 28
type input "Actualisation du fichier de suivi"
type input "22 '"
type input "5 ""
type input "Actualisation du fichier de suivi"
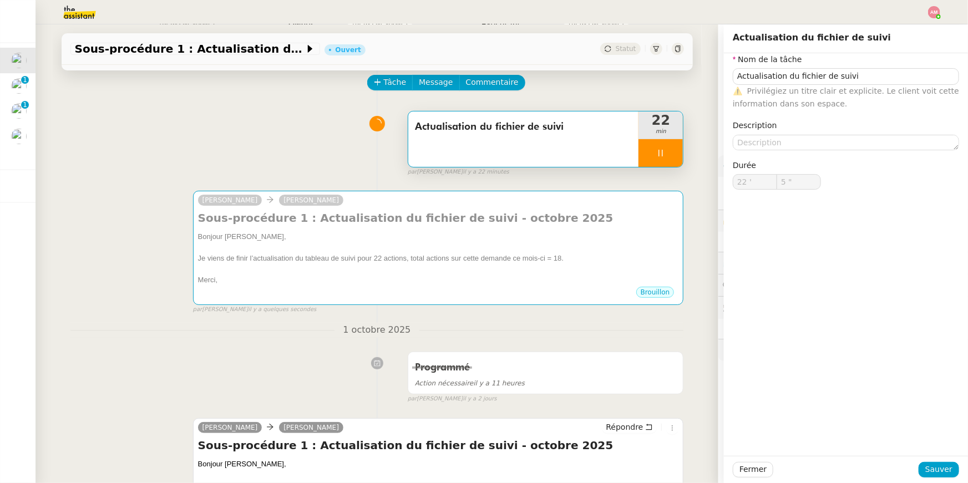
type input "22 '"
type input "5 ""
type input "Actualisation du fichier de suivi"
type input "22 '"
type input "5 ""
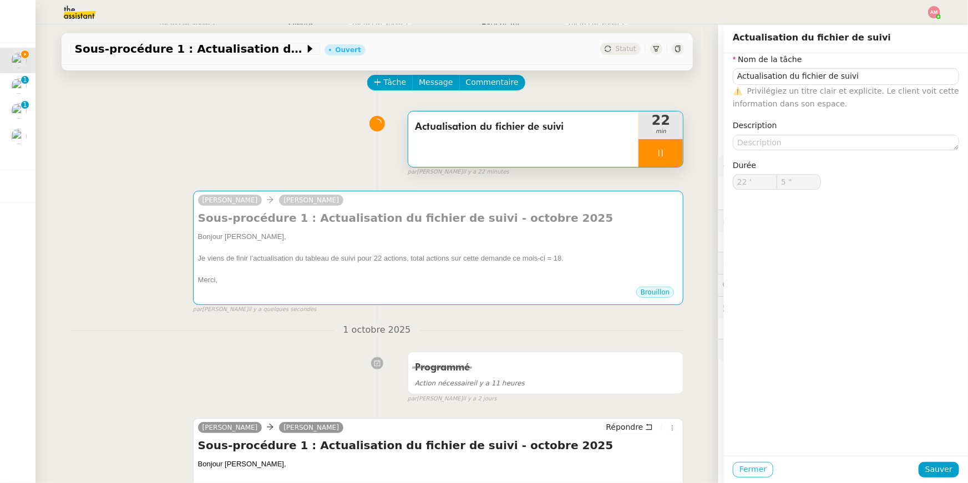
click at [647, 343] on span "Fermer" at bounding box center [752, 469] width 27 height 13
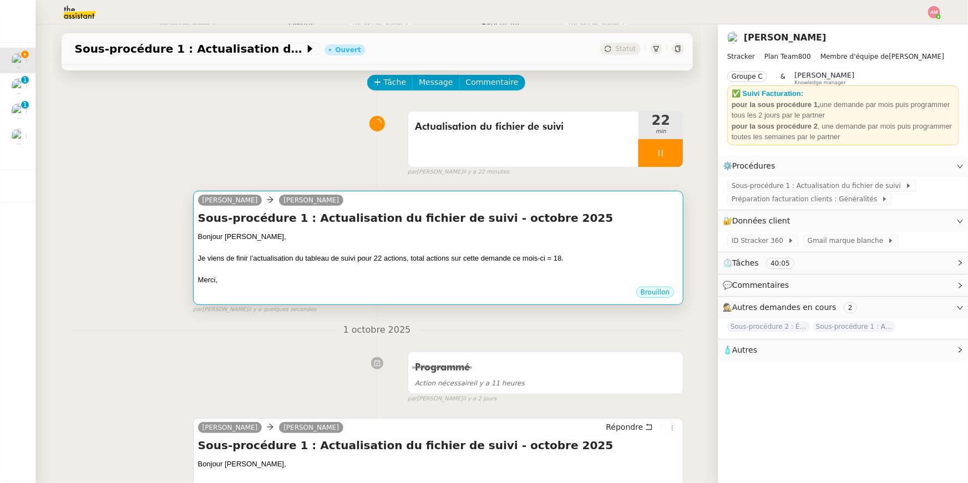
click at [557, 248] on div at bounding box center [438, 247] width 481 height 11
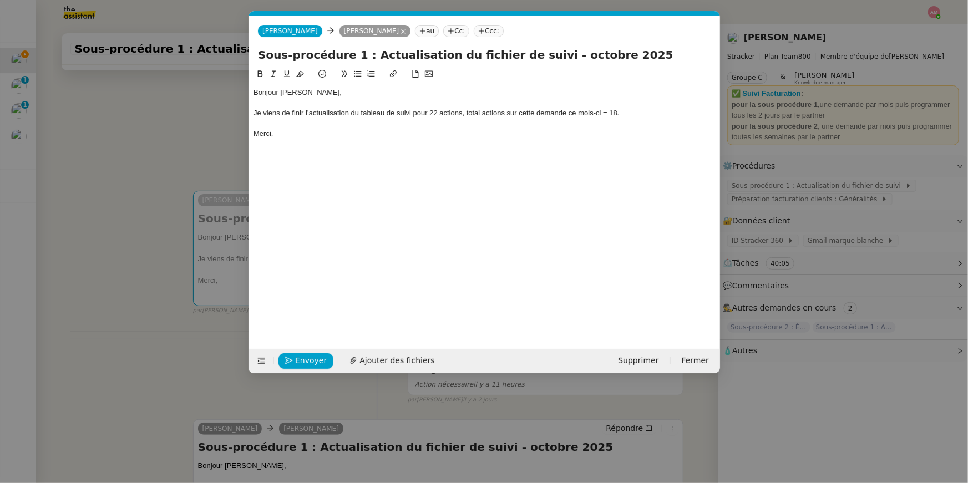
scroll to position [0, 23]
drag, startPoint x: 611, startPoint y: 111, endPoint x: 618, endPoint y: 111, distance: 7.2
click at [618, 111] on div "Je viens de finir l’actualisation du tableau de suivi pour 22 actions, total ac…" at bounding box center [484, 113] width 462 height 10
click at [490, 228] on div "Bonjour Mathias, Je viens de finir l’actualisation du tableau de suivi pour 22 …" at bounding box center [484, 200] width 462 height 264
click at [319, 343] on span "Envoyer" at bounding box center [311, 360] width 32 height 13
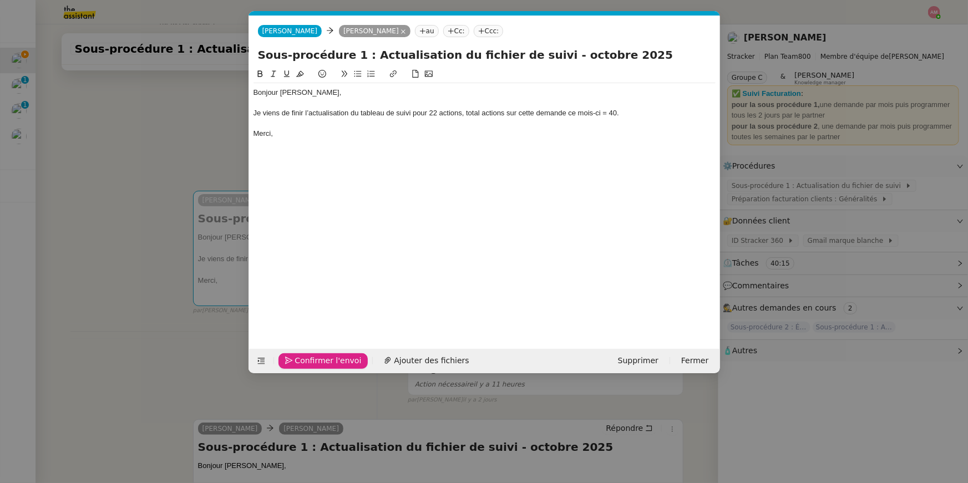
click at [319, 343] on span "Confirmer l'envoi" at bounding box center [328, 360] width 67 height 13
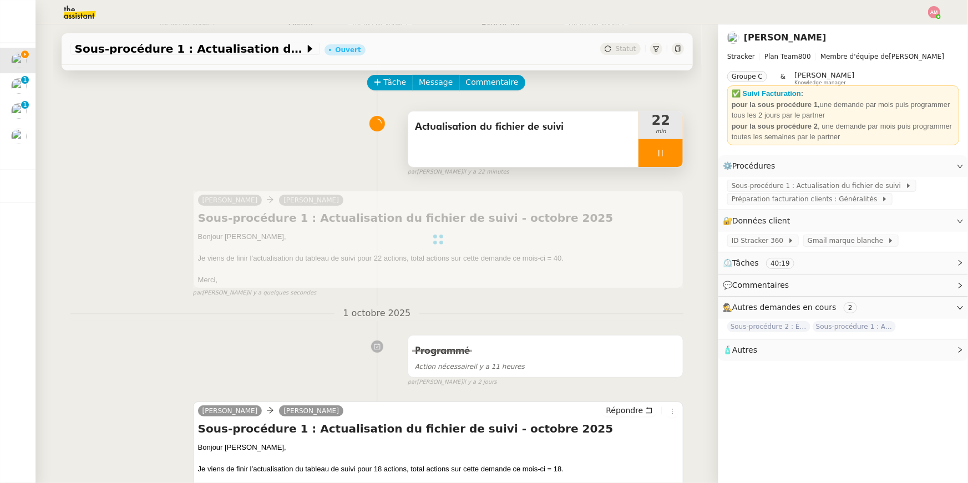
click at [647, 149] on icon at bounding box center [660, 153] width 9 height 9
click at [647, 149] on icon at bounding box center [671, 153] width 9 height 9
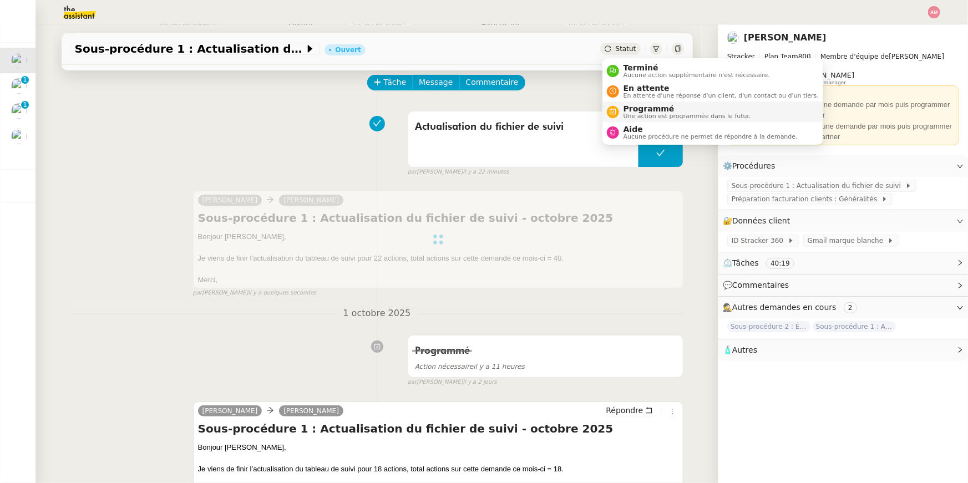
click at [643, 109] on span "Programmé" at bounding box center [687, 108] width 128 height 9
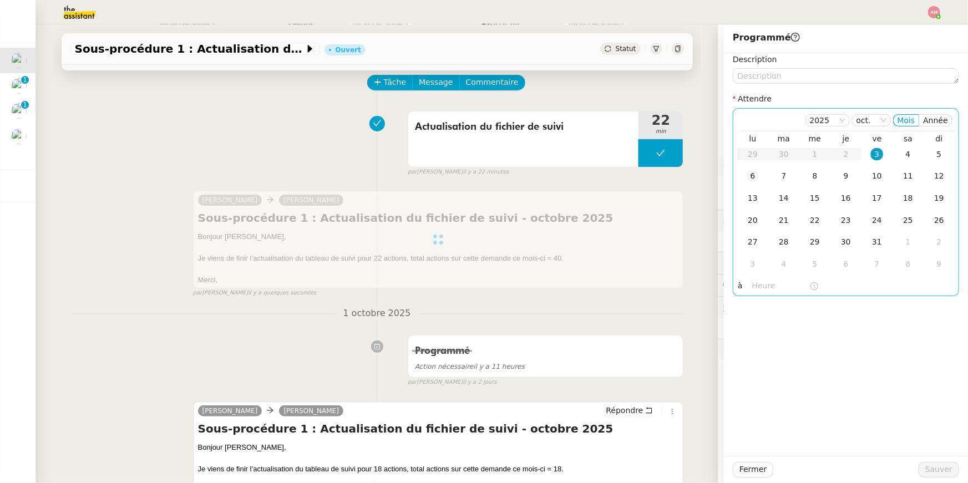
click at [647, 171] on td "6" at bounding box center [752, 176] width 31 height 22
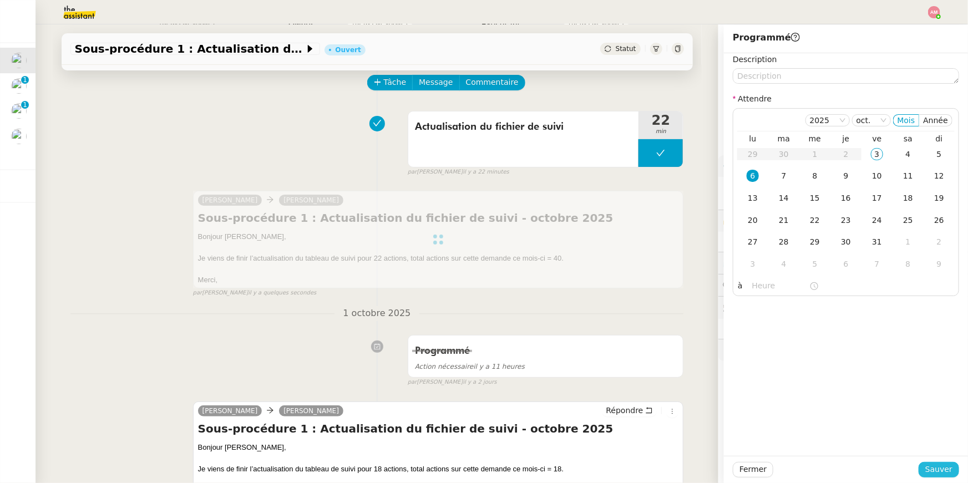
click at [647, 343] on span "Sauver" at bounding box center [938, 469] width 27 height 13
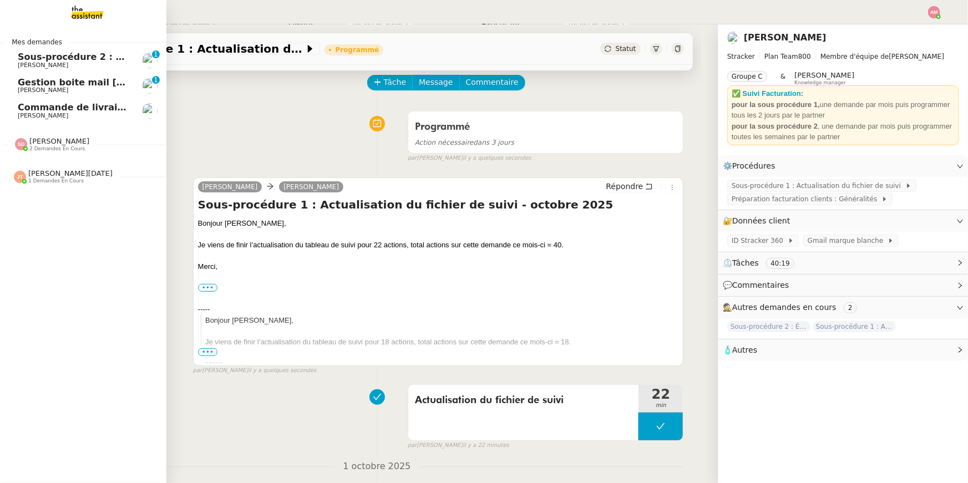
click at [46, 59] on span "Sous-procédure 2 : Édition des brouillons de facturation - octobre 2025" at bounding box center [196, 57] width 357 height 11
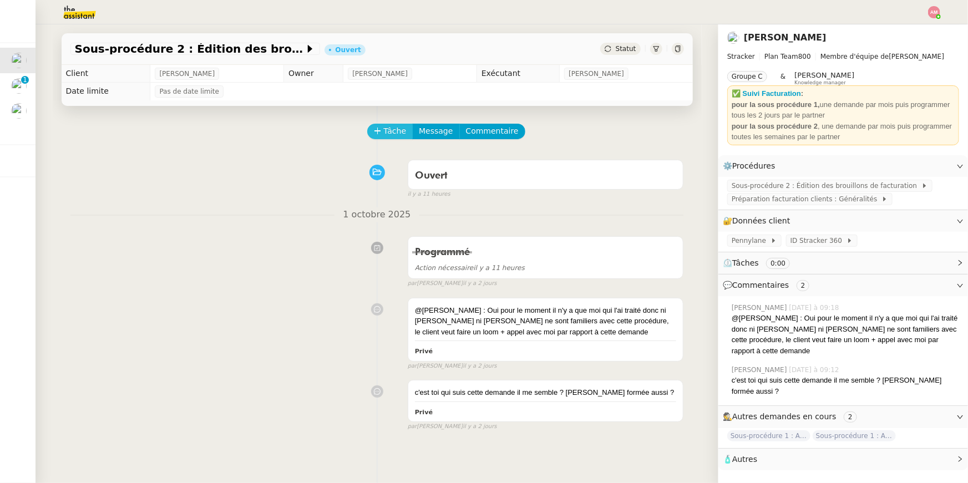
click at [387, 136] on span "Tâche" at bounding box center [395, 131] width 23 height 13
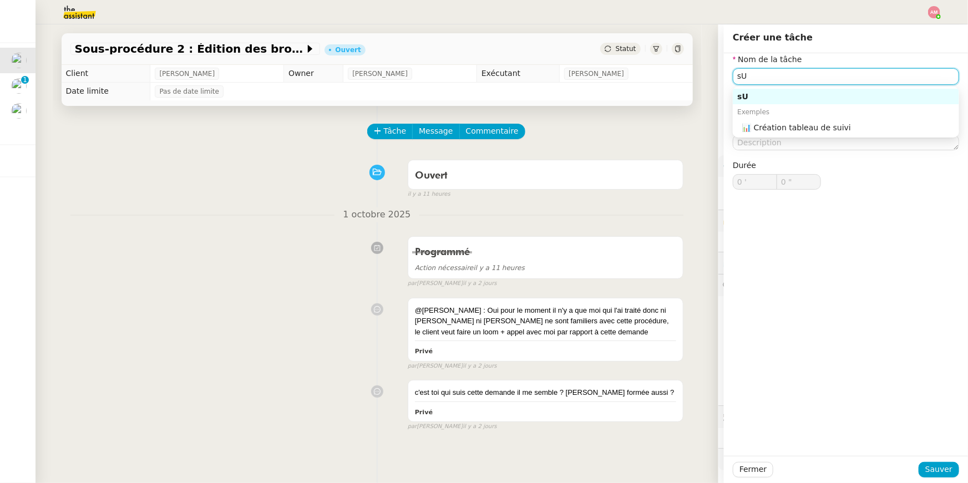
type input "s"
type input "Suivi"
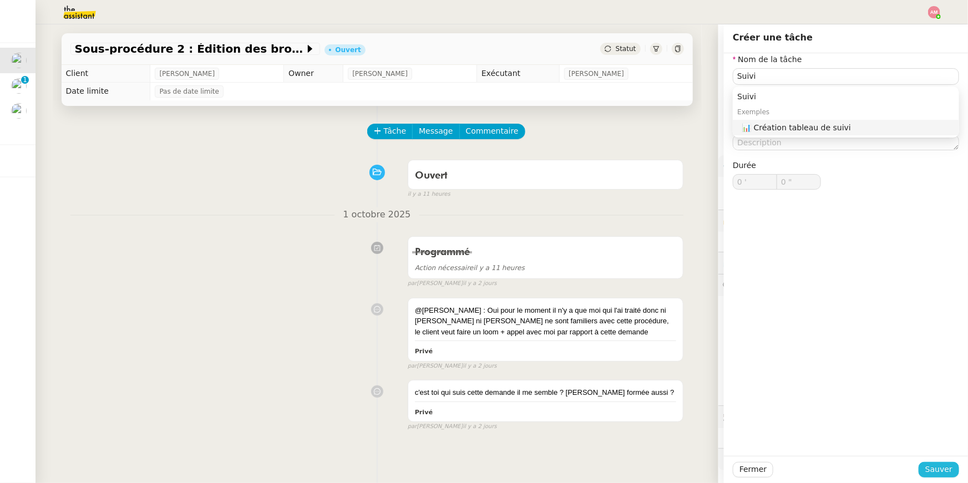
click at [647, 343] on span "Sauver" at bounding box center [938, 469] width 27 height 13
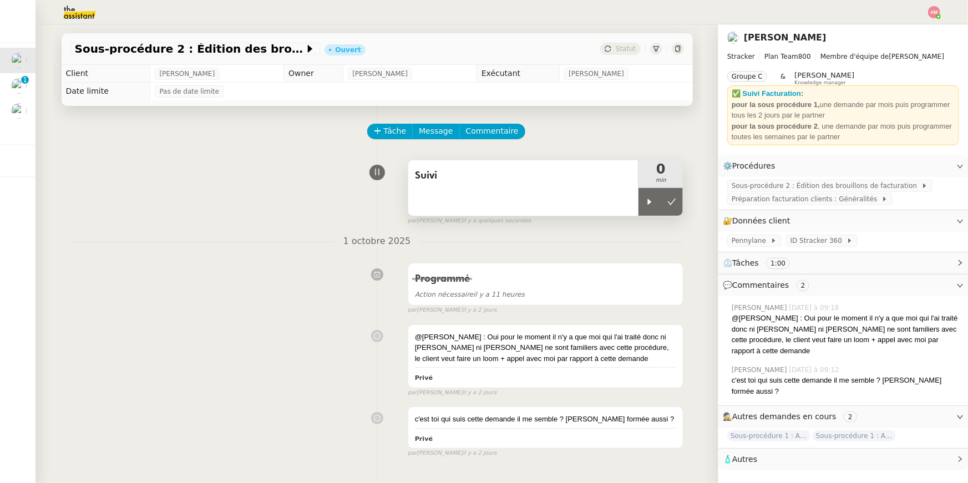
click at [636, 191] on div "Suivi" at bounding box center [523, 187] width 231 height 55
click at [642, 192] on div at bounding box center [649, 202] width 22 height 28
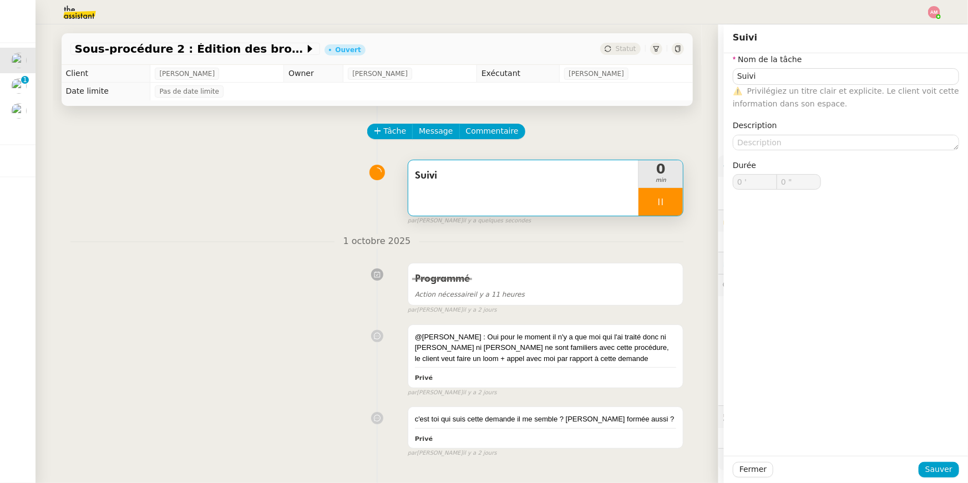
type input "Suivi"
type input "0 '"
type input "0 ""
type input "Suivi"
type input "0 '"
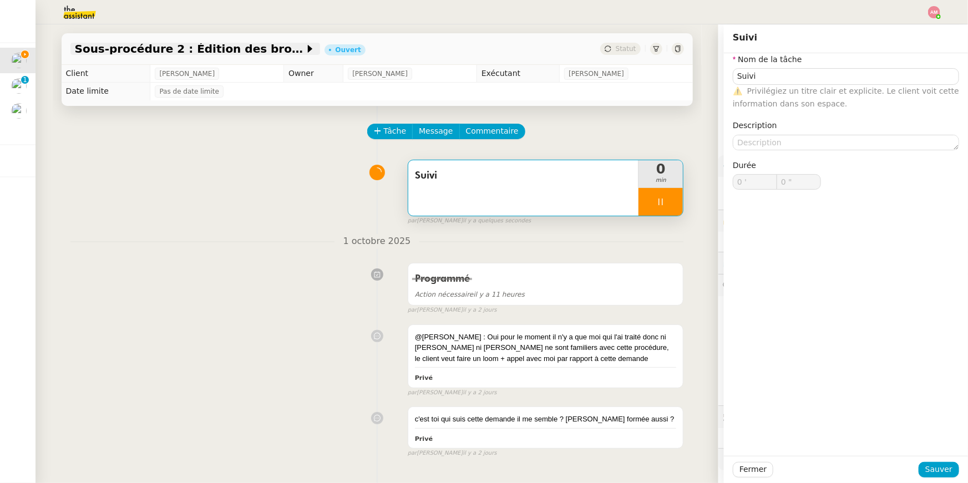
type input "0 ""
click at [162, 53] on span "Sous-procédure 2 : Édition des brouillons de facturation - octobre 2025" at bounding box center [190, 48] width 230 height 11
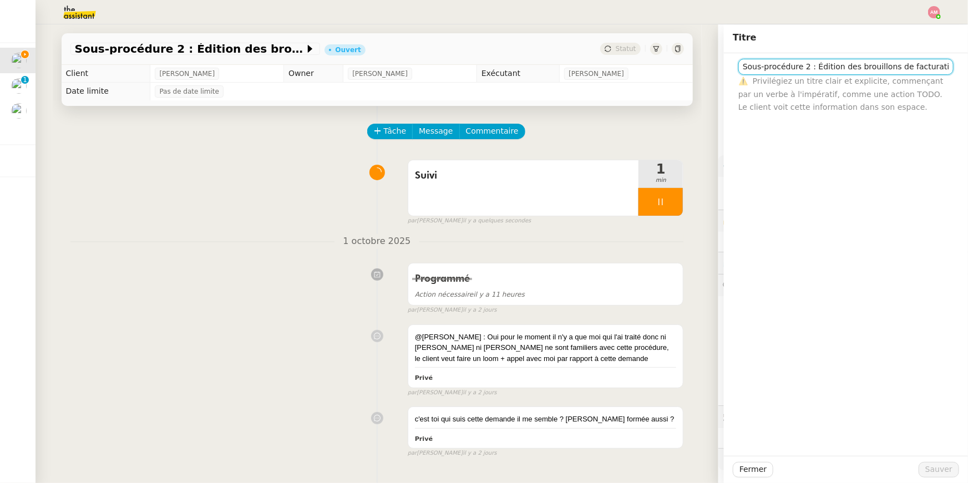
scroll to position [0, 50]
drag, startPoint x: 764, startPoint y: 67, endPoint x: 894, endPoint y: 62, distance: 129.3
click at [647, 62] on input "Sous-procédure 2 : Édition des brouillons de facturation - octobre 2025" at bounding box center [845, 67] width 215 height 16
click at [84, 12] on img at bounding box center [71, 12] width 86 height 24
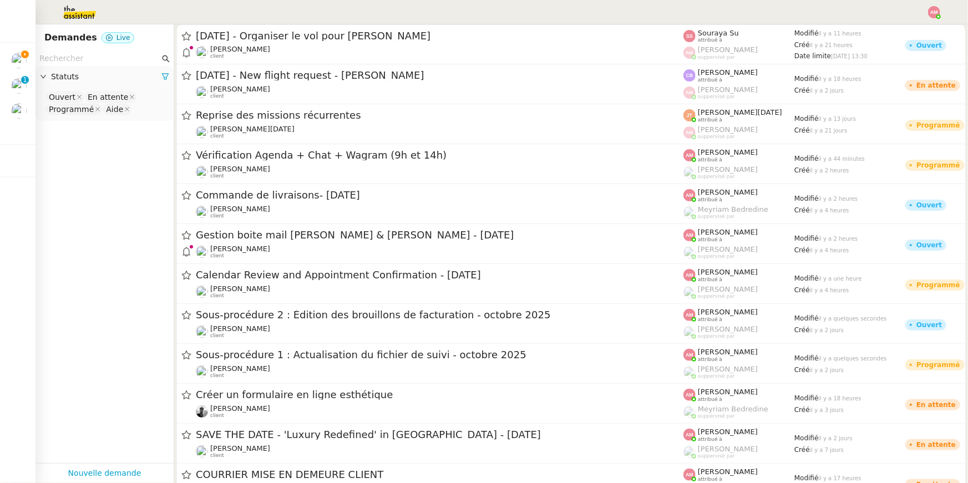
click at [63, 60] on input "text" at bounding box center [99, 58] width 120 height 13
paste input "Édition des brouillons de facturation"
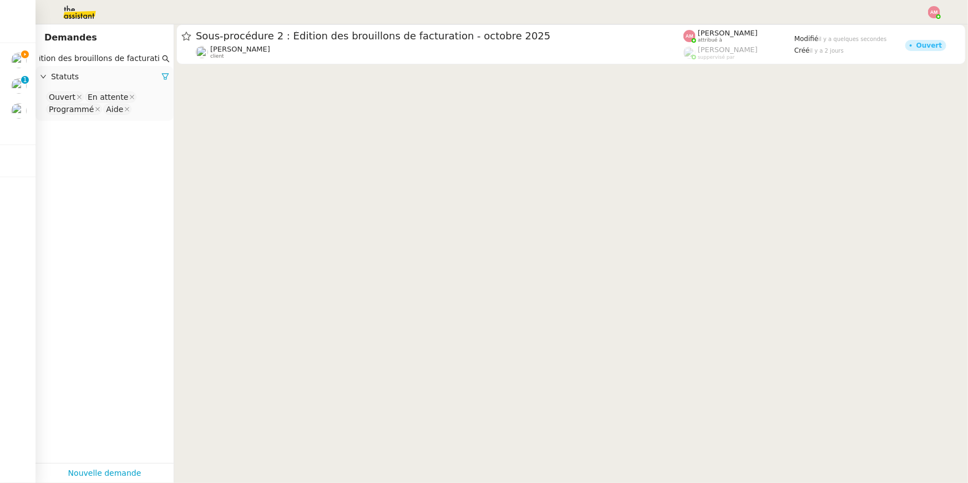
type input "Édition des brouillons de facturation"
click at [144, 117] on div "Ouvert En attente Programmé Aide" at bounding box center [104, 104] width 138 height 33
click at [133, 113] on nz-select-top-control "Ouvert En attente Programmé Aide" at bounding box center [104, 103] width 120 height 26
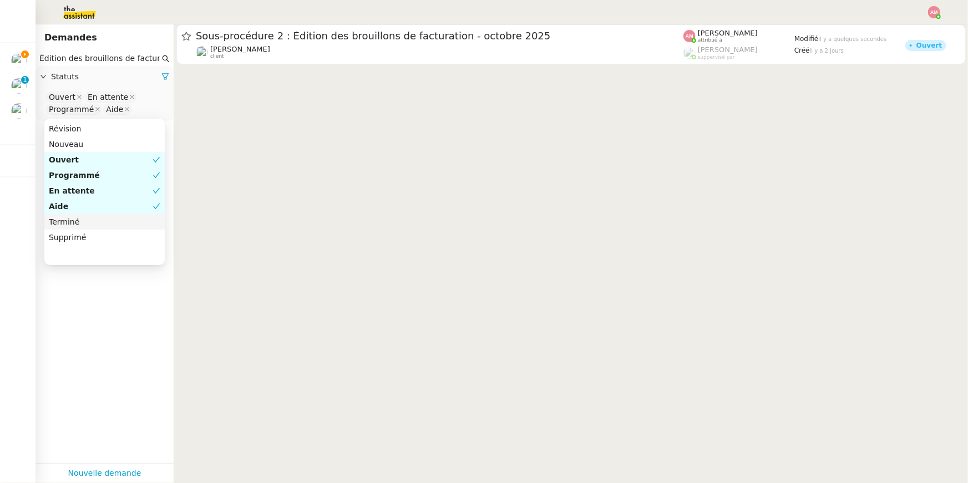
click at [119, 215] on nz-option-item "Terminé" at bounding box center [104, 222] width 120 height 16
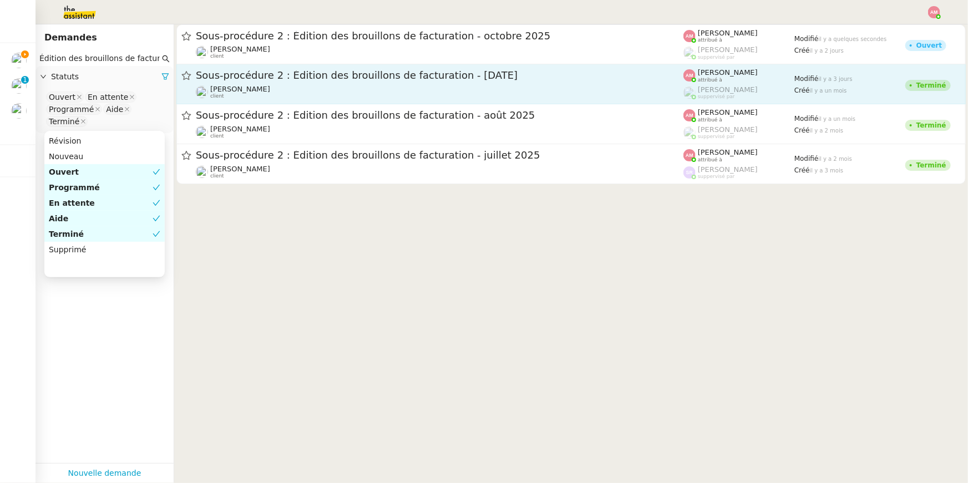
click at [291, 78] on span "Sous-procédure 2 : Édition des brouillons de facturation - septembre 2025" at bounding box center [440, 75] width 488 height 10
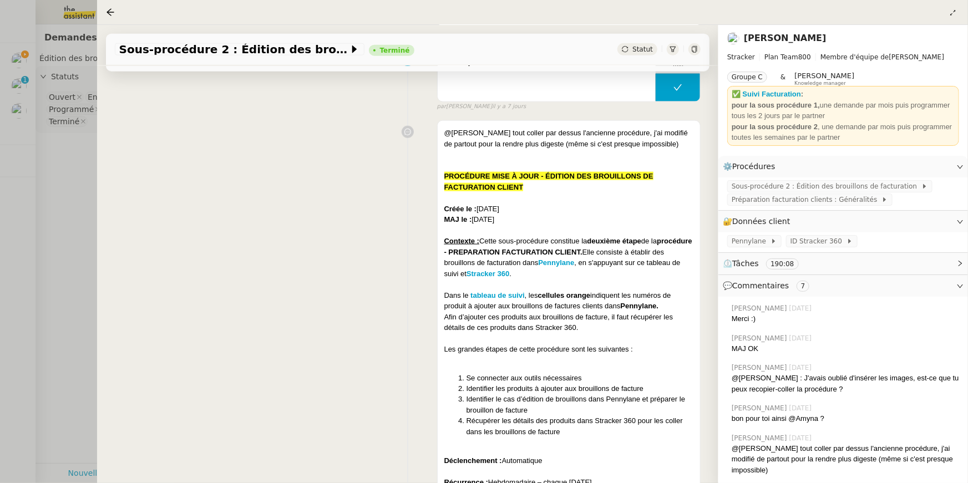
scroll to position [1209, 0]
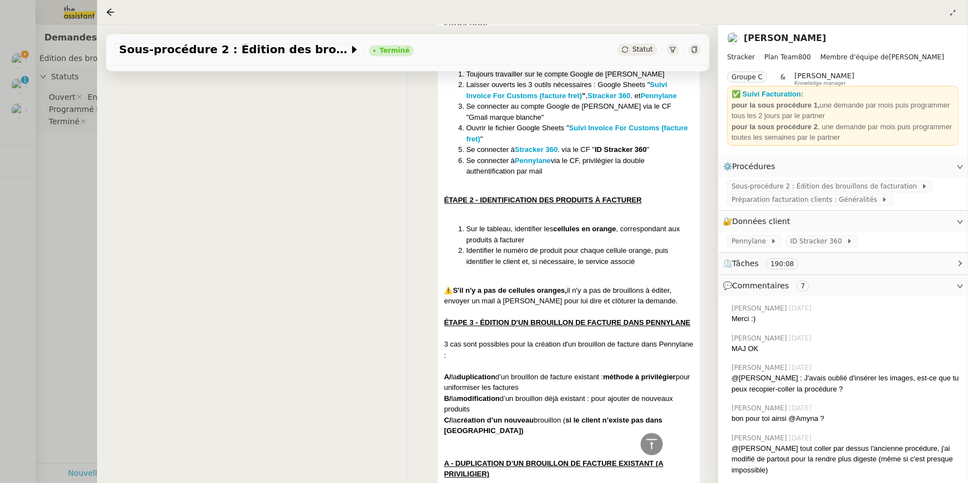
click at [76, 266] on div at bounding box center [484, 241] width 968 height 483
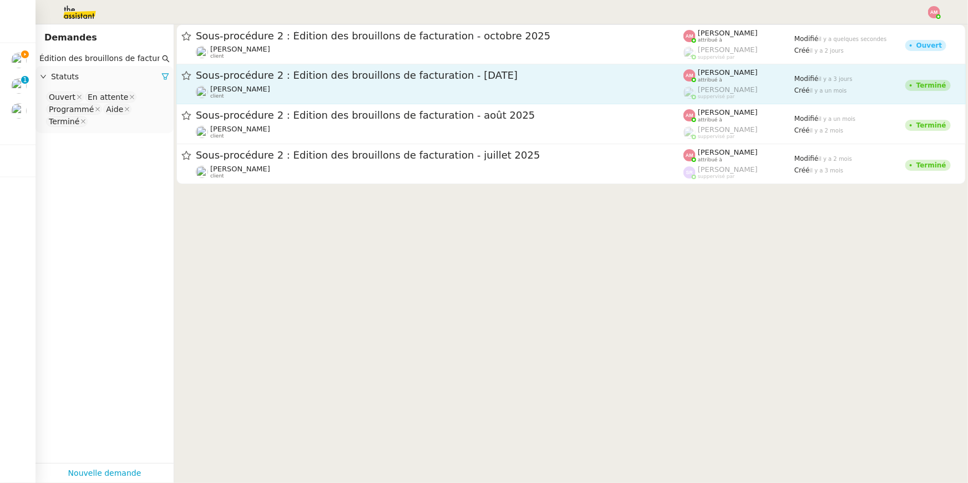
click at [317, 67] on link "Sous-procédure 2 : Édition des brouillons de facturation - septembre 2025 Mathi…" at bounding box center [570, 84] width 789 height 40
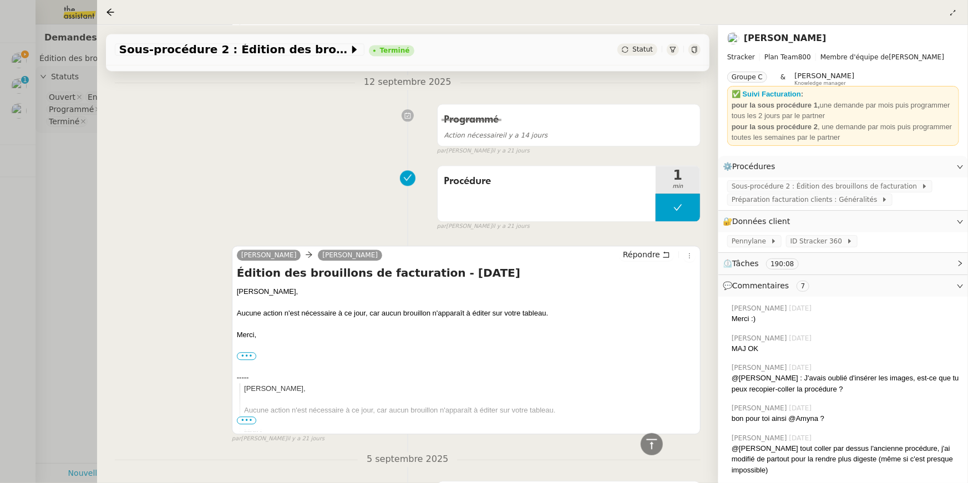
scroll to position [5531, 0]
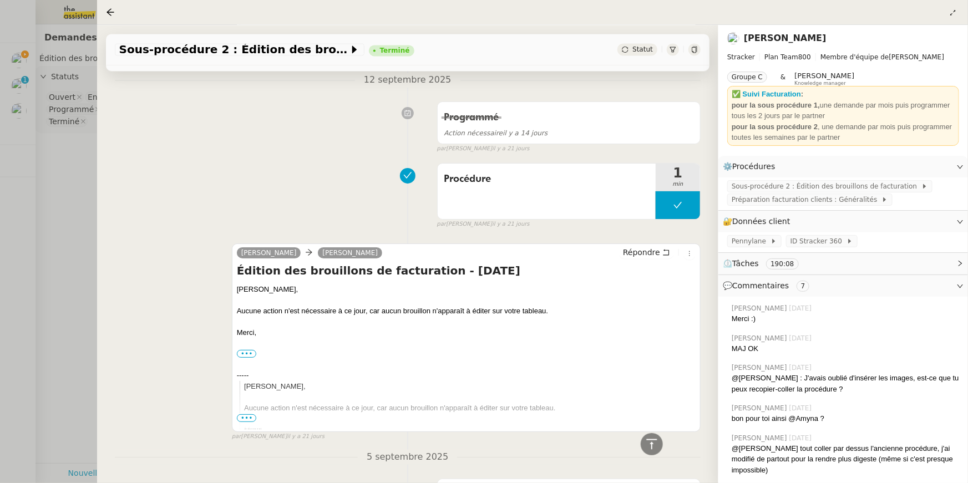
click at [262, 327] on div "Merci," at bounding box center [466, 332] width 459 height 11
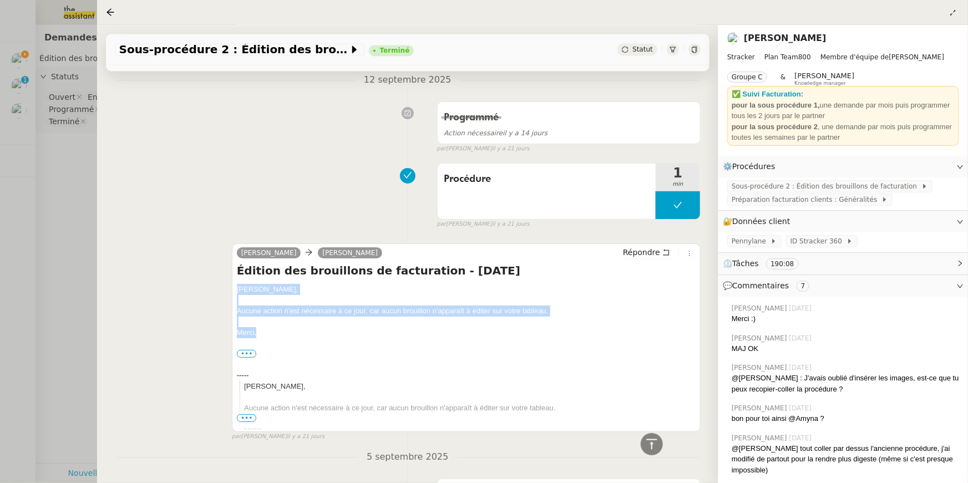
copy div "Mathias, Aucune action n'est nécessaire à ce jour, car aucun brouillon n'appara…"
drag, startPoint x: 262, startPoint y: 328, endPoint x: 236, endPoint y: 286, distance: 49.1
click at [237, 286] on div "Mathias, Aucune action n'est nécessaire à ce jour, car aucun brouillon n'appara…" at bounding box center [466, 370] width 459 height 172
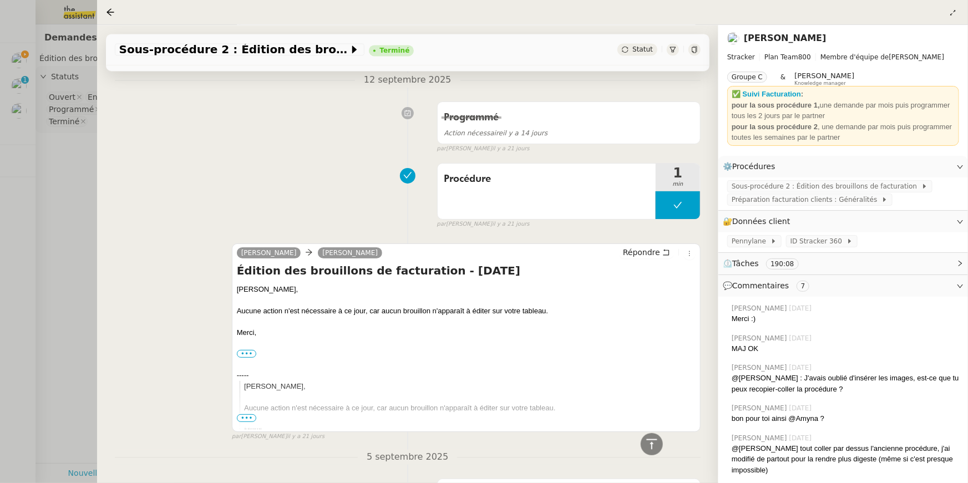
click at [16, 79] on div at bounding box center [484, 241] width 968 height 483
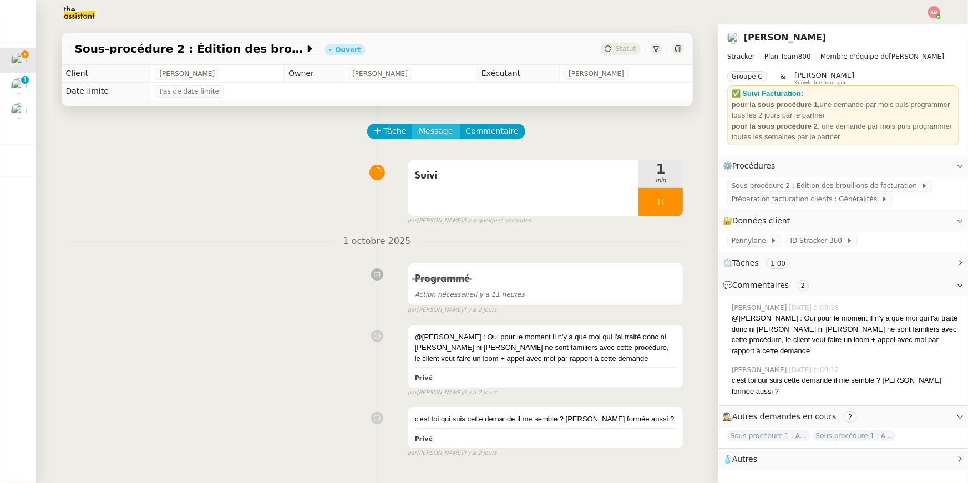
click at [436, 129] on span "Message" at bounding box center [436, 131] width 34 height 13
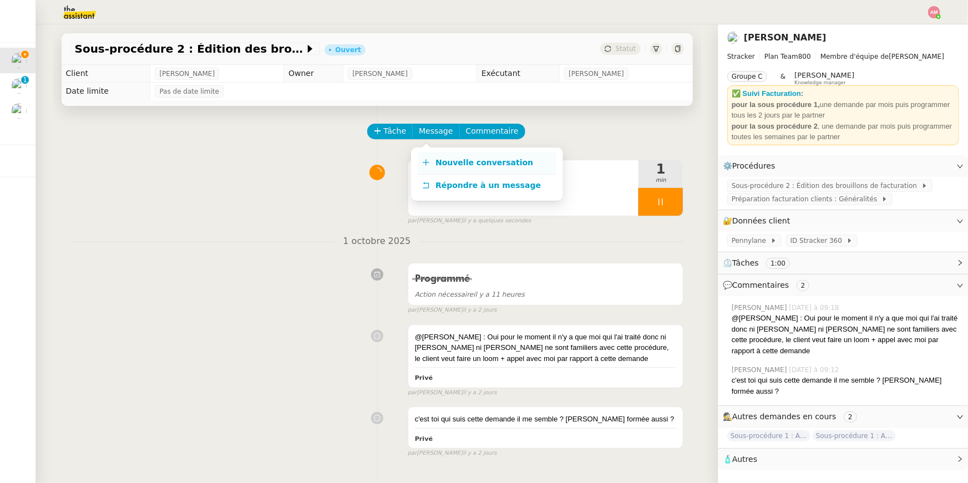
click at [460, 168] on link "Nouvelle conversation" at bounding box center [487, 163] width 139 height 22
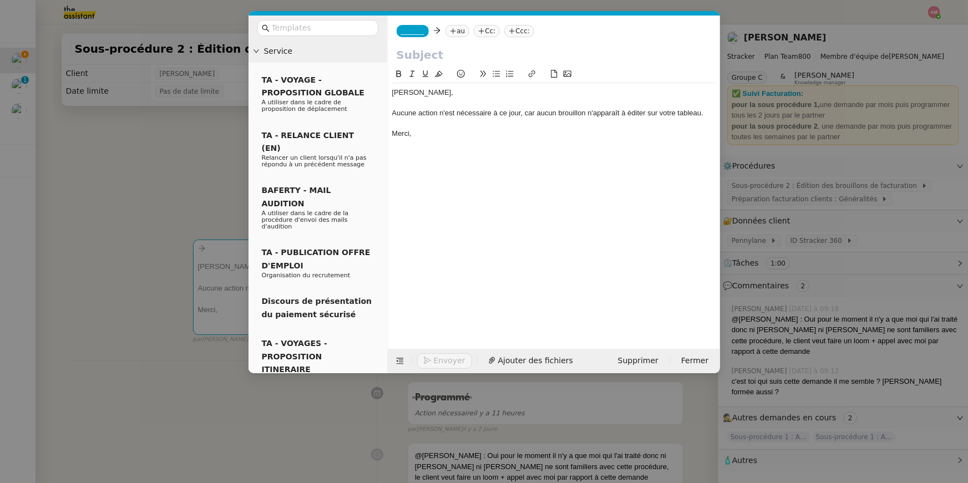
click at [432, 144] on div "Mathias, Aucune action n'est nécessaire à ce jour, car aucun brouillon n'appara…" at bounding box center [553, 200] width 323 height 264
click at [121, 49] on nz-modal-container "Service TA - VOYAGE - PROPOSITION GLOBALE A utiliser dans le cadre de propositi…" at bounding box center [484, 241] width 968 height 483
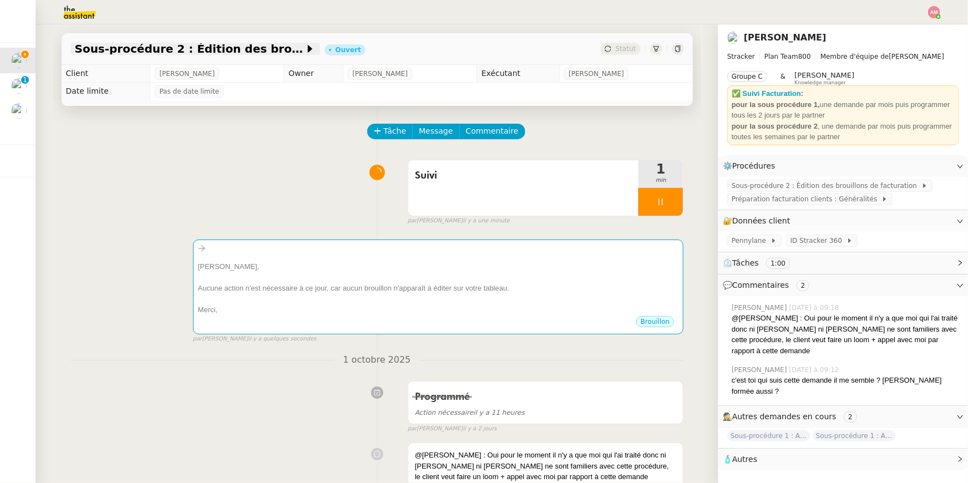
click at [118, 44] on span "Sous-procédure 2 : Édition des brouillons de facturation - octobre 2025" at bounding box center [190, 48] width 230 height 11
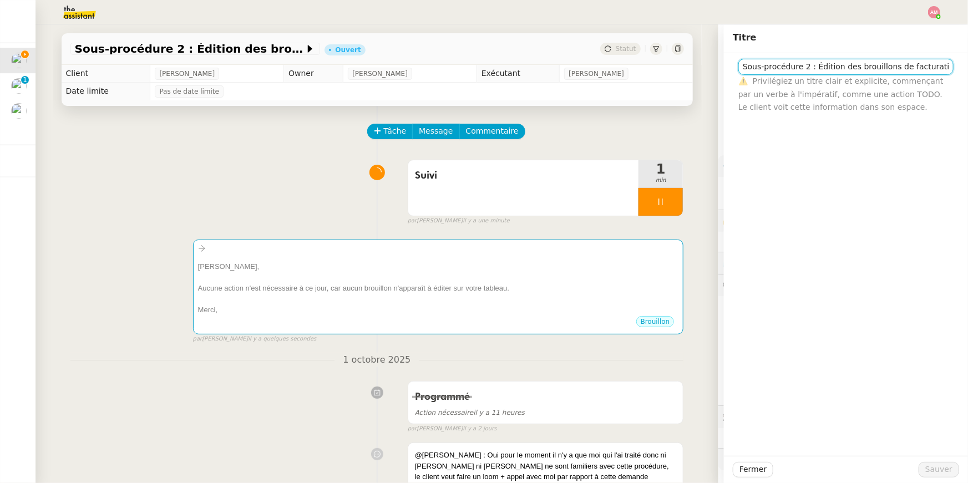
scroll to position [0, 50]
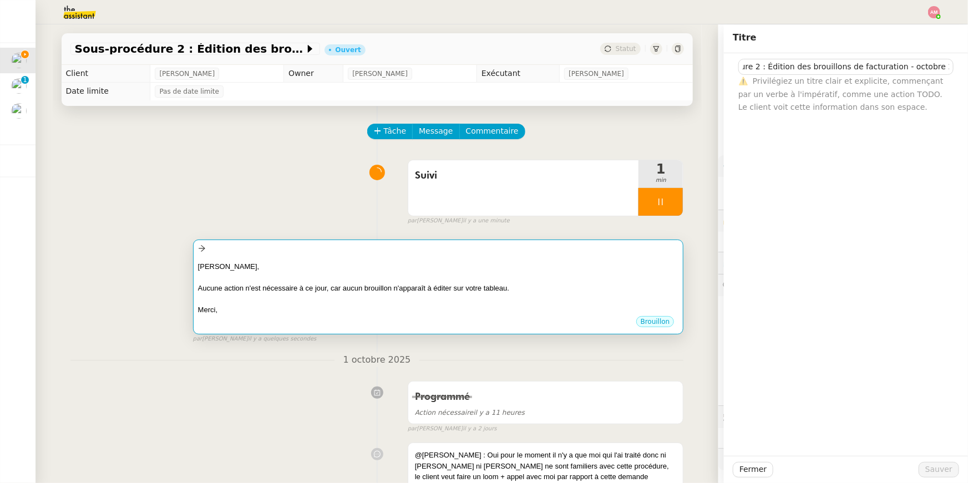
click at [513, 255] on div at bounding box center [438, 248] width 481 height 13
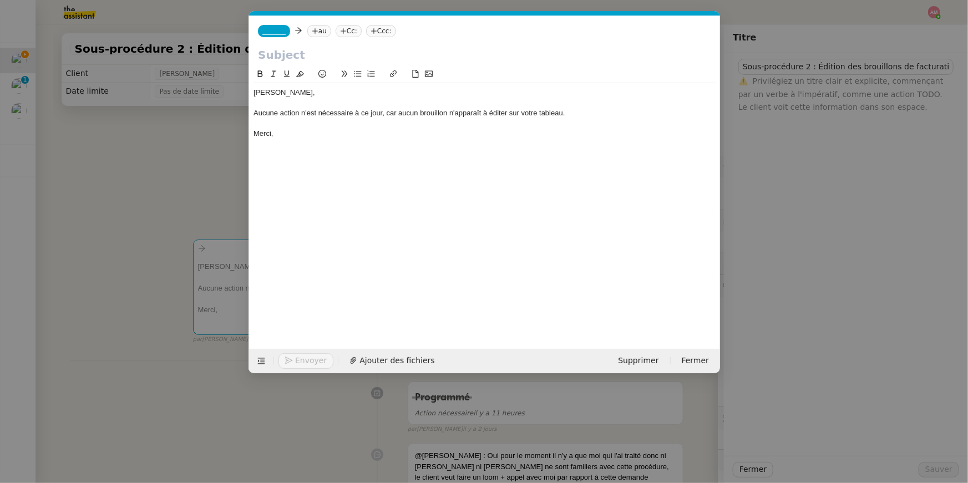
scroll to position [0, 23]
click at [324, 56] on input "text" at bounding box center [484, 55] width 453 height 17
paste input "Sous-procédure 2 : Édition des brouillons de facturation - octobre 2025"
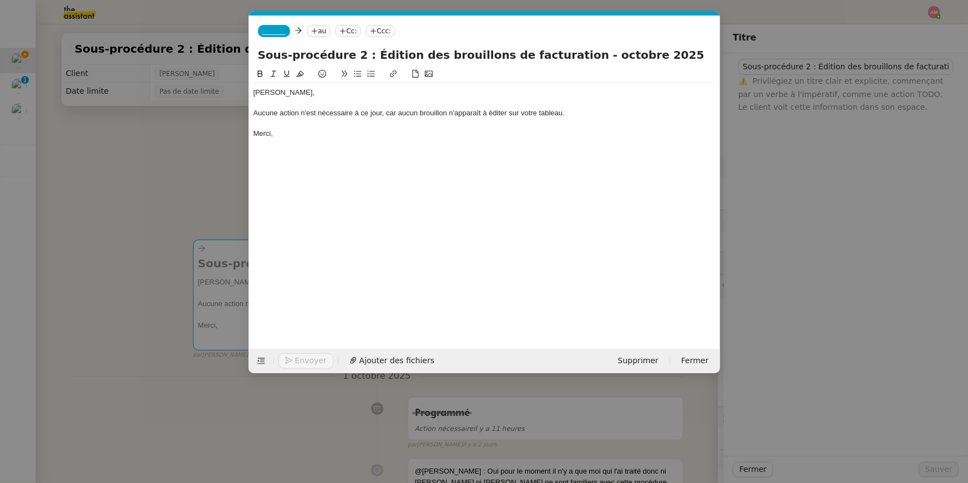
drag, startPoint x: 362, startPoint y: 52, endPoint x: 201, endPoint y: 52, distance: 160.3
click at [201, 52] on nz-modal-container "Service TA - VOYAGE - PROPOSITION GLOBALE A utiliser dans le cadre de propositi…" at bounding box center [484, 241] width 968 height 483
type input "Édition des brouillons de facturation - octobre 2025"
click at [275, 27] on span "_______" at bounding box center [273, 31] width 23 height 8
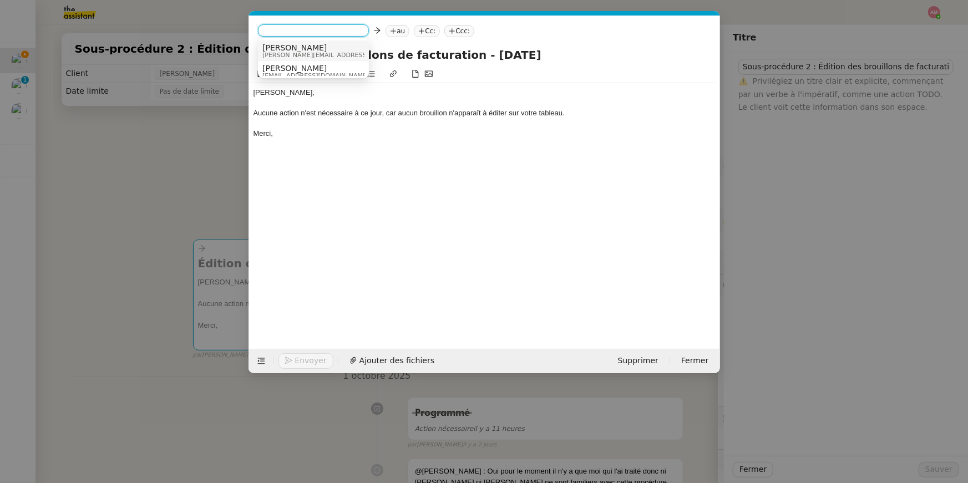
click at [279, 52] on span "charlie@stracker.fr" at bounding box center [341, 55] width 158 height 6
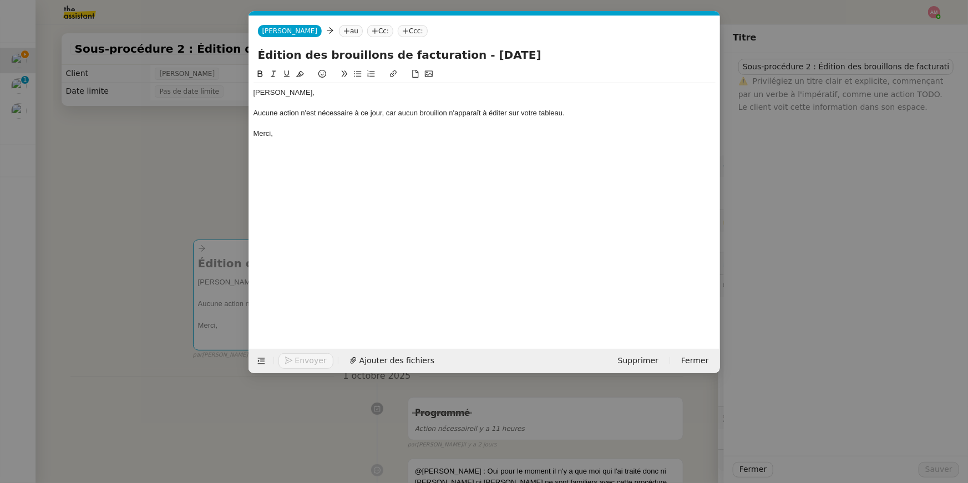
click at [339, 26] on nz-tag "au" at bounding box center [351, 31] width 24 height 12
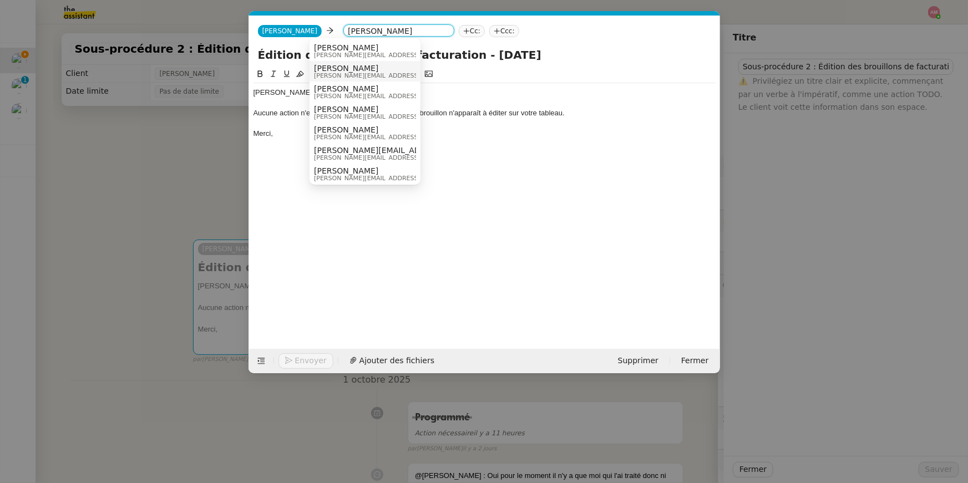
type input "mathias"
click at [337, 64] on span "Mathias Hombourger" at bounding box center [393, 68] width 158 height 9
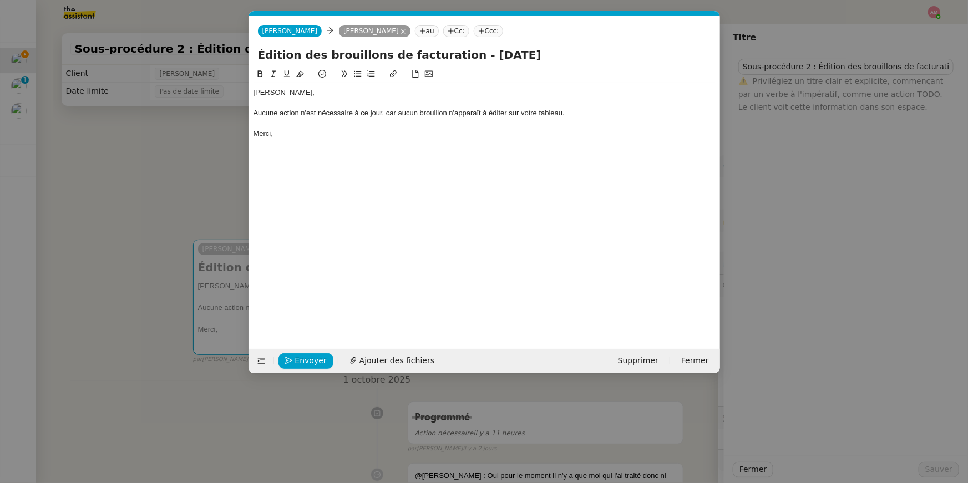
click at [341, 187] on div "Mathias, Aucune action n'est nécessaire à ce jour, car aucun brouillon n'appara…" at bounding box center [484, 200] width 462 height 264
click at [309, 343] on span "Envoyer" at bounding box center [311, 360] width 32 height 13
click at [309, 343] on span "Confirmer l'envoi" at bounding box center [328, 360] width 67 height 13
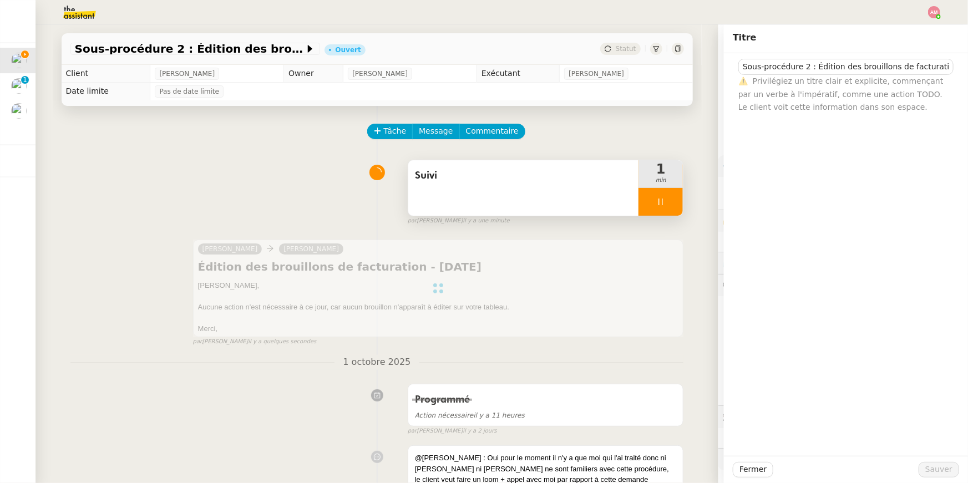
click at [647, 198] on div at bounding box center [660, 202] width 44 height 28
click at [647, 199] on icon at bounding box center [672, 202] width 8 height 6
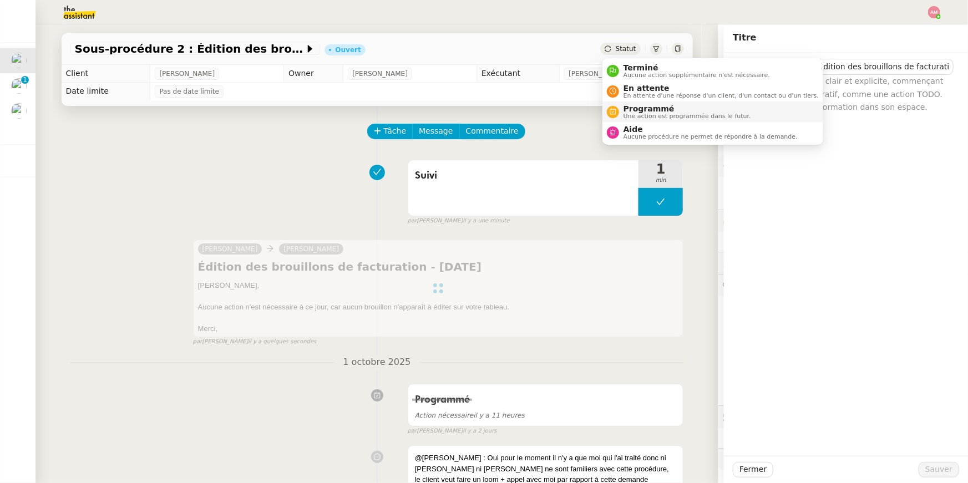
click at [635, 110] on span "Programmé" at bounding box center [687, 108] width 128 height 9
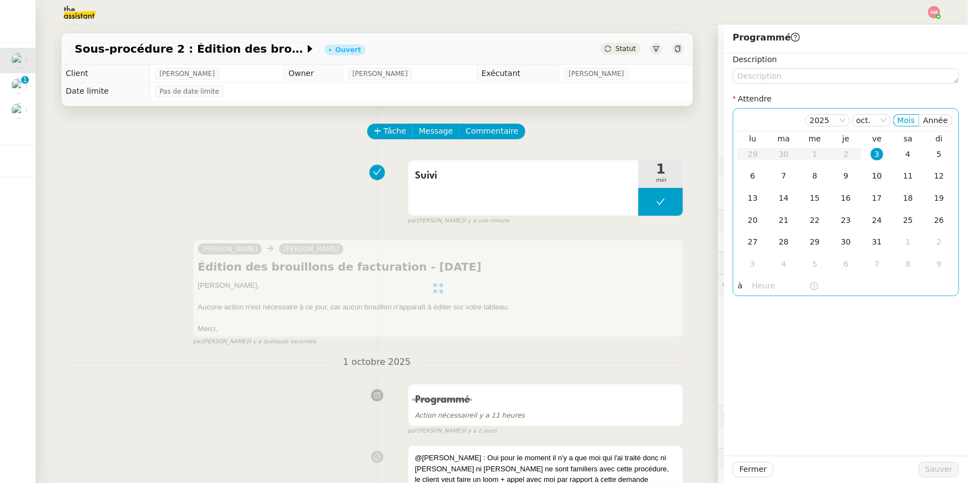
click at [647, 170] on td "10" at bounding box center [876, 176] width 31 height 22
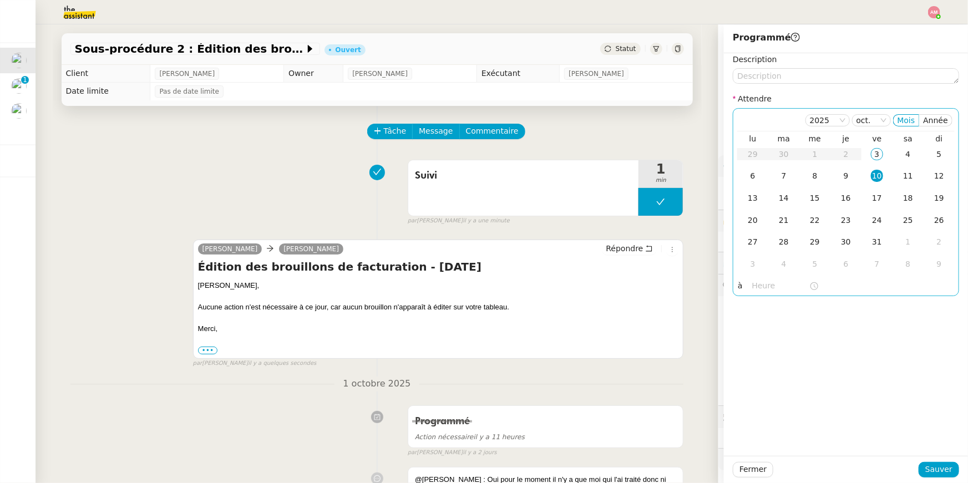
click at [647, 292] on nz-time-picker at bounding box center [785, 286] width 75 height 16
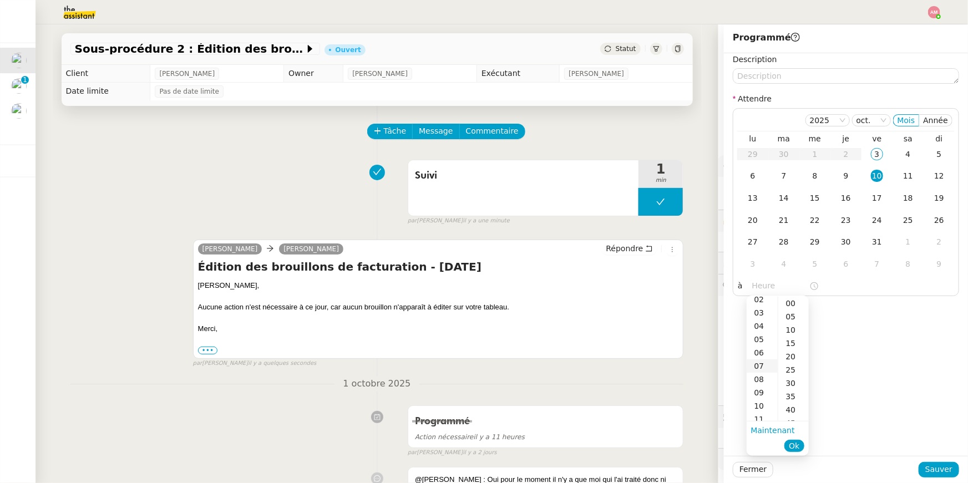
click at [647, 343] on div "09" at bounding box center [762, 392] width 31 height 13
click at [647, 343] on div "30" at bounding box center [793, 383] width 31 height 13
type input "09:30"
click at [647, 343] on button "Ok" at bounding box center [793, 446] width 19 height 12
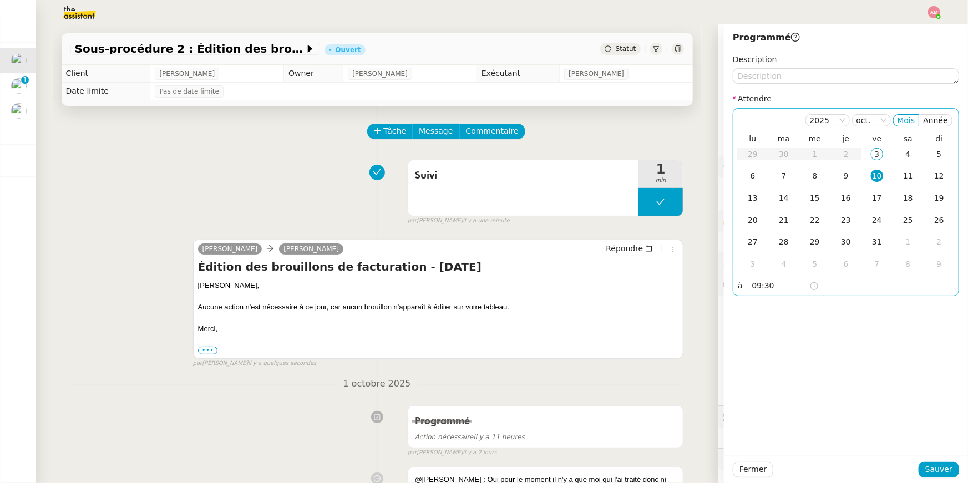
click at [647, 168] on td "10" at bounding box center [876, 176] width 31 height 22
click at [647, 343] on span "Sauver" at bounding box center [938, 469] width 27 height 13
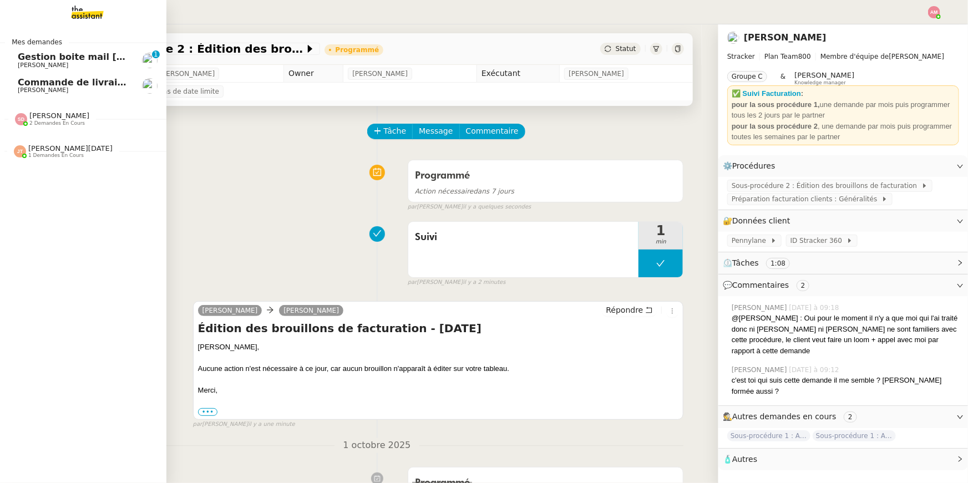
click at [64, 53] on span "Gestion boite mail Sylvie & John - 3 octobre 2025" at bounding box center [176, 57] width 317 height 11
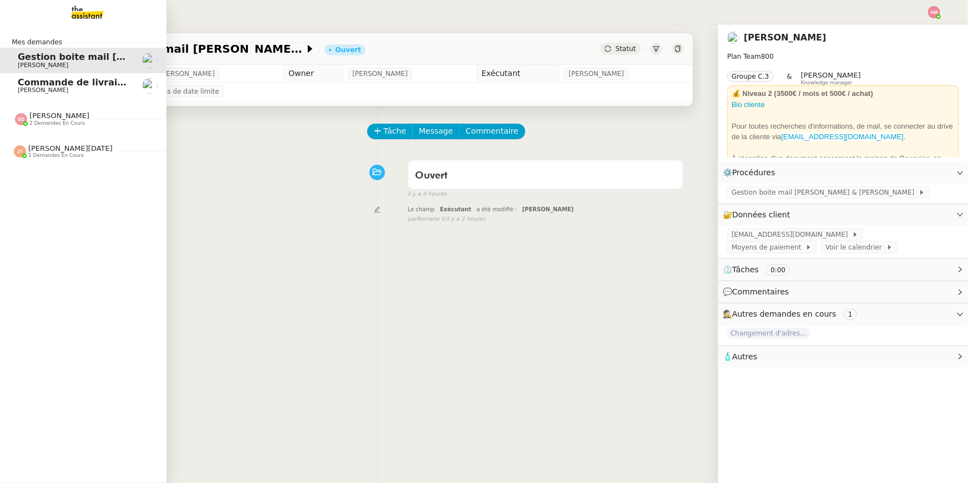
click at [69, 94] on link "Commande de livraisons- 3 octobre 2025 Ilyes Hadj" at bounding box center [83, 86] width 166 height 26
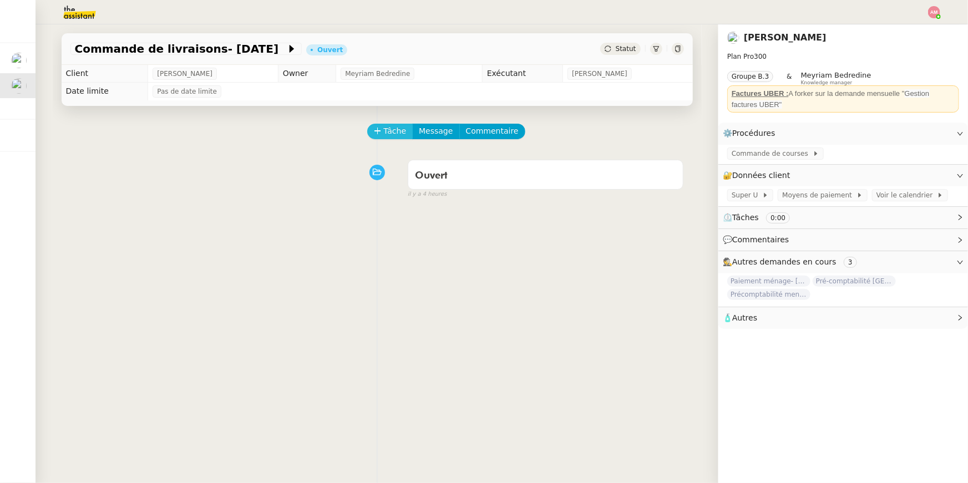
click at [379, 130] on icon at bounding box center [378, 131] width 8 height 8
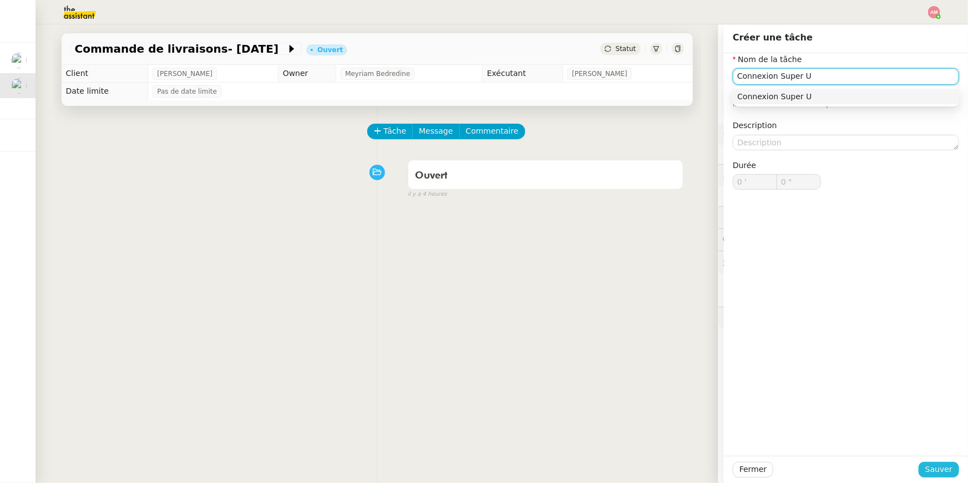
type input "Connexion Super U"
click at [647, 343] on span "Sauver" at bounding box center [938, 469] width 27 height 13
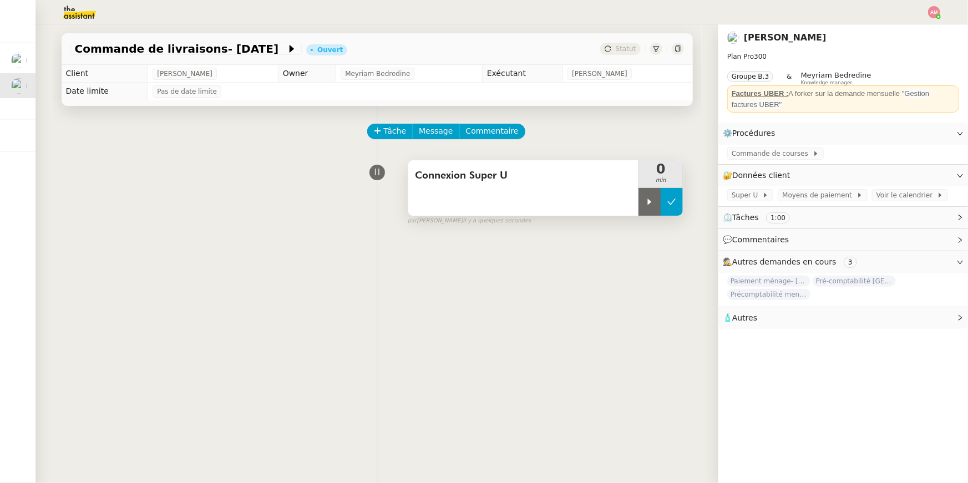
click at [647, 205] on button at bounding box center [672, 202] width 22 height 28
click at [644, 207] on button at bounding box center [660, 202] width 44 height 28
click at [644, 204] on div at bounding box center [649, 202] width 22 height 28
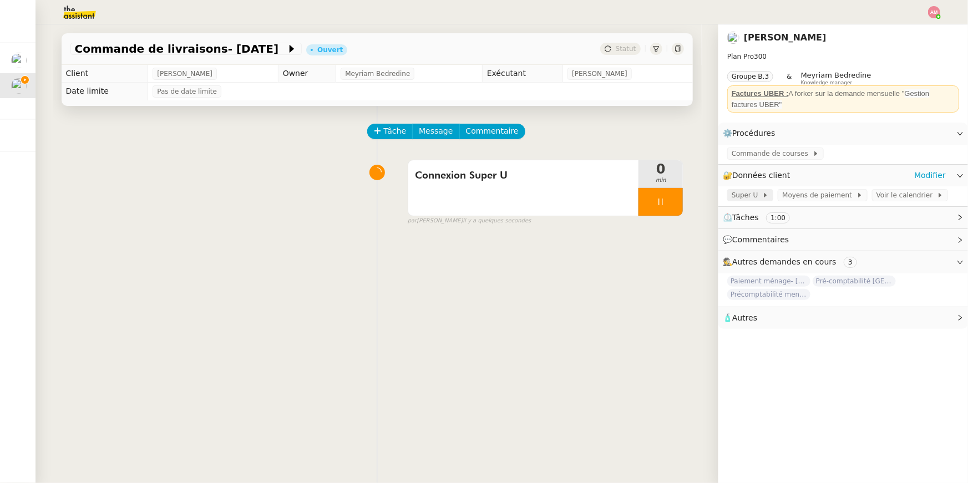
click at [647, 192] on span "Super U" at bounding box center [747, 195] width 31 height 11
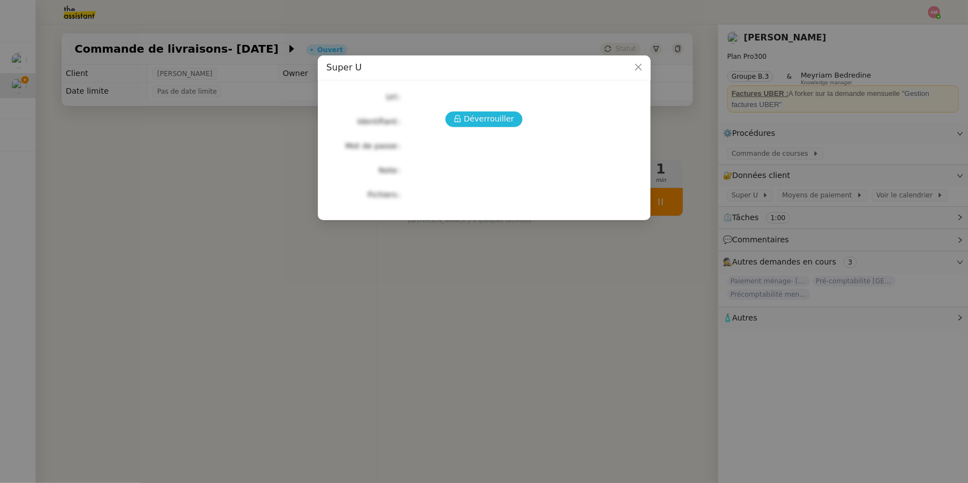
click at [485, 119] on span "Déverrouiller" at bounding box center [489, 119] width 50 height 13
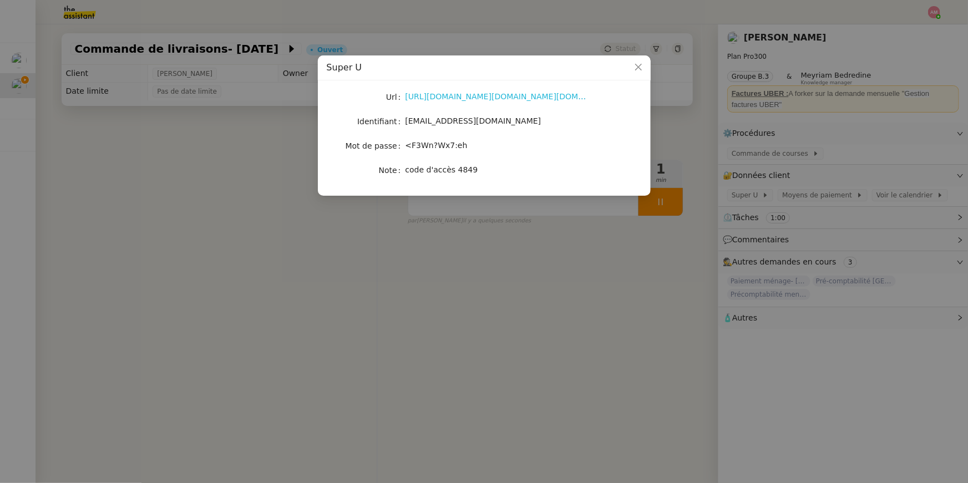
click at [468, 97] on link "https://moncompte.magasins-u.com/wamlogininter/?goto=https%3A%2F%2Fmoncompte.ma…" at bounding box center [545, 96] width 281 height 9
drag, startPoint x: 403, startPoint y: 125, endPoint x: 590, endPoint y: 123, distance: 186.9
click at [590, 123] on nz-form-item "Identifiant hadjabderrahmaneilyes@gmail.com" at bounding box center [484, 122] width 315 height 16
copy nz-form-item "hadjabderrahmaneilyes@gmail.com"
drag, startPoint x: 405, startPoint y: 147, endPoint x: 474, endPoint y: 144, distance: 68.8
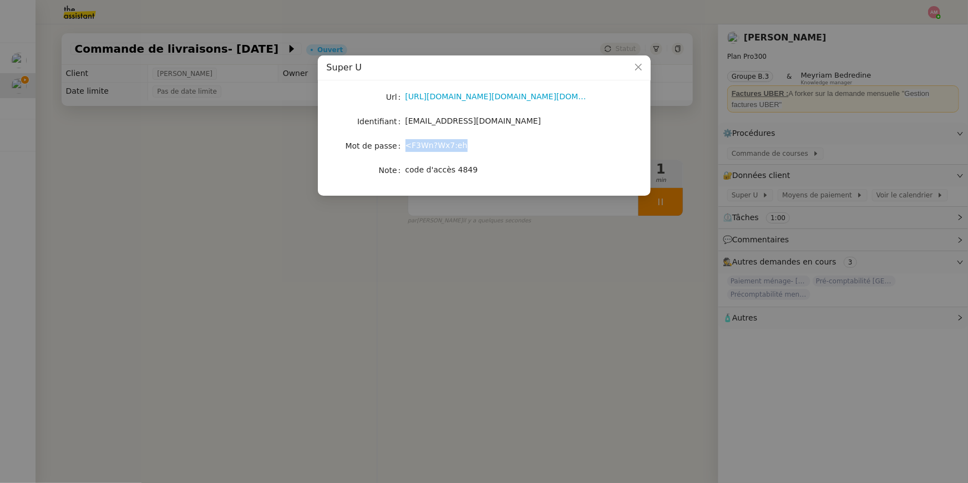
click at [474, 144] on div "<F3Wn?Wx7:eh" at bounding box center [497, 145] width 184 height 13
copy span "<F3Wn?Wx7:eh"
click at [647, 151] on nz-modal-container "Super U Url https://moncompte.magasins-u.com/wamlogininter/?goto=https%3A%2F%2F…" at bounding box center [484, 241] width 968 height 483
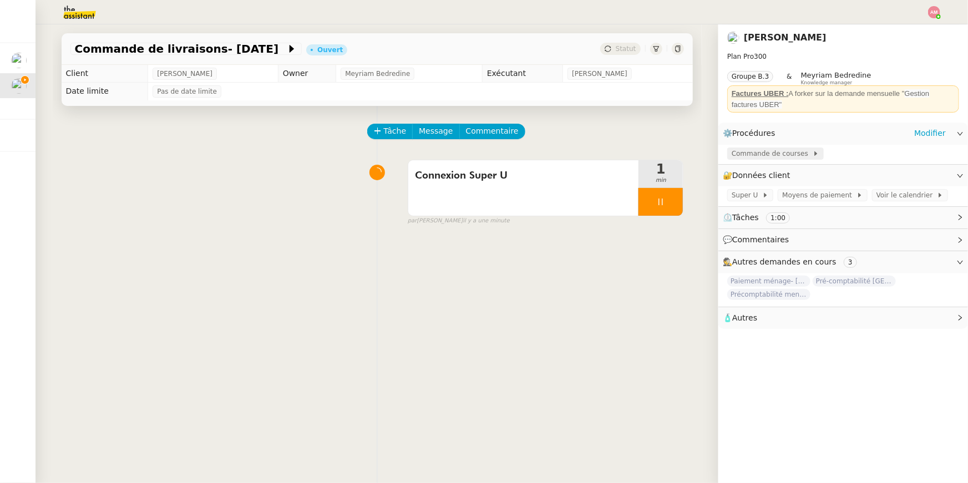
click at [647, 155] on span "Commande de courses" at bounding box center [772, 153] width 81 height 11
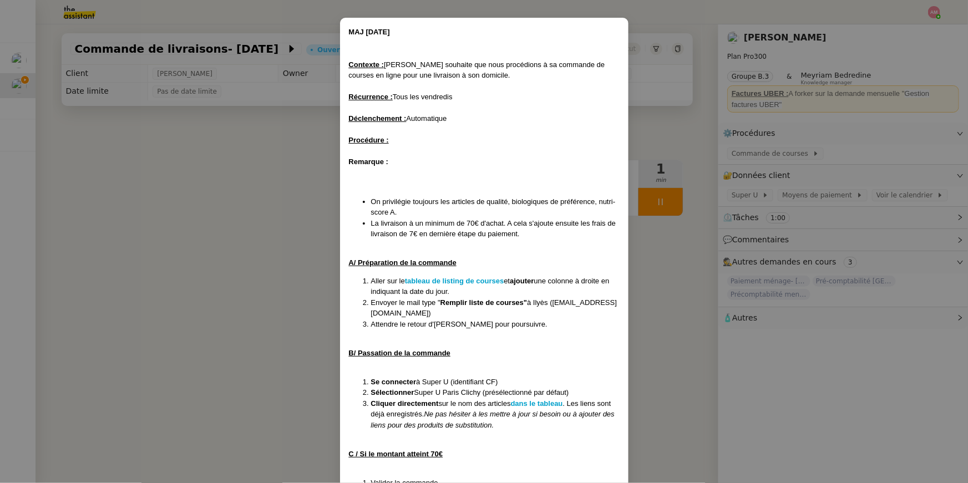
scroll to position [53, 0]
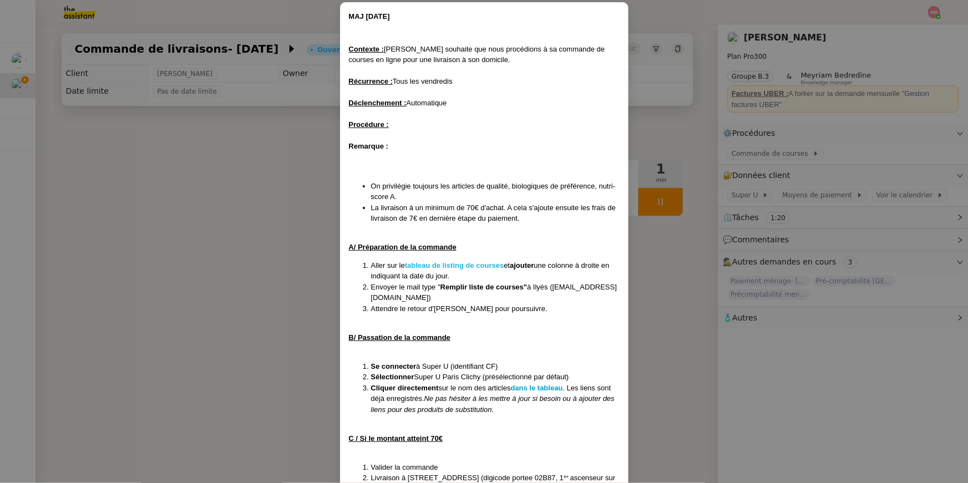
click at [500, 262] on strong "tableau de listing de courses" at bounding box center [454, 265] width 99 height 8
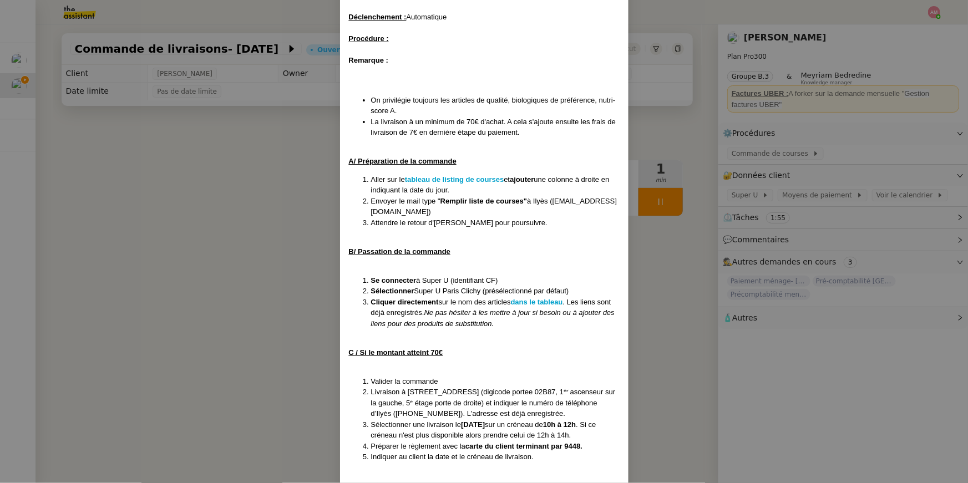
scroll to position [145, 0]
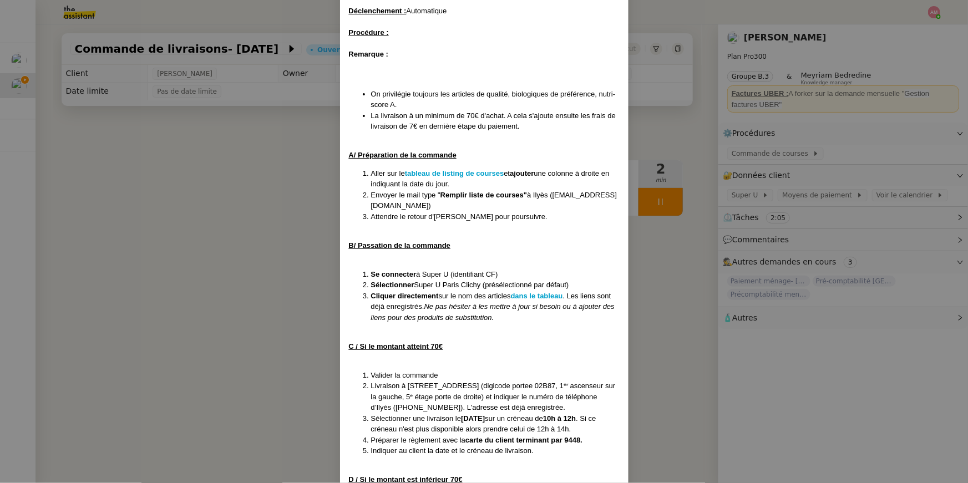
click at [277, 214] on nz-modal-container "MAJ 27/05/2025 Contexte : Ilyès souhaite que nous procédions à sa commande de c…" at bounding box center [484, 241] width 968 height 483
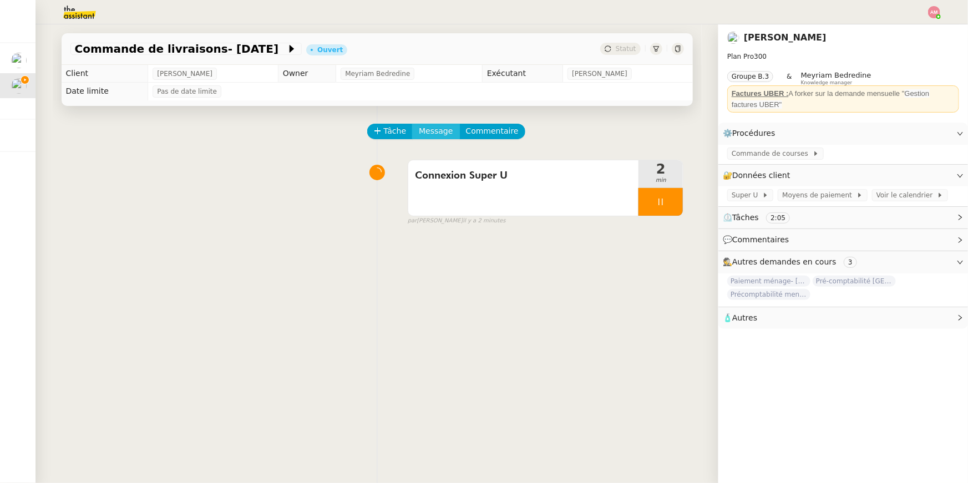
click at [433, 128] on span "Message" at bounding box center [436, 131] width 34 height 13
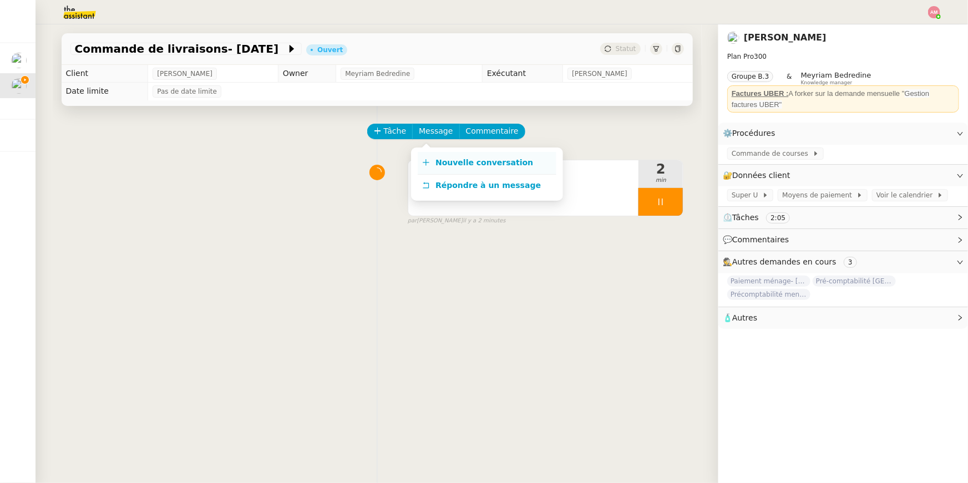
click at [443, 163] on span "Nouvelle conversation" at bounding box center [484, 162] width 98 height 9
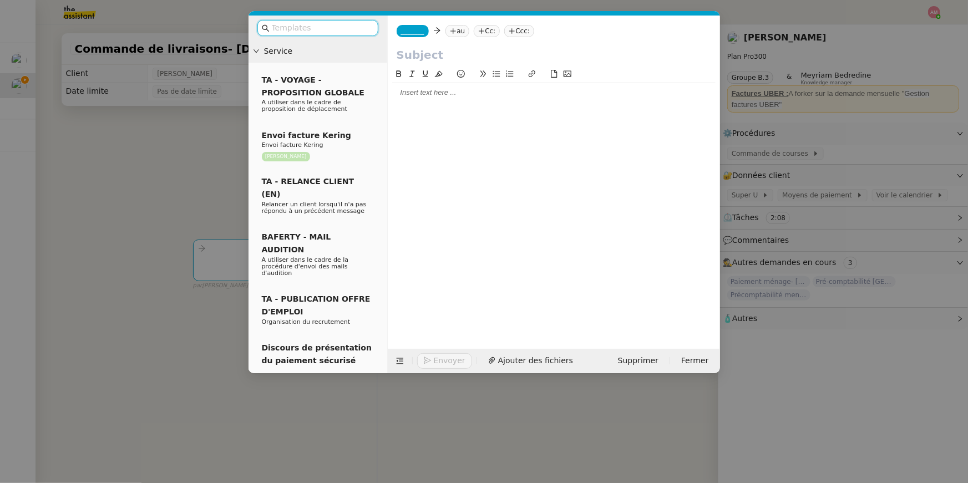
click at [647, 146] on nz-modal-container "Service TA - VOYAGE - PROPOSITION GLOBALE A utiliser dans le cadre de propositi…" at bounding box center [484, 241] width 968 height 483
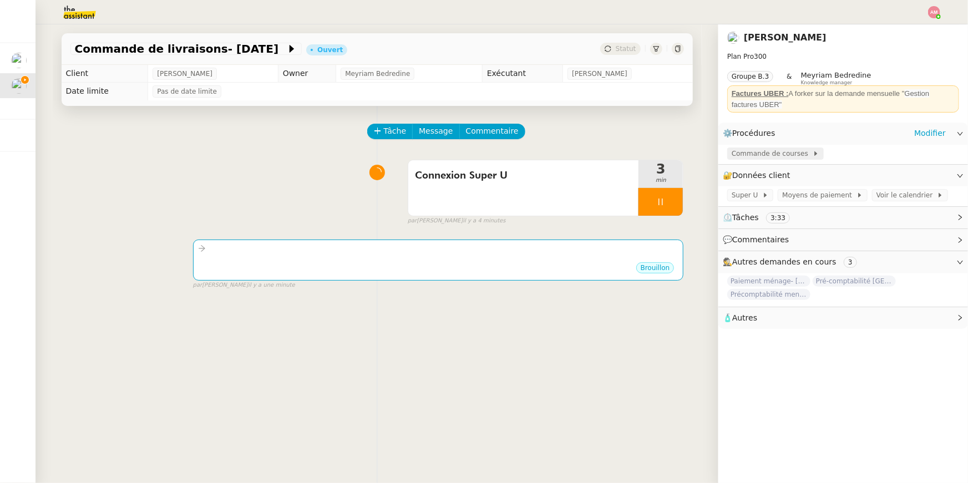
click at [647, 157] on span "Commande de courses" at bounding box center [772, 153] width 81 height 11
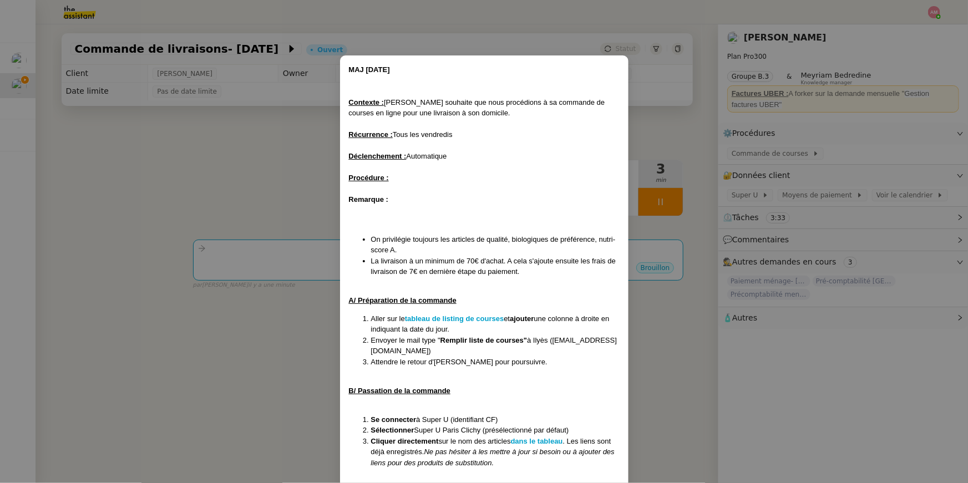
click at [312, 204] on nz-modal-container "MAJ 27/05/2025 Contexte : Ilyès souhaite que nous procédions à sa commande de c…" at bounding box center [484, 241] width 968 height 483
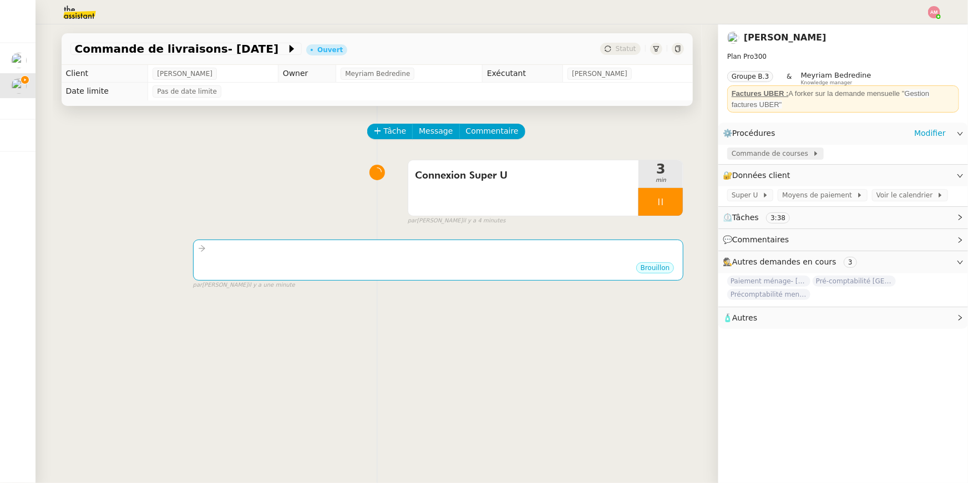
click at [647, 153] on span "Commande de courses" at bounding box center [772, 153] width 81 height 11
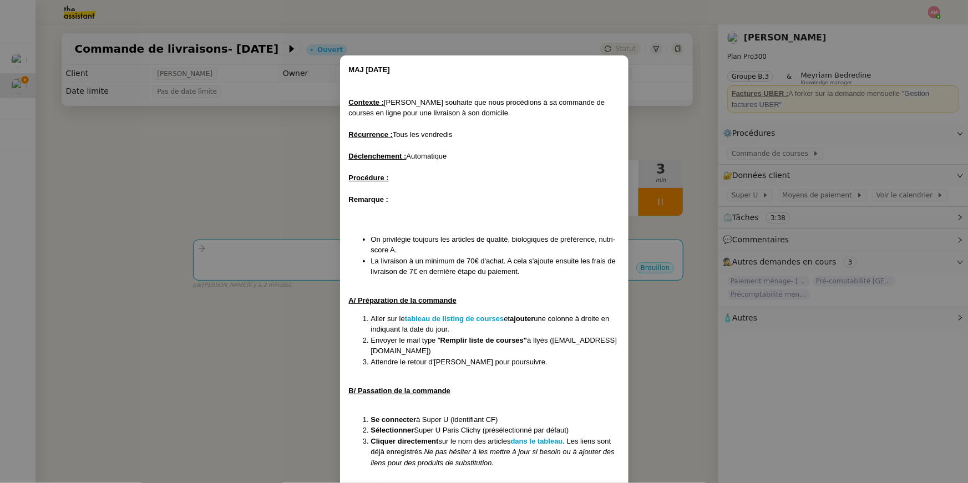
scroll to position [39, 0]
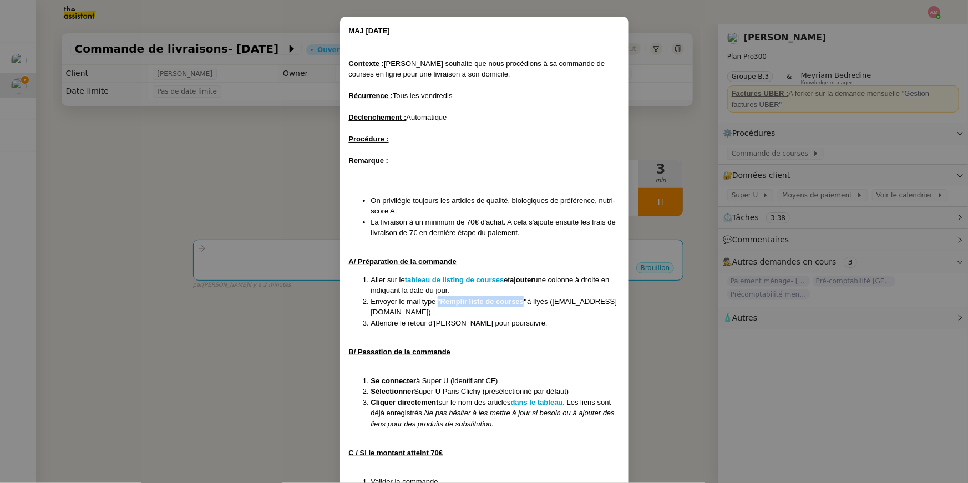
drag, startPoint x: 439, startPoint y: 301, endPoint x: 522, endPoint y: 299, distance: 83.2
click at [522, 299] on li "Envoyer le mail type " Remplir liste de courses" à Ilyès (ilyes.hadj@outlook.co…" at bounding box center [495, 307] width 248 height 22
copy li "" Remplir liste de courses"
click at [252, 273] on nz-modal-container "MAJ 27/05/2025 Contexte : Ilyès souhaite que nous procédions à sa commande de c…" at bounding box center [484, 241] width 968 height 483
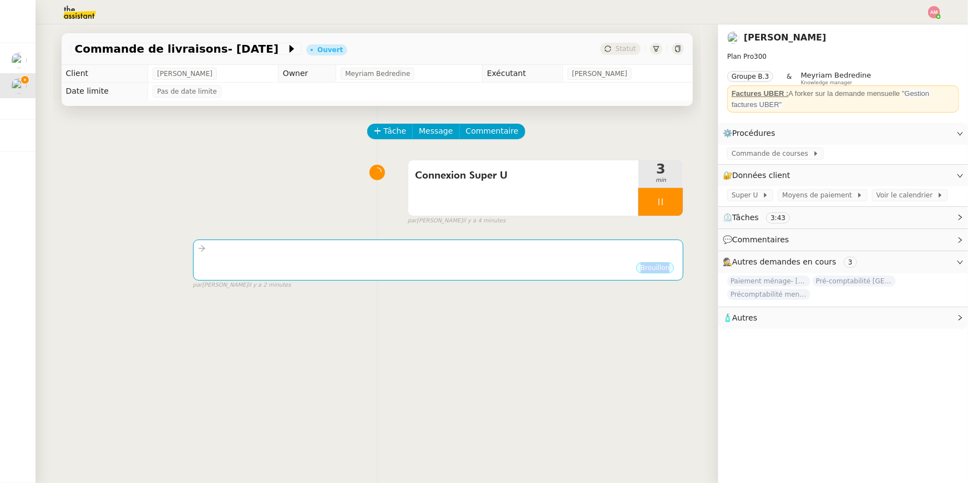
click at [252, 273] on div "Brouillon" at bounding box center [438, 269] width 481 height 17
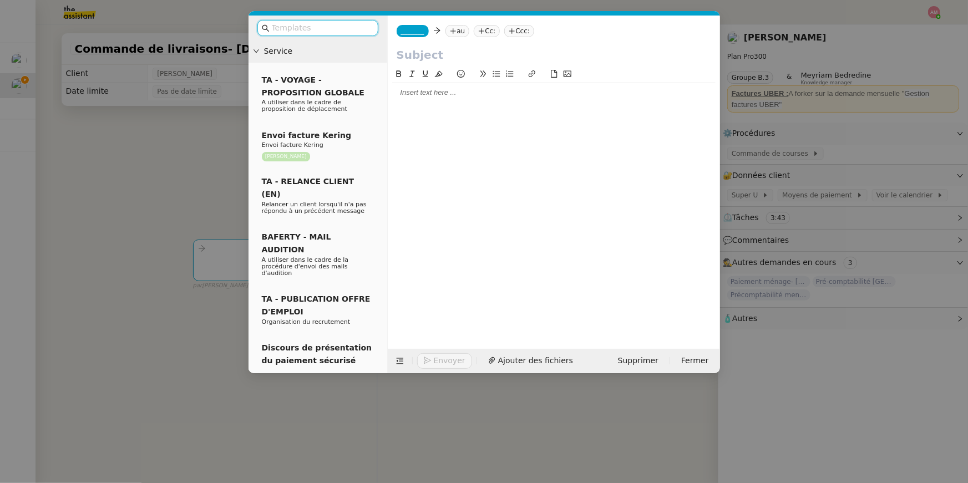
paste input ""Remplir liste de courses"
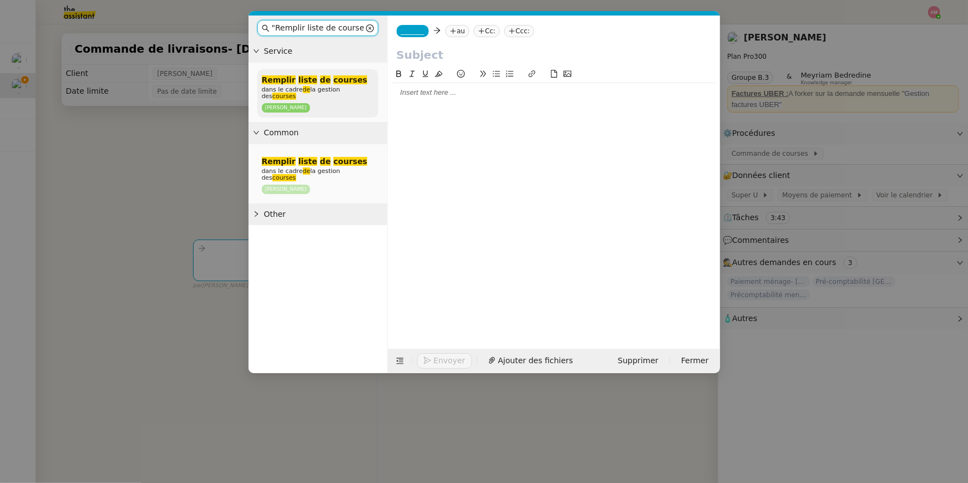
type input ""Remplir liste de courses"
click at [290, 79] on em "Remplir" at bounding box center [279, 79] width 34 height 9
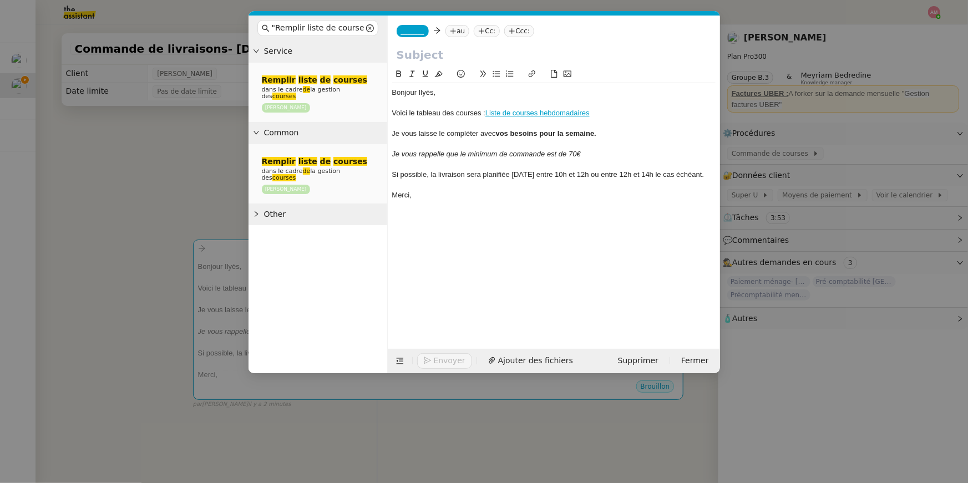
click at [192, 180] on nz-modal-container ""Remplir liste de courses Service Remplir liste de courses dans le cadre de la …" at bounding box center [484, 241] width 968 height 483
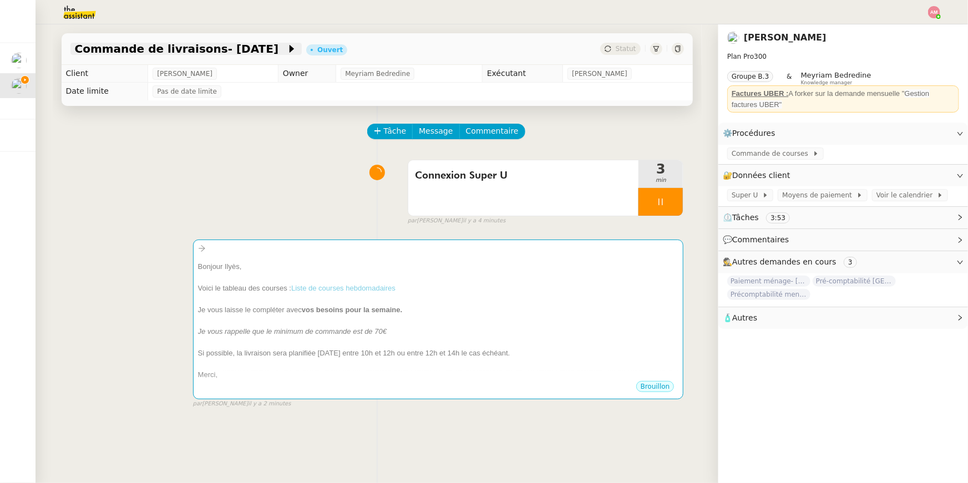
click at [141, 48] on span "Commande de livraisons- 3 octobre 2025" at bounding box center [181, 48] width 212 height 11
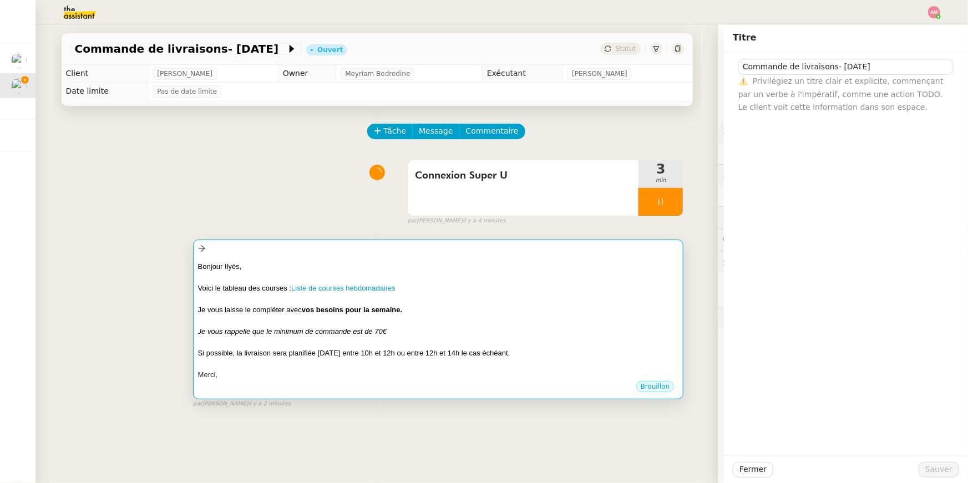
click at [534, 253] on div at bounding box center [438, 248] width 481 height 13
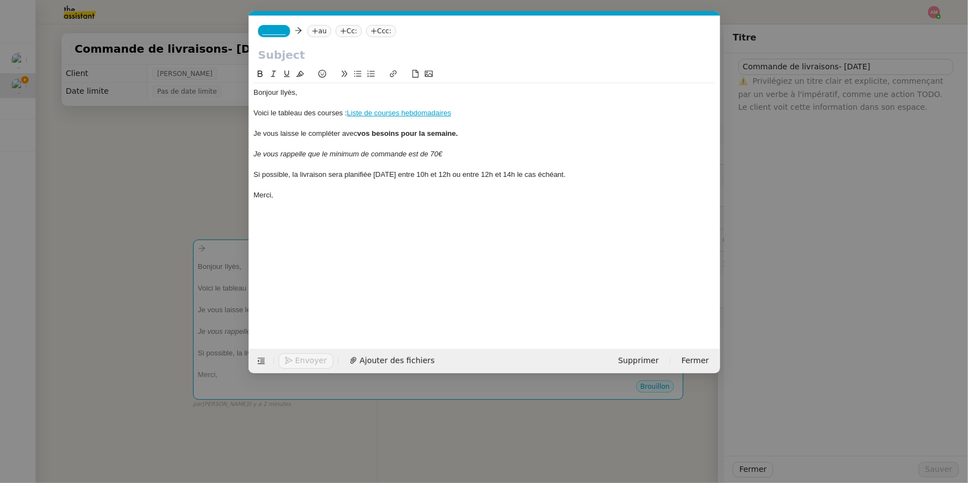
scroll to position [0, 111]
click at [372, 48] on input "text" at bounding box center [484, 55] width 453 height 17
paste input "Commande de livraisons- 3 octobre 2025"
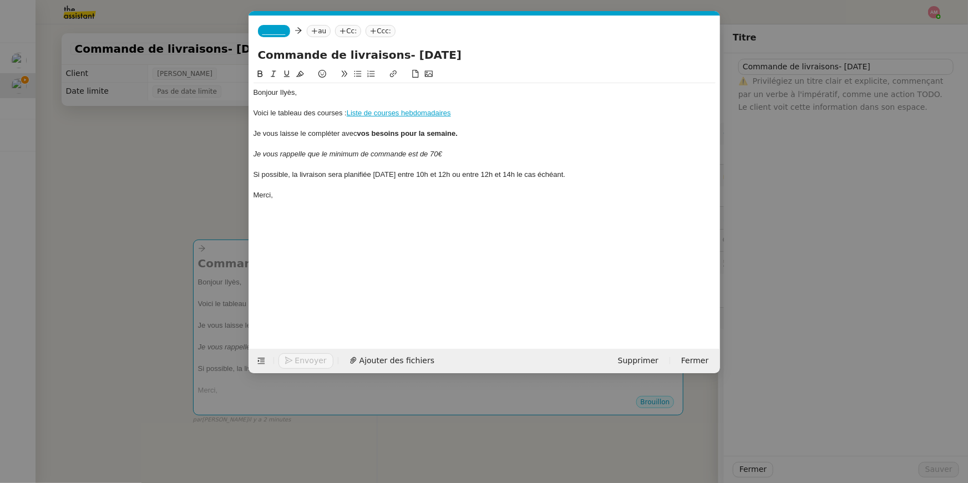
type input "Commande de livraisons- 3 octobre 2025"
click at [263, 28] on span "_______" at bounding box center [273, 31] width 23 height 8
click at [268, 45] on span "Ines" at bounding box center [315, 47] width 106 height 9
click at [207, 93] on nz-modal-container ""Remplir liste de courses Service Remplir liste de courses dans le cadre de la …" at bounding box center [484, 241] width 968 height 483
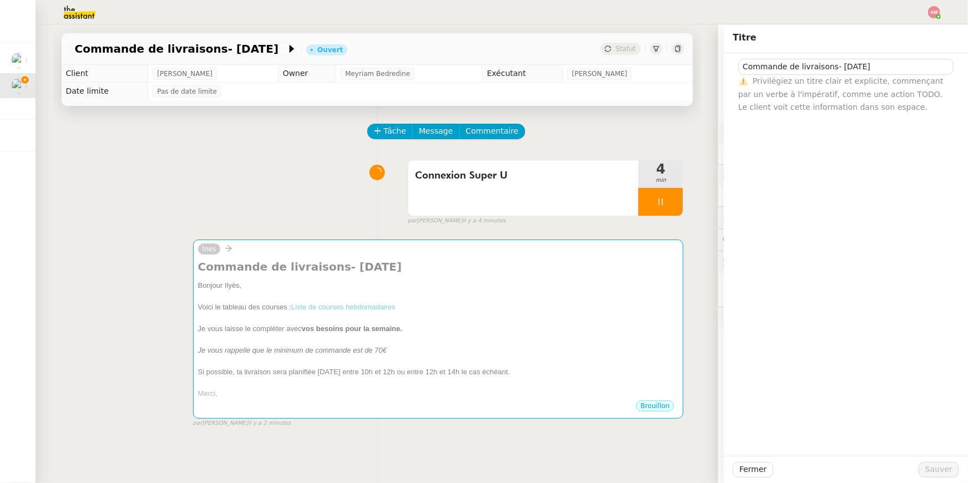
click at [647, 343] on div "Fermer Sauver" at bounding box center [846, 469] width 244 height 27
click at [647, 343] on span "Fermer" at bounding box center [752, 469] width 27 height 13
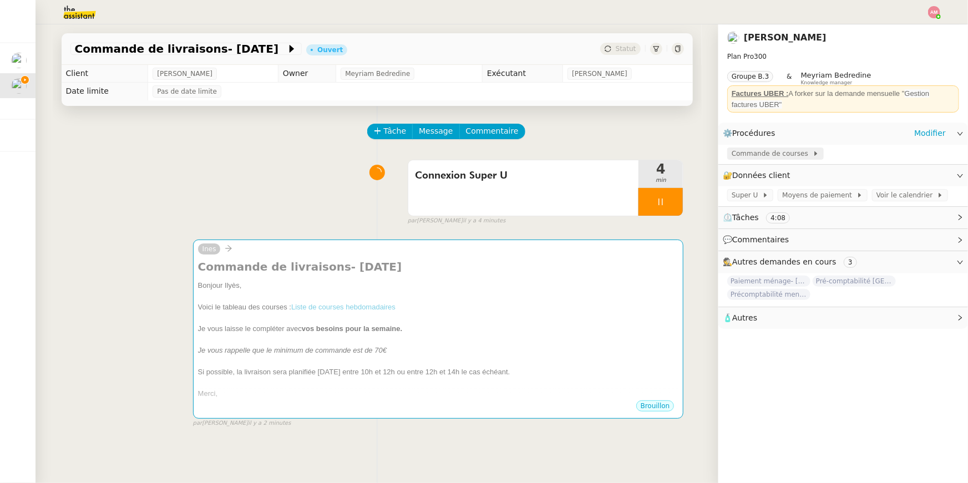
click at [647, 151] on span "Commande de courses" at bounding box center [772, 153] width 81 height 11
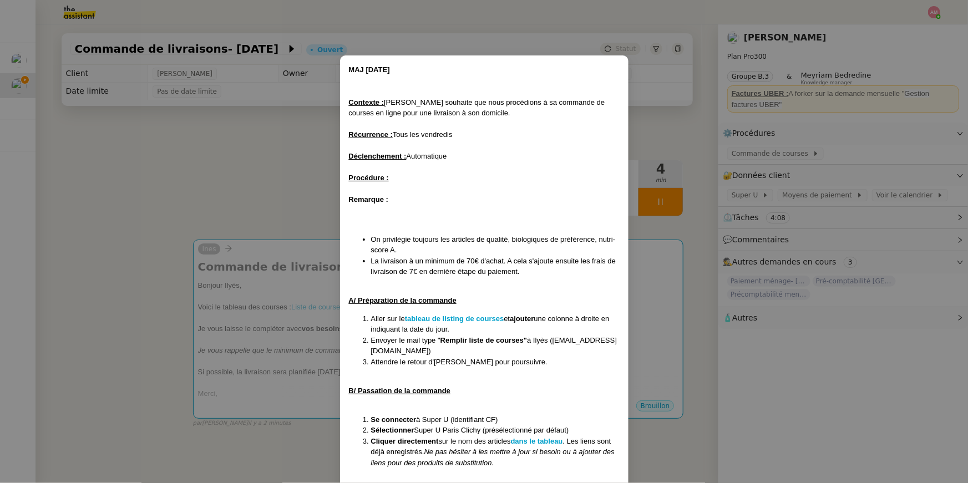
click at [647, 236] on nz-modal-container "MAJ 27/05/2025 Contexte : Ilyès souhaite que nous procédions à sa commande de c…" at bounding box center [484, 241] width 968 height 483
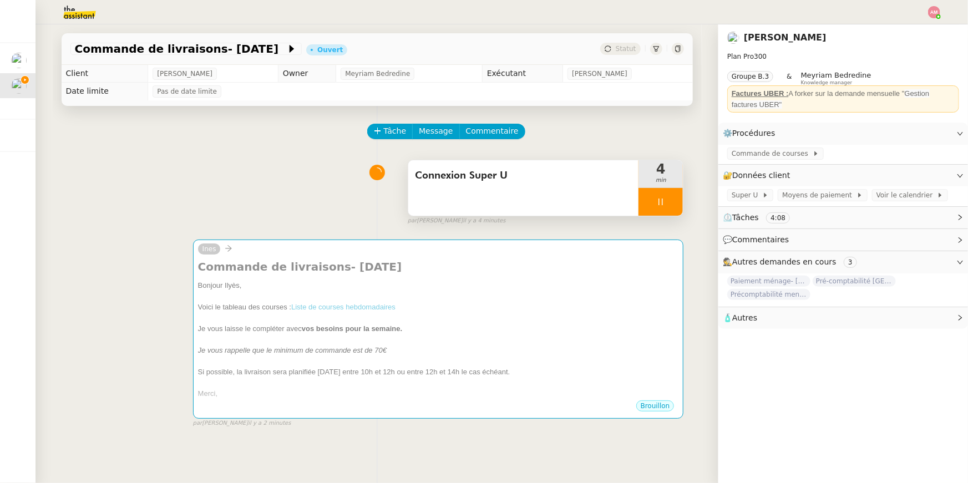
click at [647, 195] on div at bounding box center [660, 202] width 44 height 28
click at [647, 199] on icon at bounding box center [671, 201] width 9 height 9
click at [647, 199] on icon at bounding box center [660, 201] width 9 height 9
click at [647, 199] on button at bounding box center [672, 202] width 22 height 28
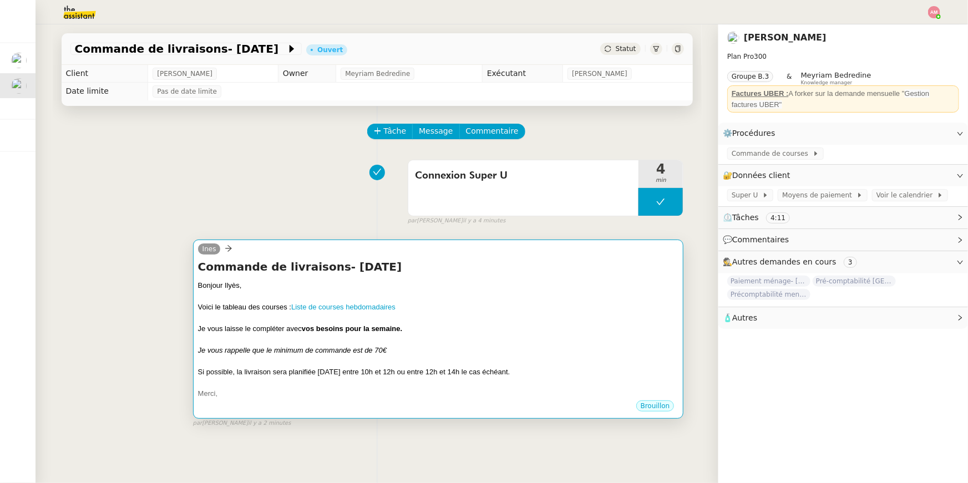
click at [450, 280] on div "Commande de livraisons- 3 octobre 2025 Bonjour Ilyès, Voici le tableau des cour…" at bounding box center [438, 329] width 481 height 140
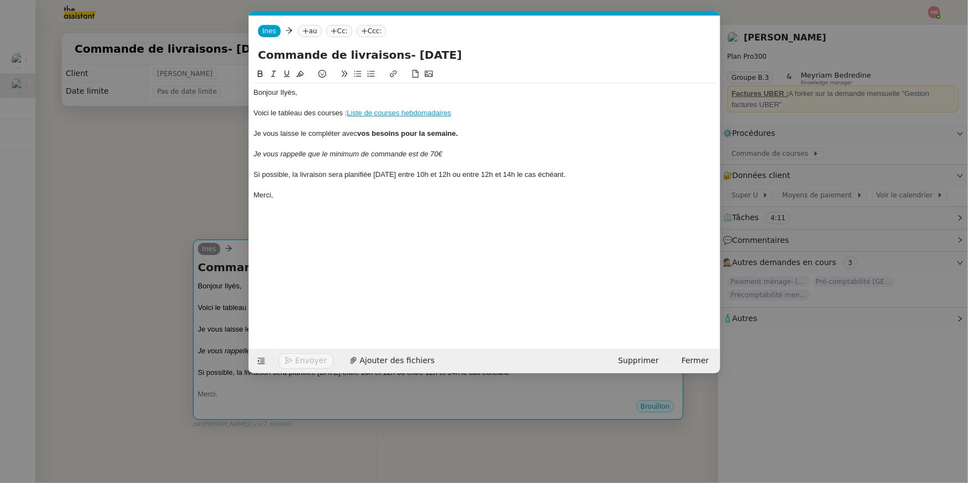
scroll to position [0, 111]
click at [312, 33] on nz-tag "au" at bounding box center [309, 31] width 24 height 12
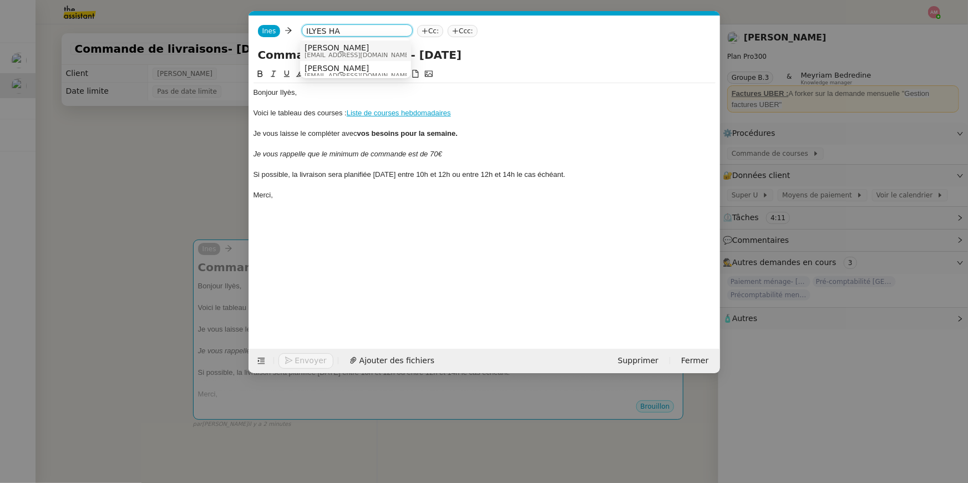
scroll to position [6, 0]
type input "ILYES HA"
click at [356, 52] on span "ilyes.hadj@outlook.com" at bounding box center [358, 50] width 106 height 6
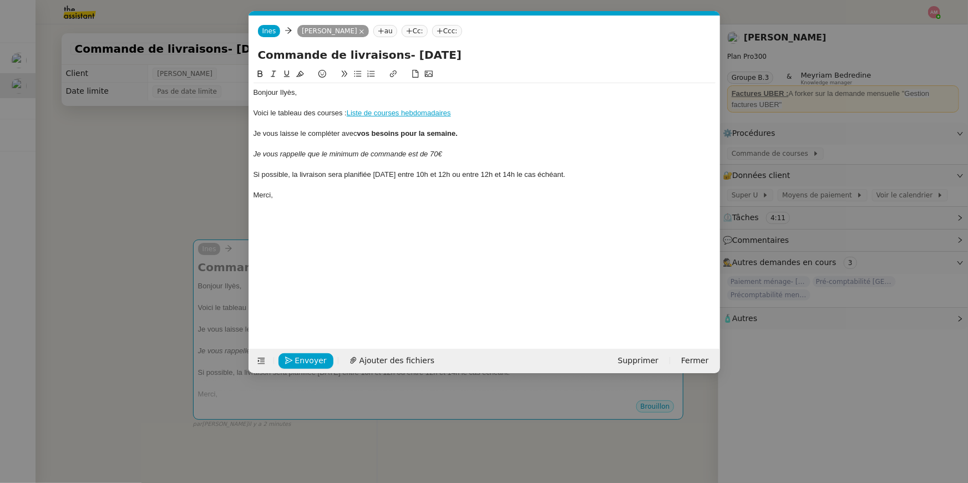
scroll to position [0, 0]
click at [236, 119] on nz-modal-container ""Remplir liste de courses Service Remplir liste de courses dans le cadre de la …" at bounding box center [484, 241] width 968 height 483
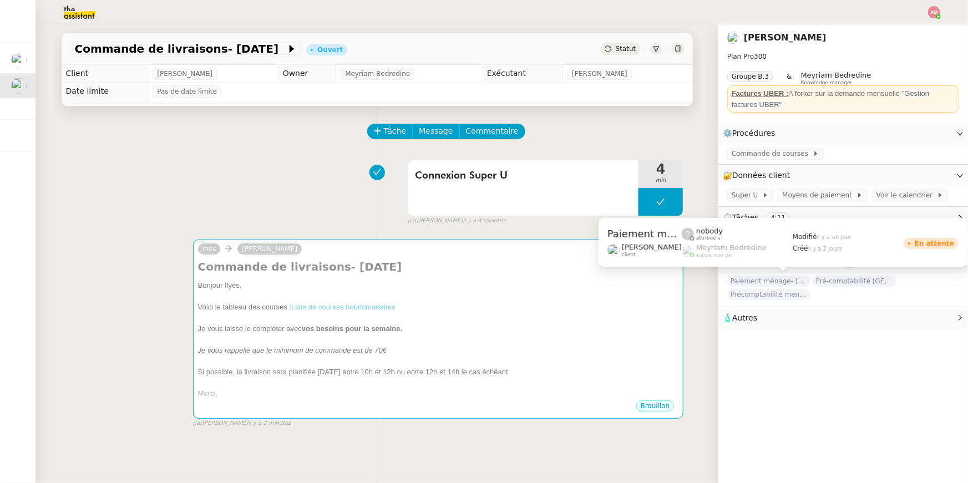
click at [647, 280] on span "Paiement ménage- octobre 2025" at bounding box center [768, 281] width 83 height 11
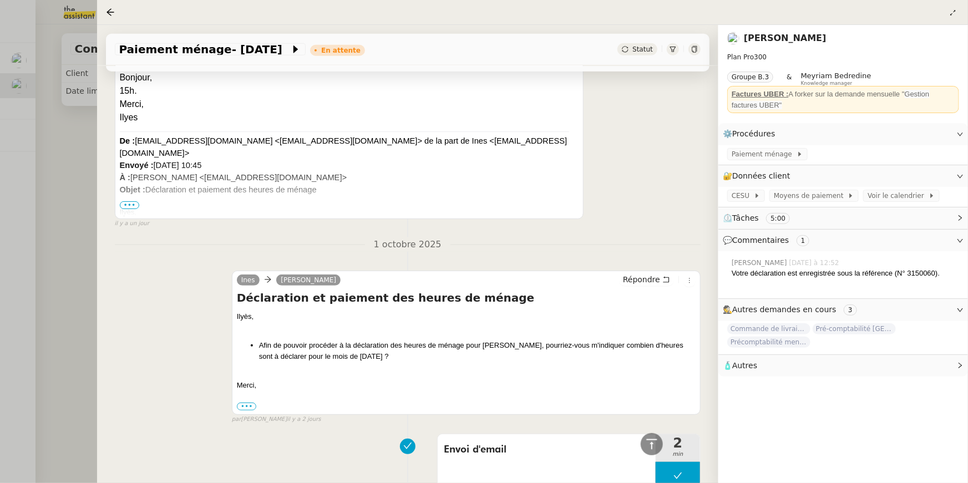
scroll to position [381, 0]
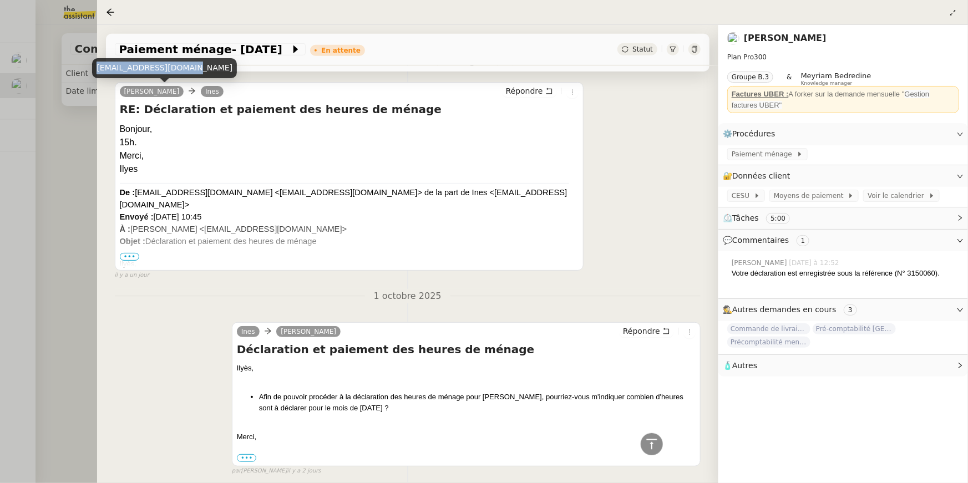
drag, startPoint x: 96, startPoint y: 67, endPoint x: 182, endPoint y: 68, distance: 86.0
click at [182, 68] on div "ilyes.hadj@outlook.com" at bounding box center [164, 67] width 145 height 19
copy div "ilyes.hadj@outlook.com"
click at [54, 153] on div at bounding box center [484, 241] width 968 height 483
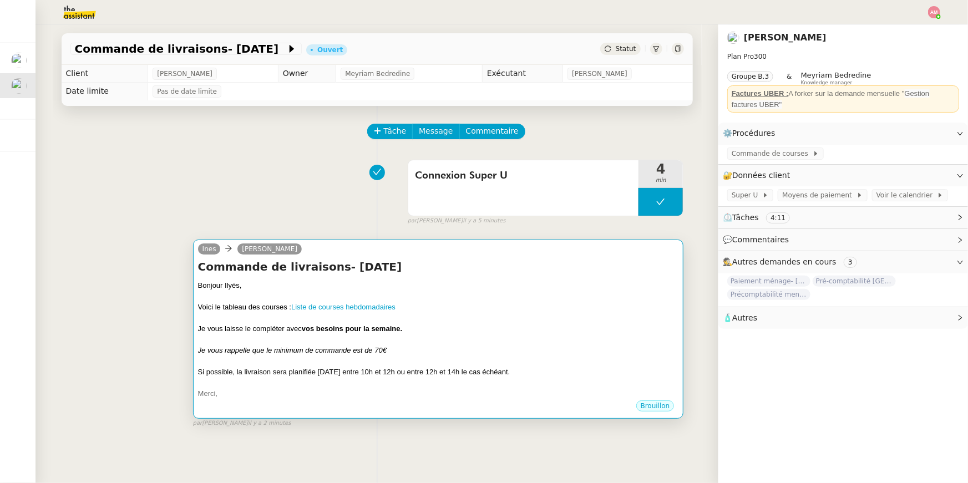
click at [291, 247] on div "Ines Ilyes Hadj" at bounding box center [438, 250] width 481 height 17
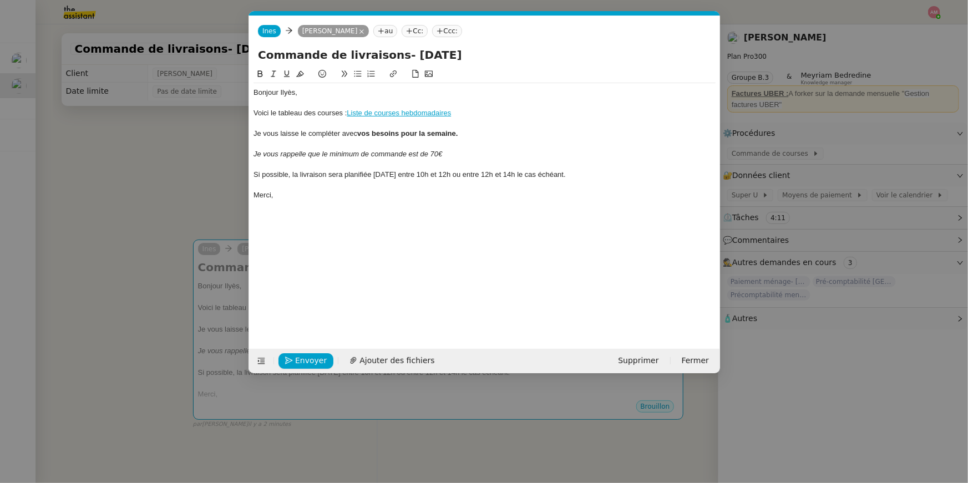
scroll to position [0, 111]
click at [172, 174] on nz-modal-container ""Remplir liste de courses Service Remplir liste de courses dans le cadre de la …" at bounding box center [484, 241] width 968 height 483
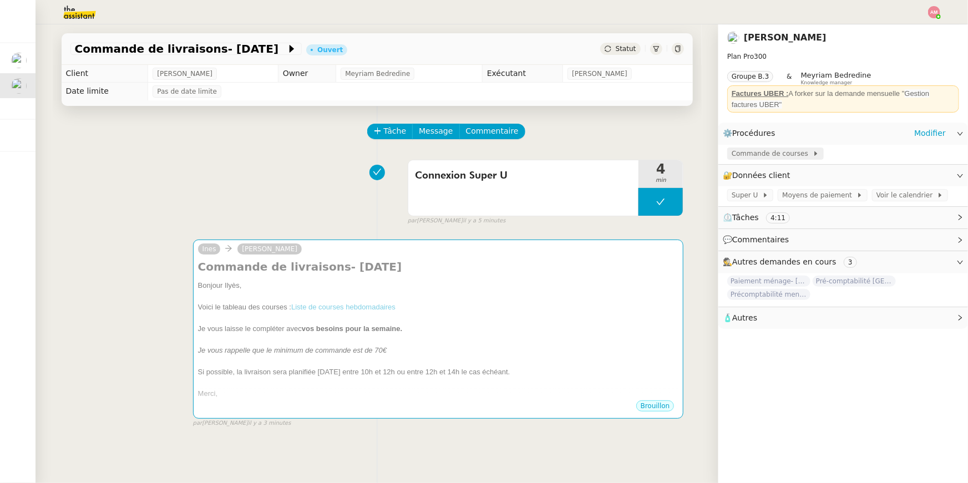
click at [647, 151] on span "Commande de courses" at bounding box center [772, 153] width 81 height 11
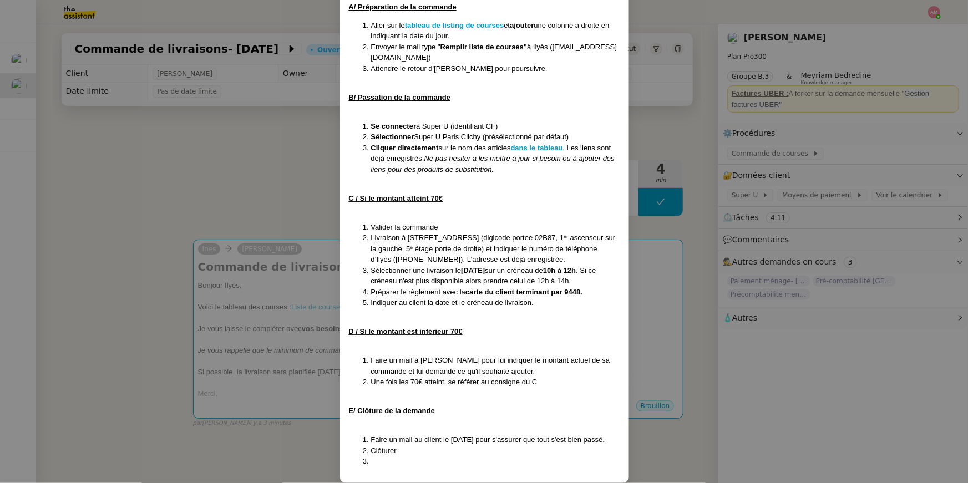
scroll to position [306, 0]
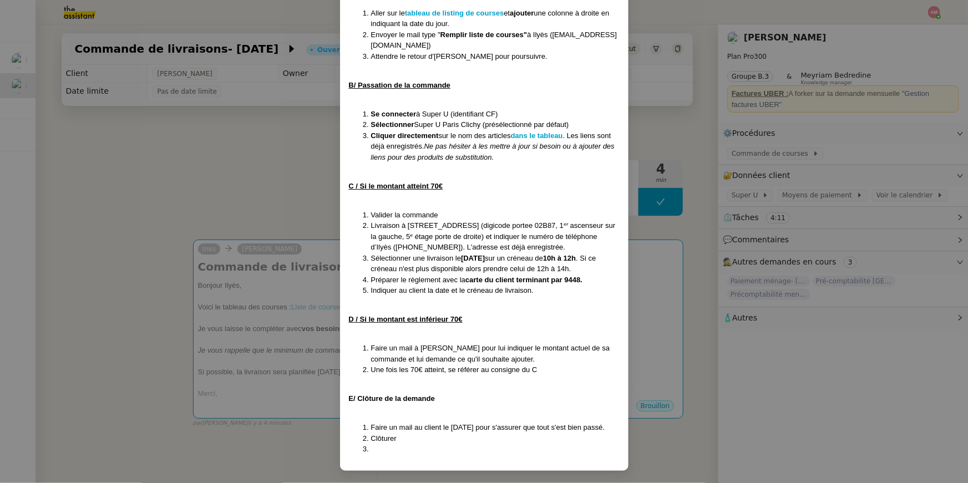
click at [275, 312] on nz-modal-container "MAJ 27/05/2025 Contexte : Ilyès souhaite que nous procédions à sa commande de c…" at bounding box center [484, 241] width 968 height 483
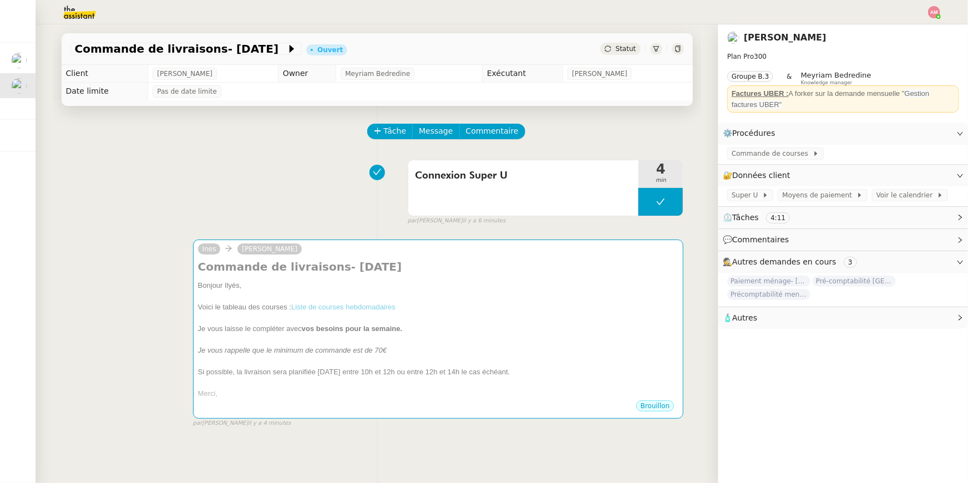
scroll to position [250, 0]
click at [275, 312] on div "Voici le tableau des courses : Liste de courses hebdomadaires" at bounding box center [438, 307] width 481 height 11
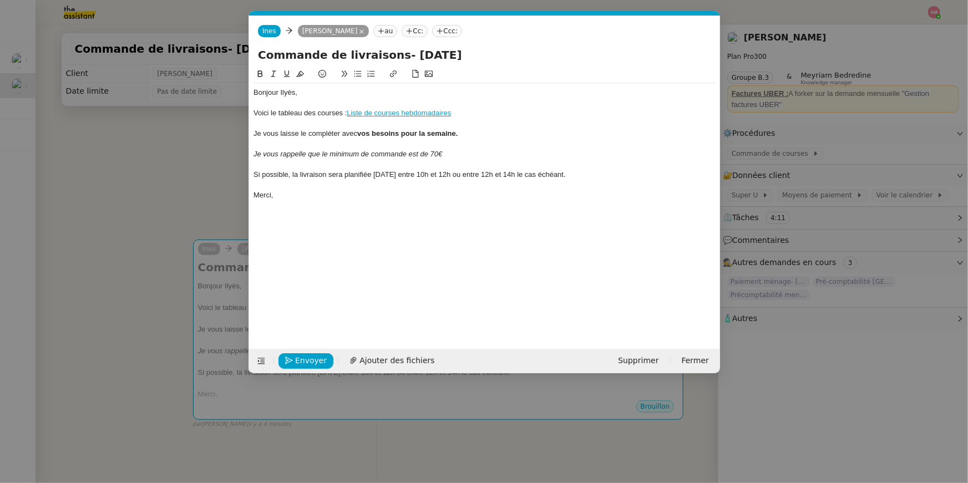
scroll to position [0, 111]
click at [304, 343] on span "Envoyer" at bounding box center [311, 360] width 32 height 13
click at [304, 343] on span "Confirmer l'envoi" at bounding box center [328, 360] width 67 height 13
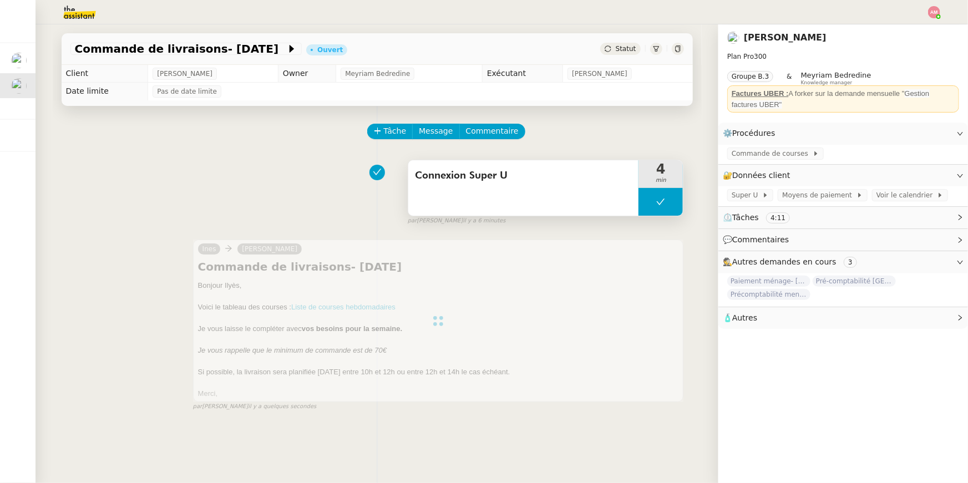
click at [535, 191] on div "Connexion Super U" at bounding box center [523, 187] width 231 height 55
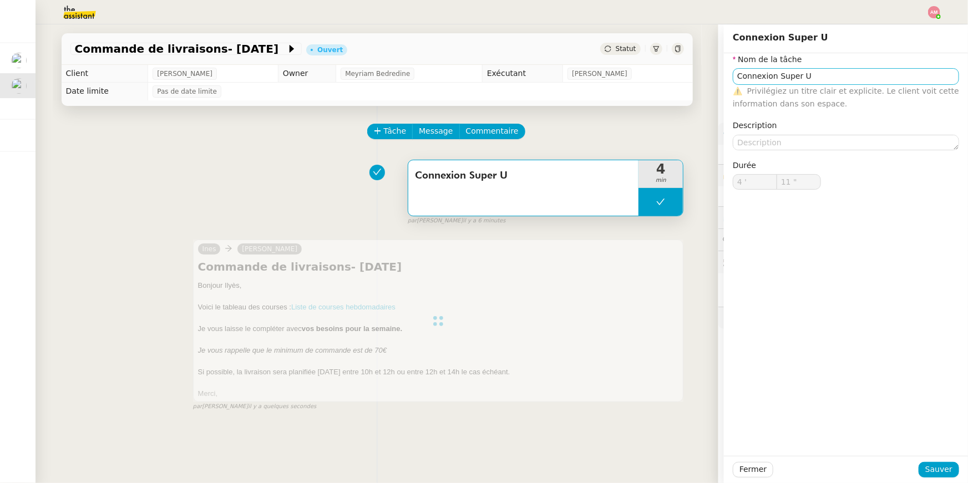
type input "Connexion Super U"
type input "4 '"
type input "11 ""
drag, startPoint x: 818, startPoint y: 80, endPoint x: 706, endPoint y: 68, distance: 112.2
click at [647, 68] on app-ticket "Commande de livraisons- 3 octobre 2025 Ouvert Statut Client Ilyes Hadj Owner Me…" at bounding box center [501, 253] width 932 height 459
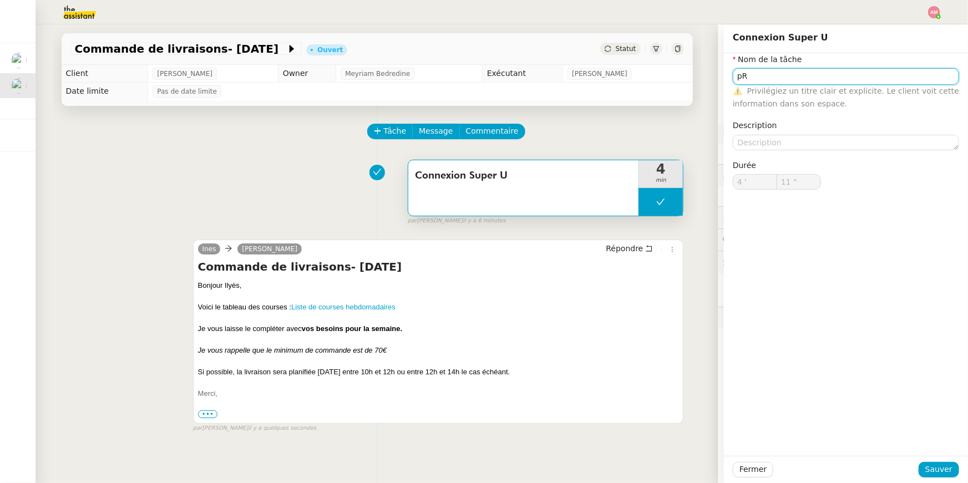
type input "Connexion Super U"
type input "4 '"
type input "11 ""
type input "Connexion Super U"
type input "4 '"
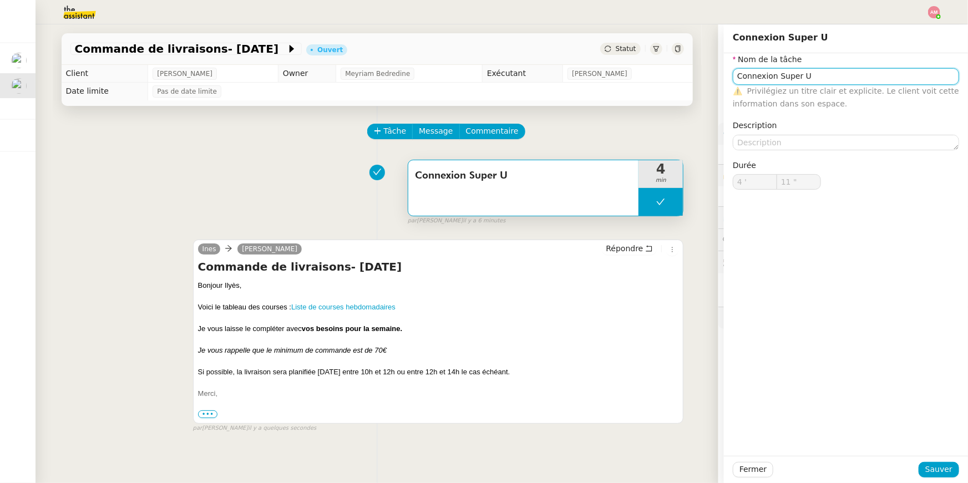
type input "11 ""
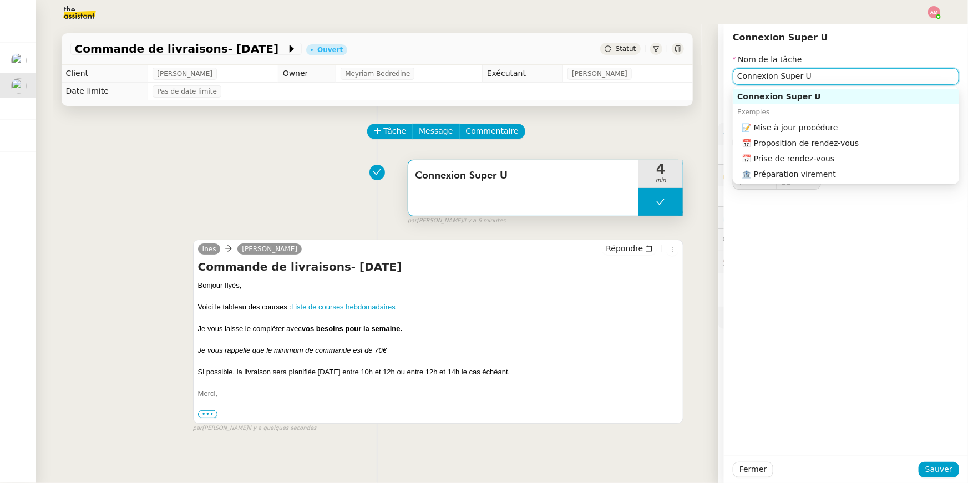
type input "Connexion Super U"
type input "4 '"
type input "11 ""
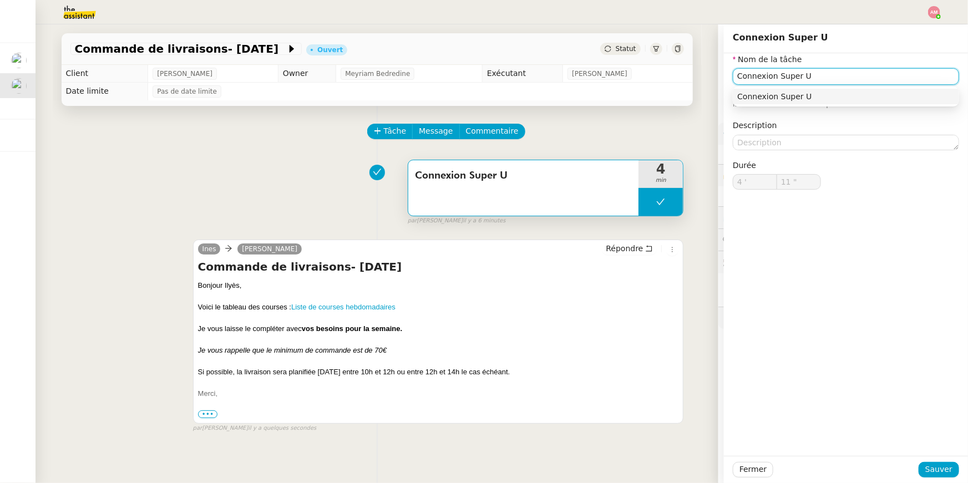
type input "P"
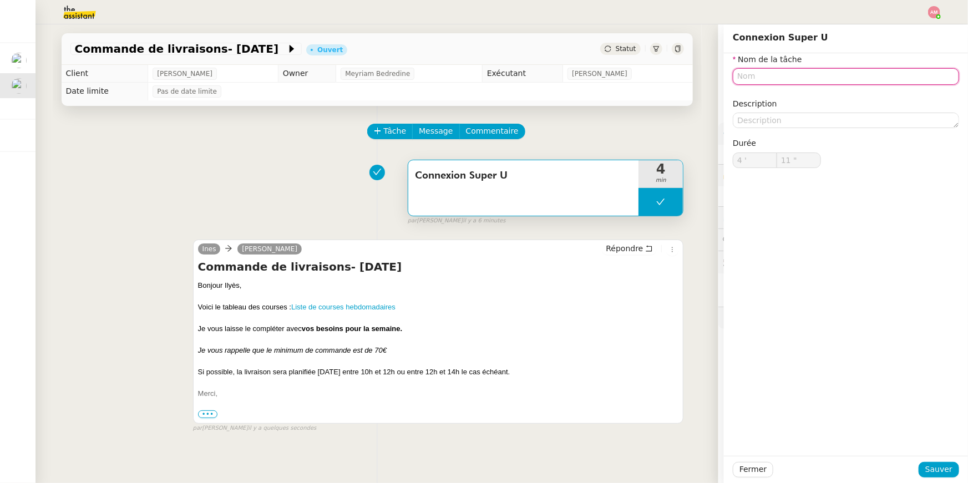
type input "E"
type input "C"
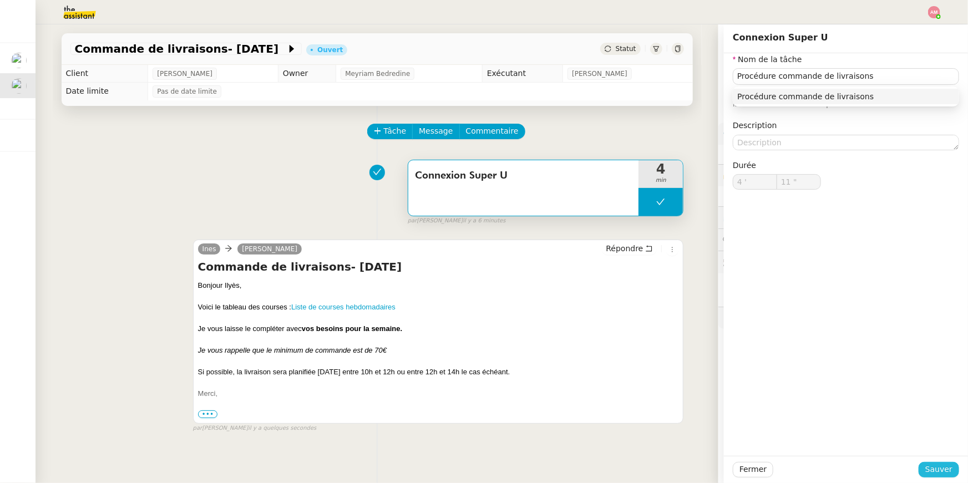
click at [647, 343] on span "Sauver" at bounding box center [938, 469] width 27 height 13
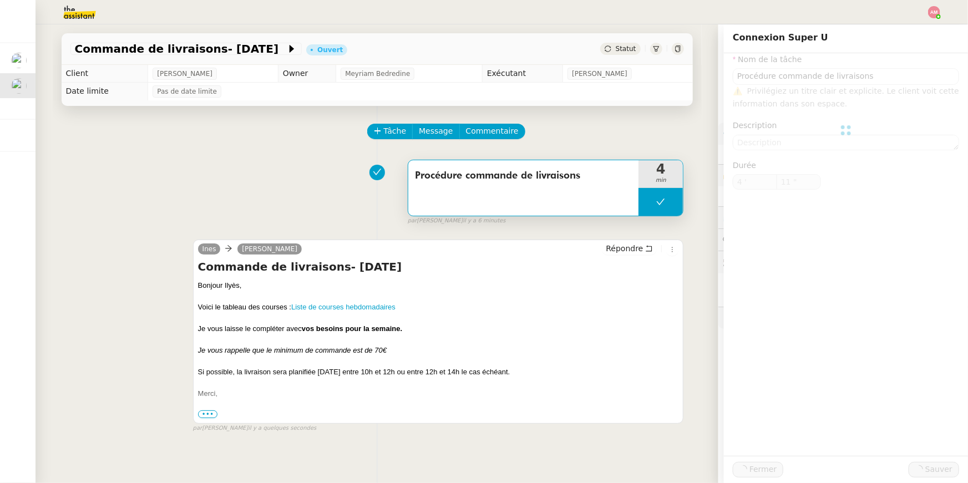
type input "Procédure commande de livraisons"
type input "4 '"
type input "11 ""
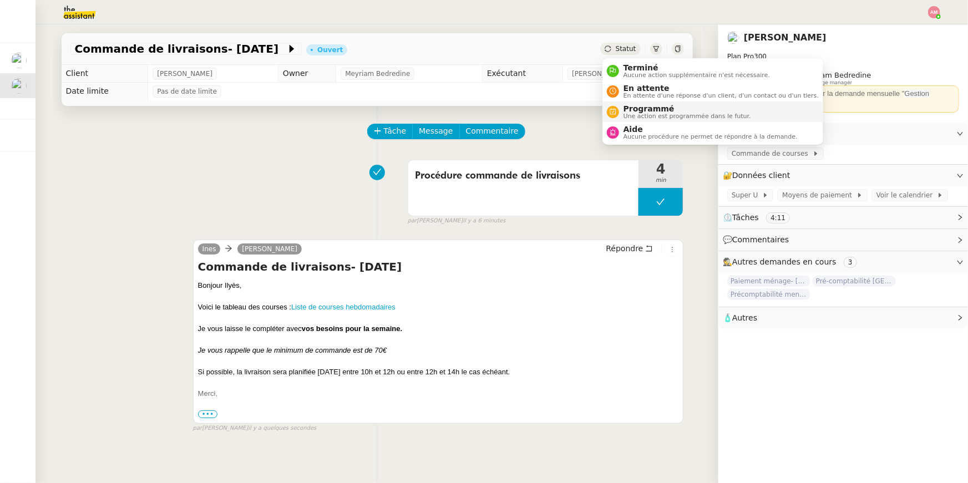
click at [633, 110] on span "Programmé" at bounding box center [687, 108] width 128 height 9
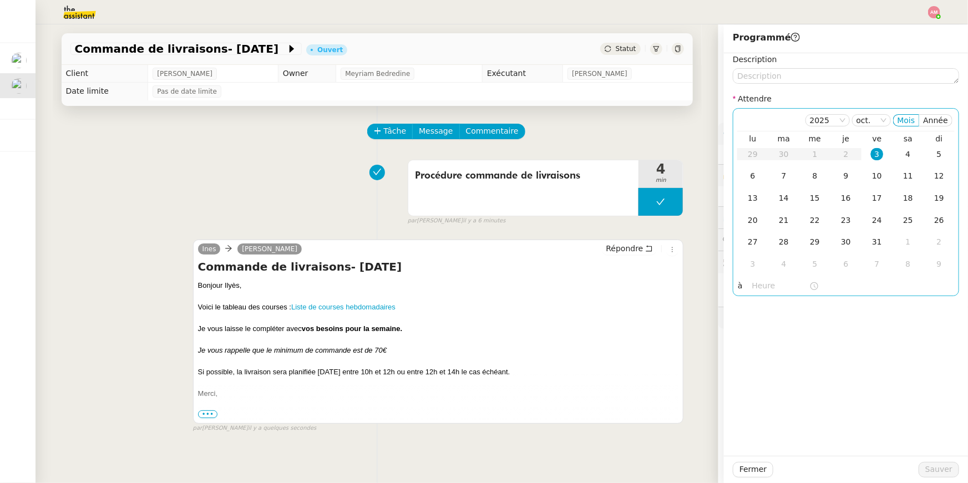
click at [647, 288] on input "text" at bounding box center [780, 286] width 57 height 13
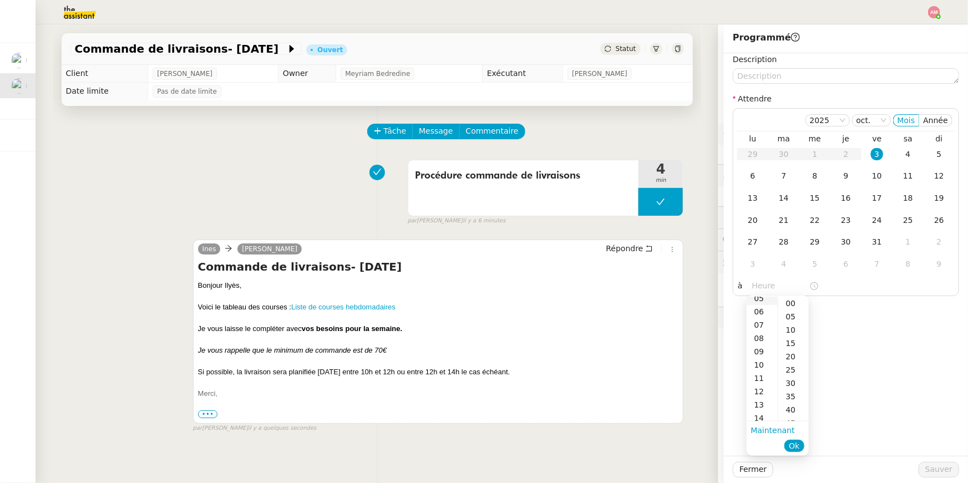
scroll to position [77, 0]
click at [647, 343] on div "12" at bounding box center [762, 386] width 31 height 13
drag, startPoint x: 787, startPoint y: 311, endPoint x: 785, endPoint y: 305, distance: 5.7
click at [647, 305] on ul "00 05 10 15 20 25 30 35 40 45 50 55" at bounding box center [793, 359] width 31 height 124
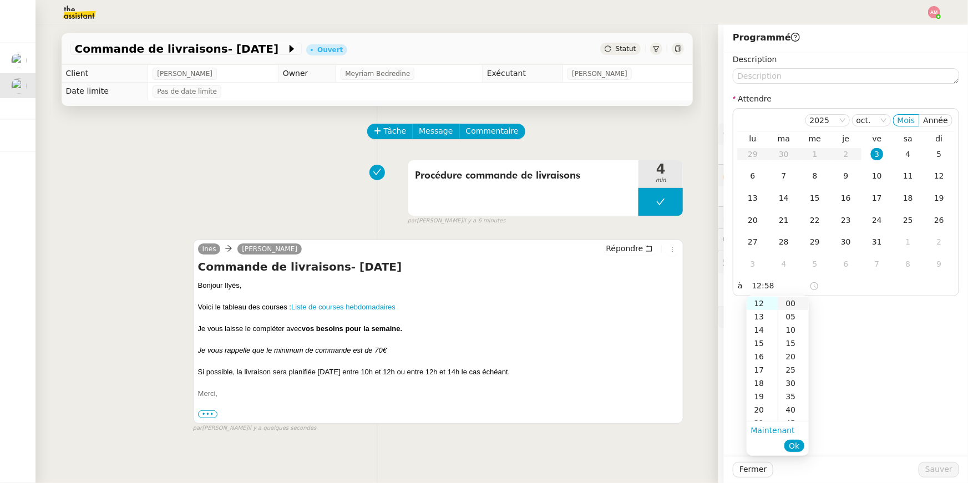
click at [647, 305] on div "00" at bounding box center [793, 303] width 31 height 13
type input "12:00"
click at [647, 343] on span "Ok" at bounding box center [794, 445] width 11 height 11
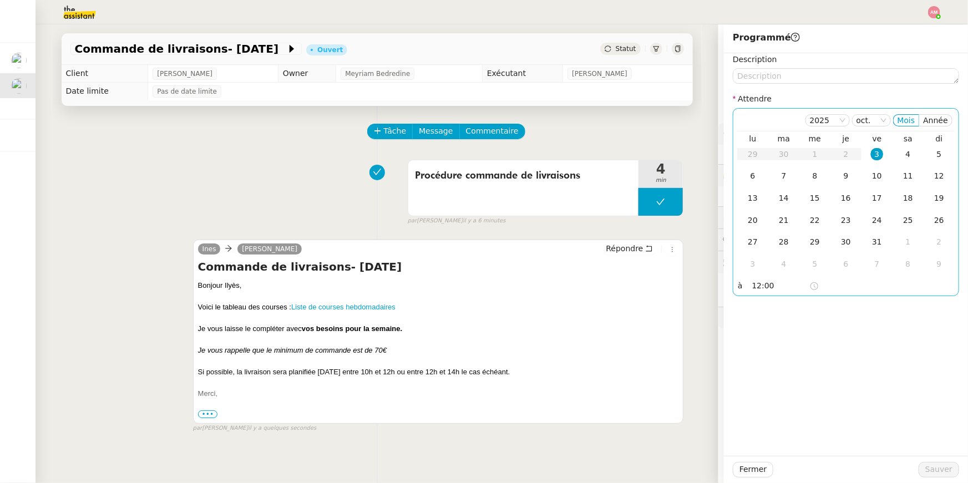
click at [647, 148] on div "3" at bounding box center [877, 154] width 12 height 12
click at [647, 343] on span "Sauver" at bounding box center [938, 469] width 27 height 13
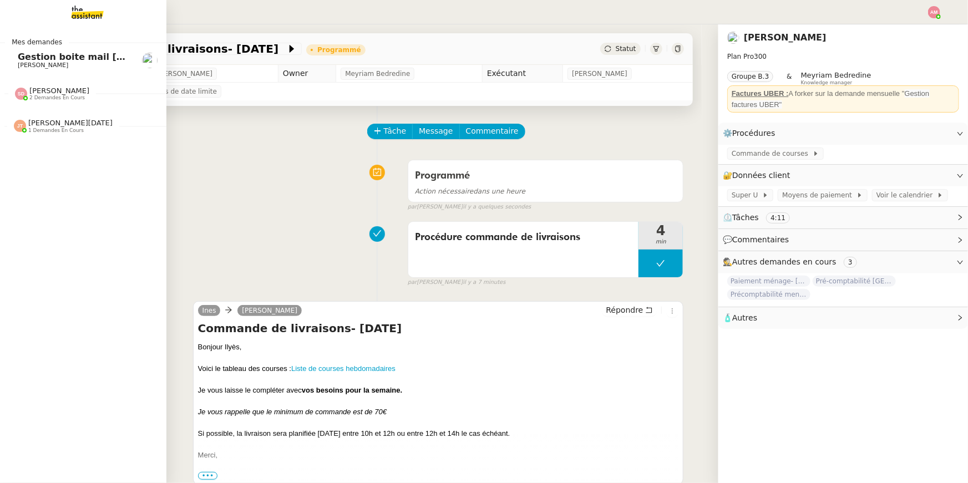
click at [17, 57] on link "Gestion boite mail Sylvie & John - 3 octobre 2025 Sylvie Magnaval" at bounding box center [83, 61] width 166 height 26
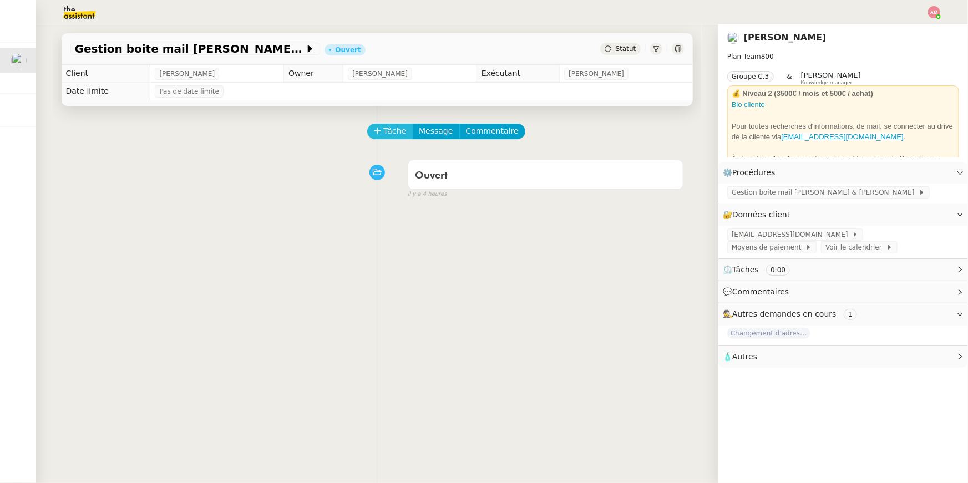
click at [374, 134] on icon at bounding box center [378, 131] width 8 height 8
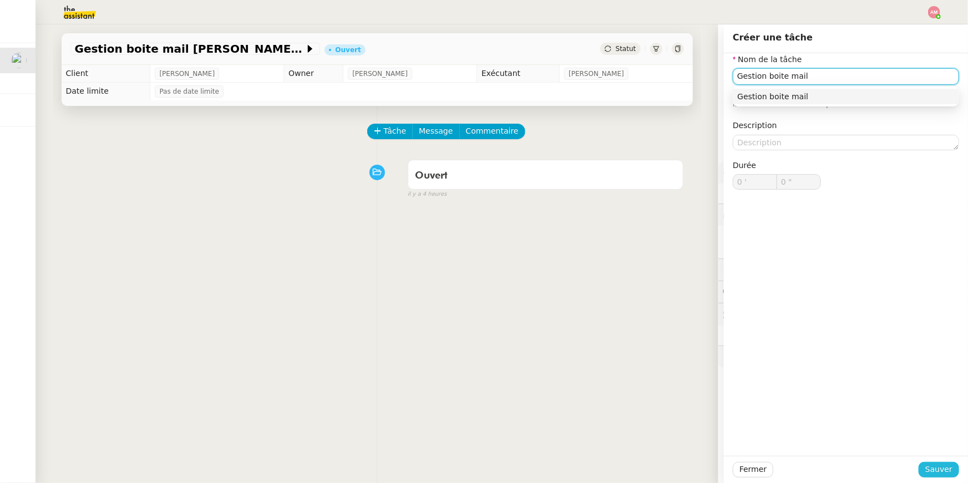
type input "Gestion boite mail"
click at [647, 343] on span "Sauver" at bounding box center [938, 469] width 27 height 13
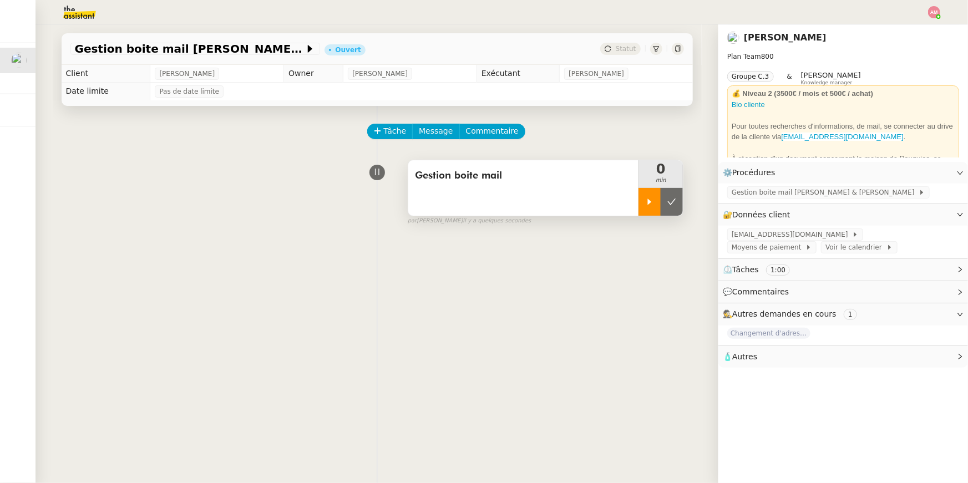
click at [647, 194] on div at bounding box center [649, 202] width 22 height 28
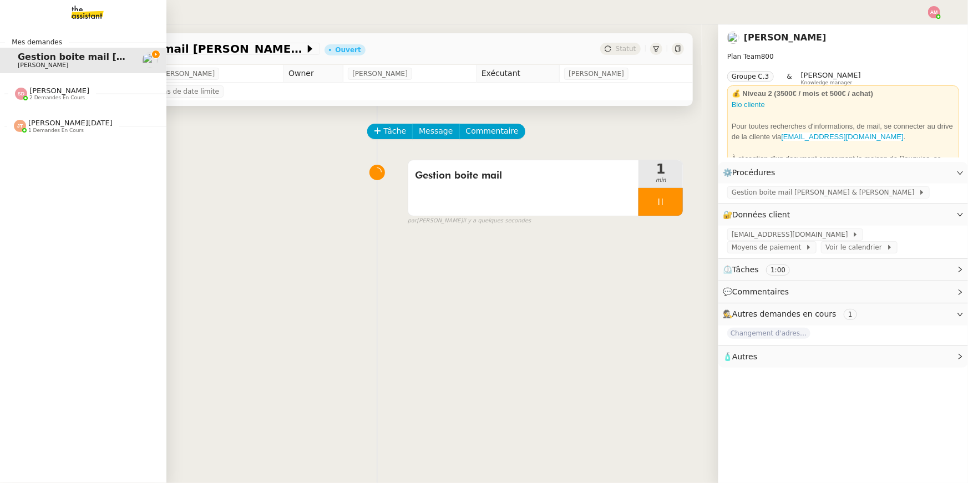
click at [47, 126] on span "Jean-Noël De Tinguy" at bounding box center [70, 123] width 84 height 8
click at [40, 101] on div "Sheida Delpazir 2 demandes en cours" at bounding box center [83, 89] width 166 height 32
click at [51, 62] on span "Sylvie Magnaval" at bounding box center [43, 65] width 50 height 7
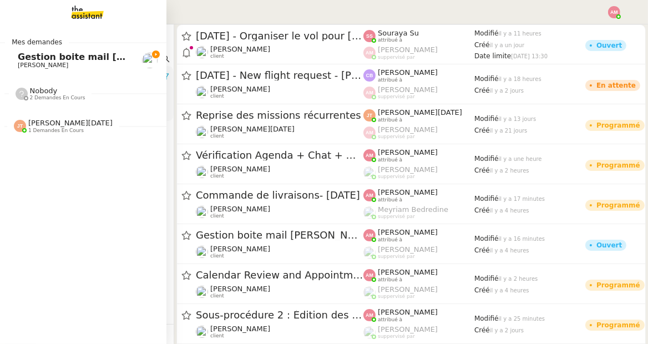
click at [26, 62] on span "Sylvie Magnaval" at bounding box center [43, 65] width 50 height 7
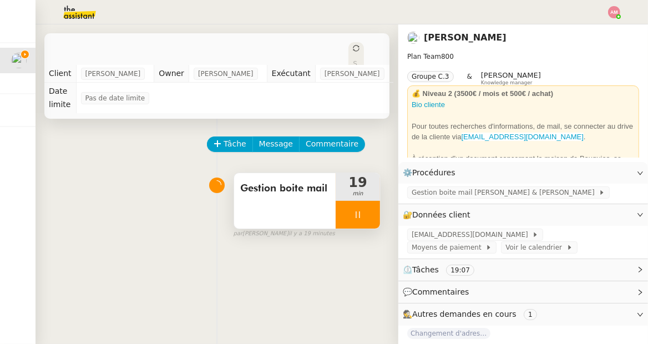
click at [366, 201] on div at bounding box center [358, 215] width 44 height 28
click at [366, 211] on icon at bounding box center [369, 214] width 8 height 6
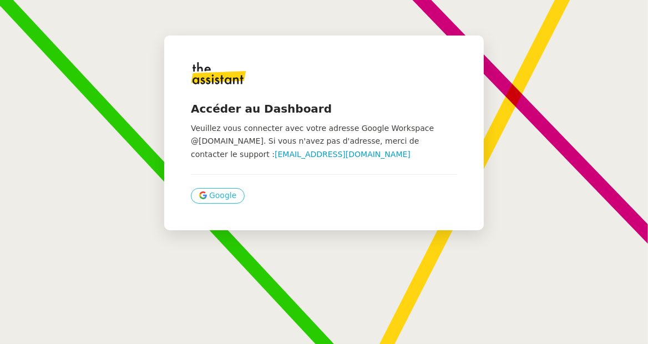
click at [212, 190] on span "Google" at bounding box center [222, 195] width 27 height 13
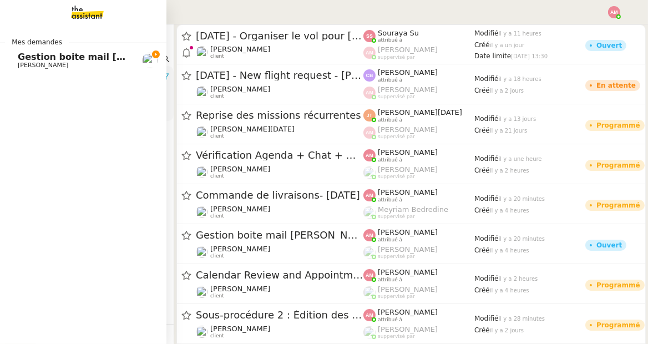
click at [38, 52] on span "Gestion boite mail [PERSON_NAME] & [PERSON_NAME] - [DATE]" at bounding box center [176, 57] width 317 height 11
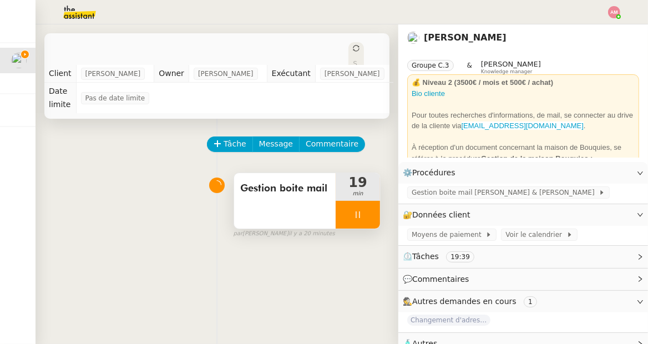
click at [356, 201] on div at bounding box center [358, 215] width 44 height 28
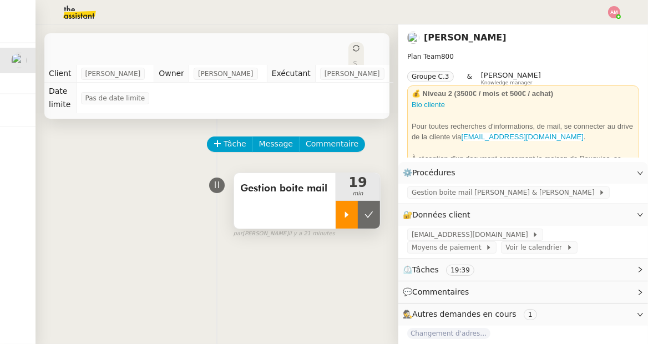
click at [340, 201] on div at bounding box center [347, 215] width 22 height 28
click at [359, 201] on div at bounding box center [358, 215] width 44 height 28
click at [369, 201] on button at bounding box center [369, 215] width 22 height 28
